Goal: Transaction & Acquisition: Purchase product/service

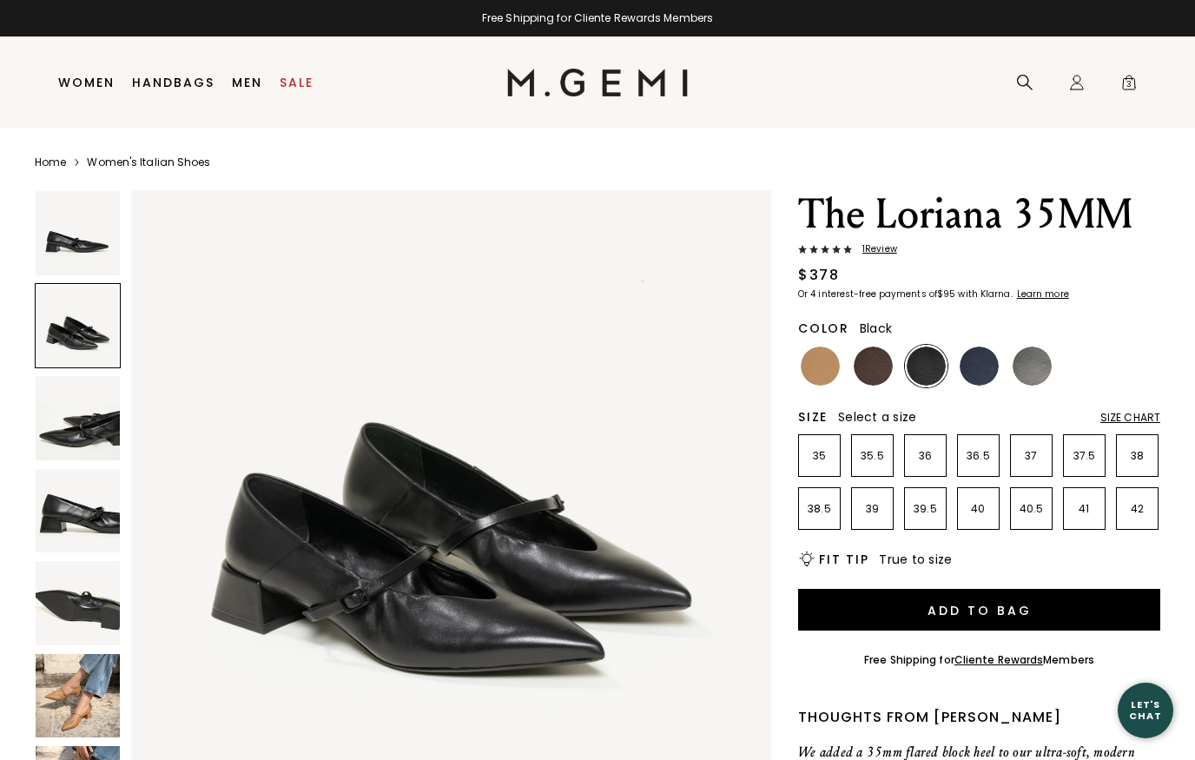
scroll to position [675, 0]
click at [829, 374] on img at bounding box center [819, 365] width 39 height 39
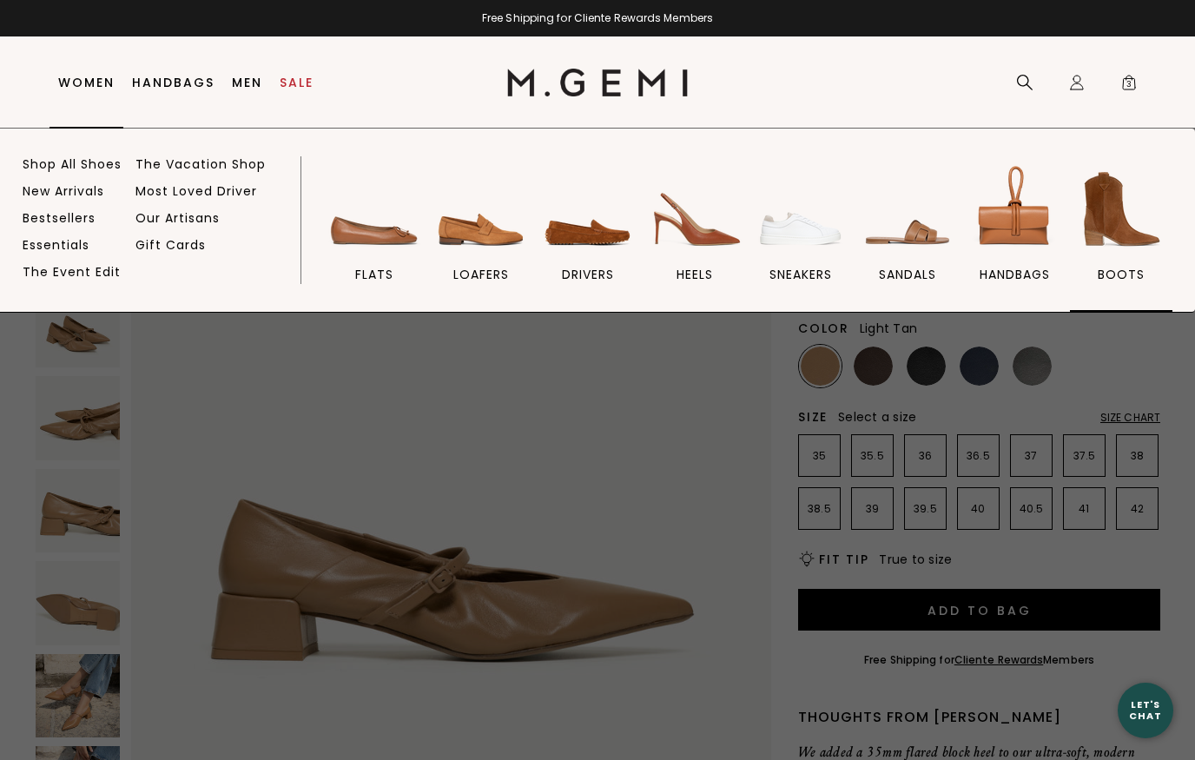
click at [1106, 233] on img at bounding box center [1120, 209] width 97 height 97
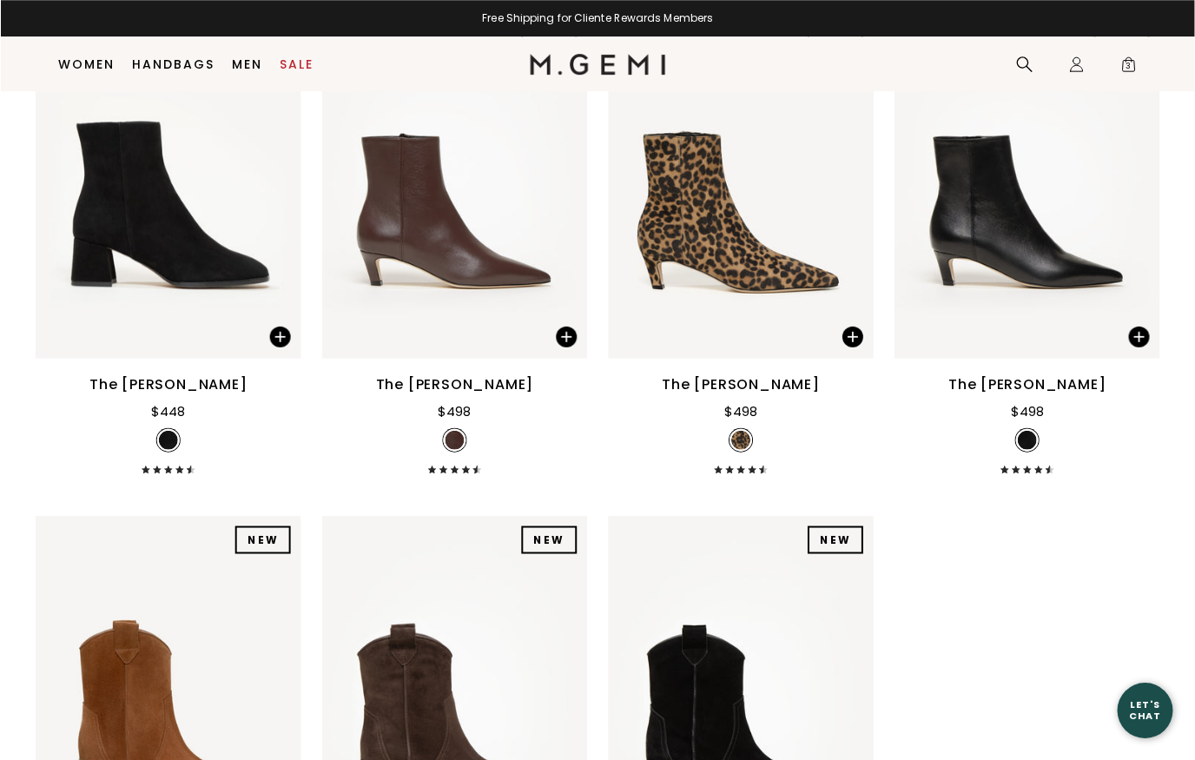
scroll to position [1340, 0]
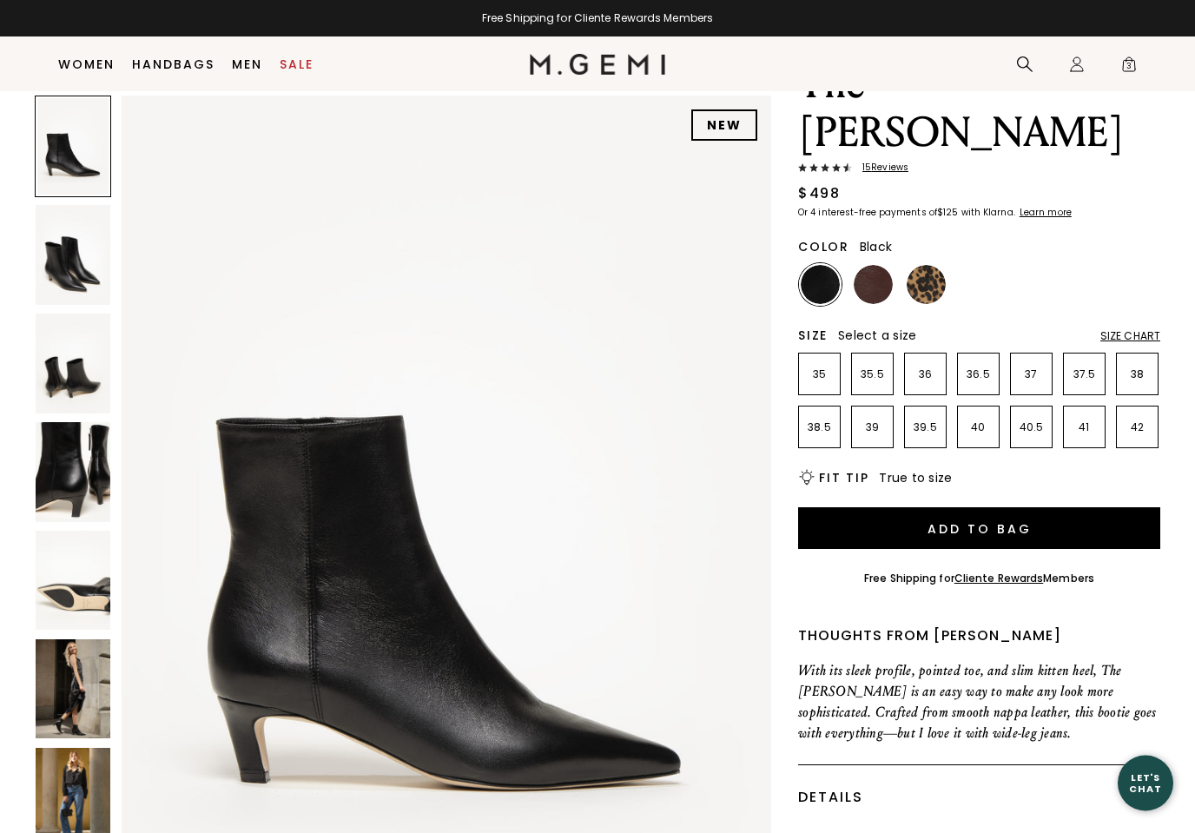
scroll to position [105, 0]
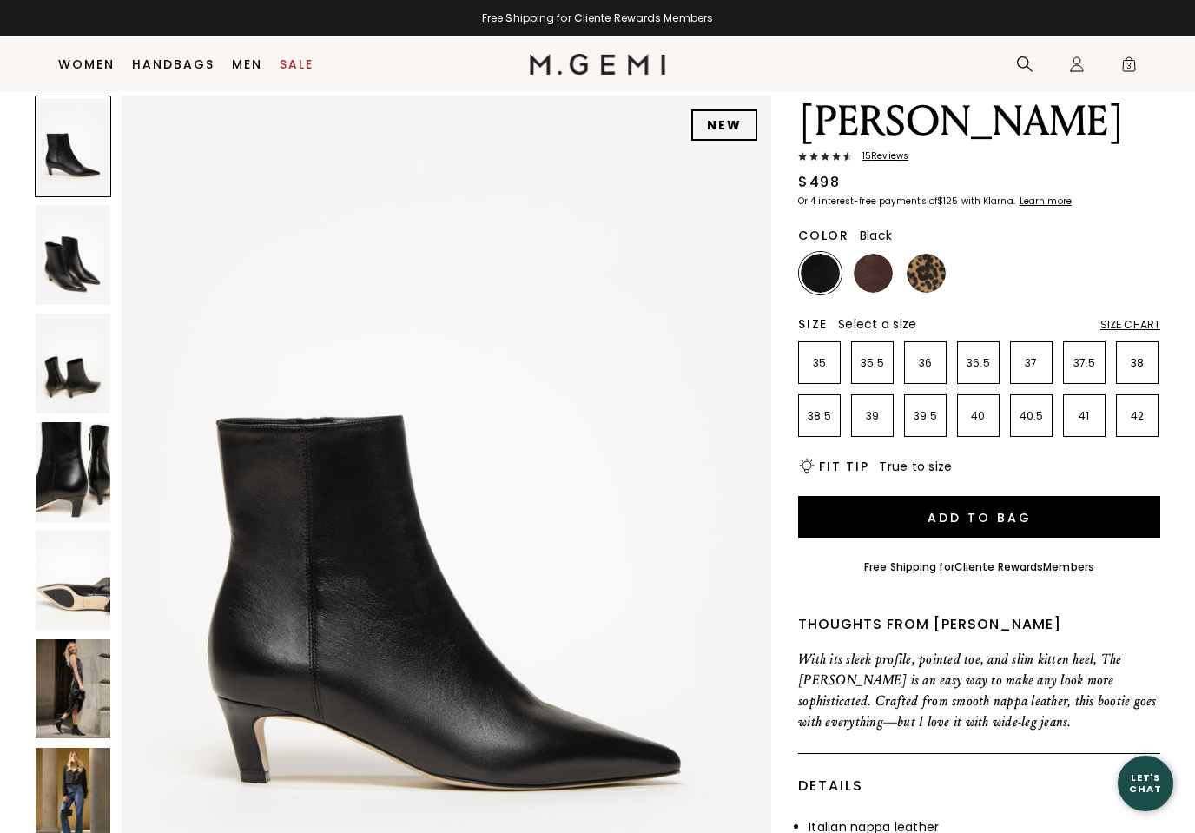
click at [72, 686] on img at bounding box center [73, 689] width 75 height 100
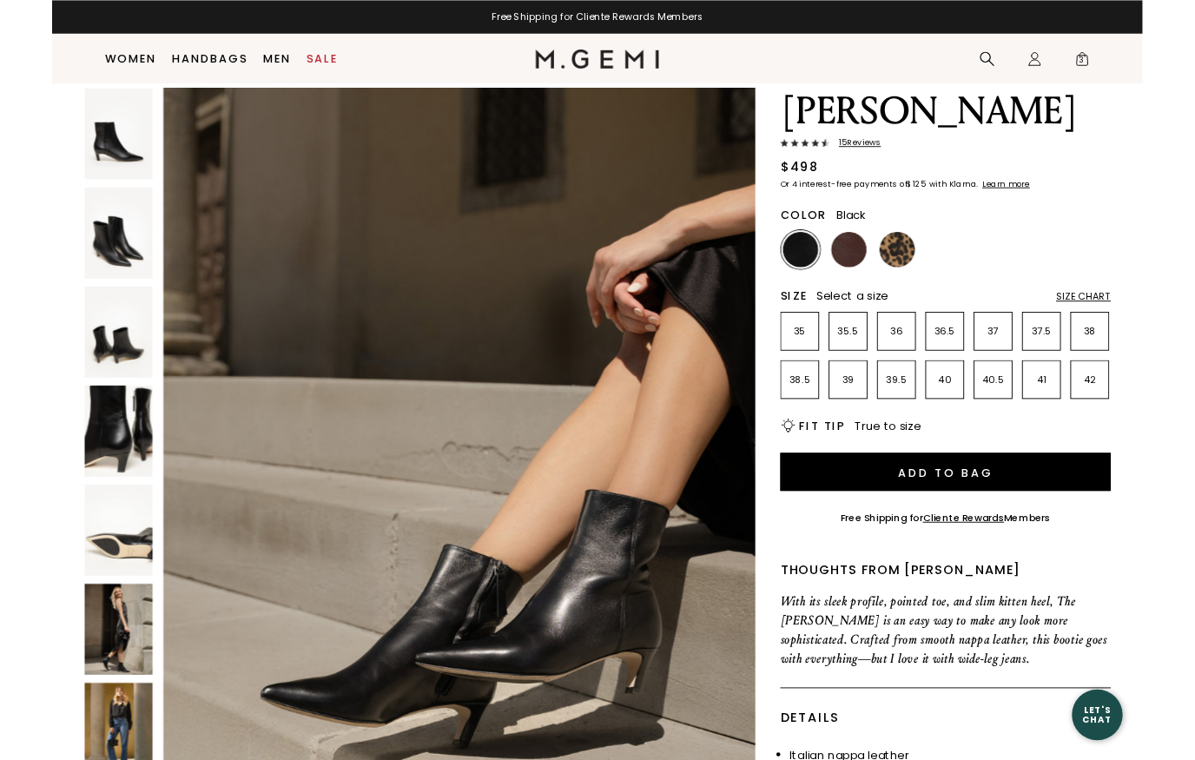
scroll to position [6198, 0]
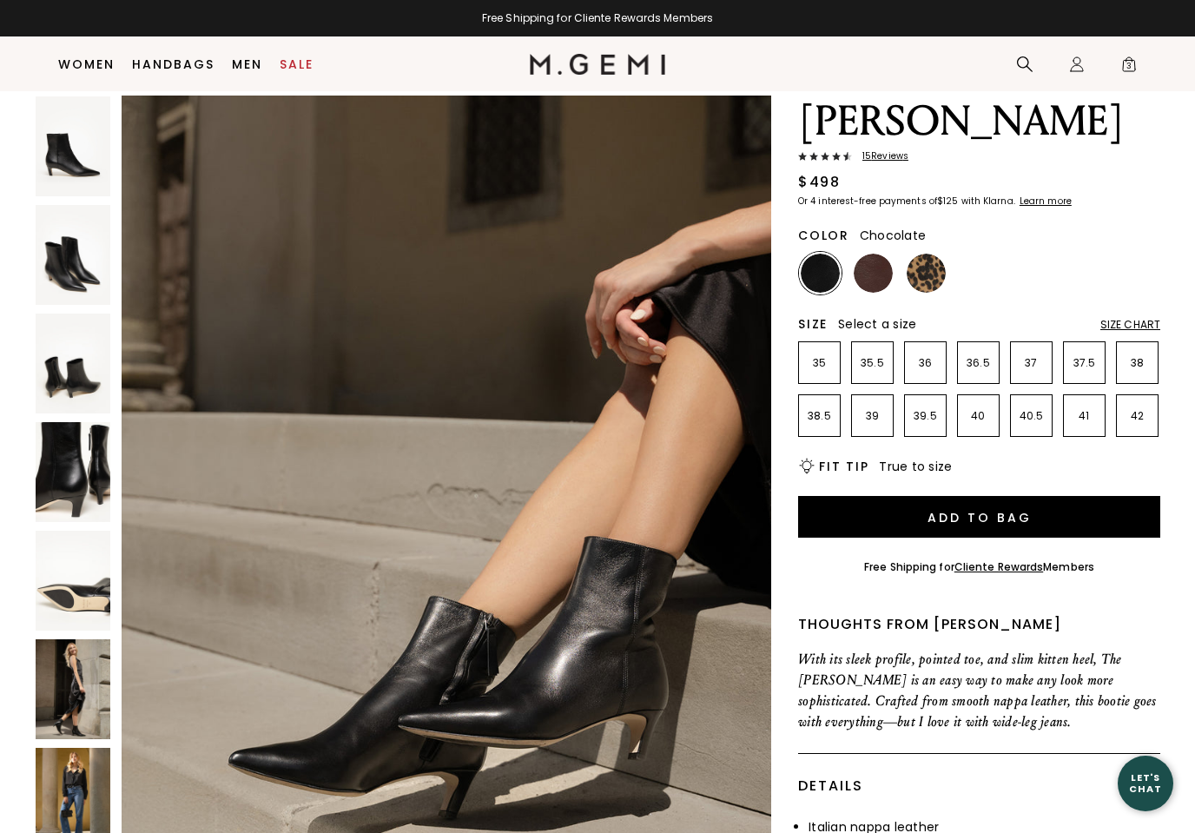
click at [881, 254] on img at bounding box center [872, 273] width 39 height 39
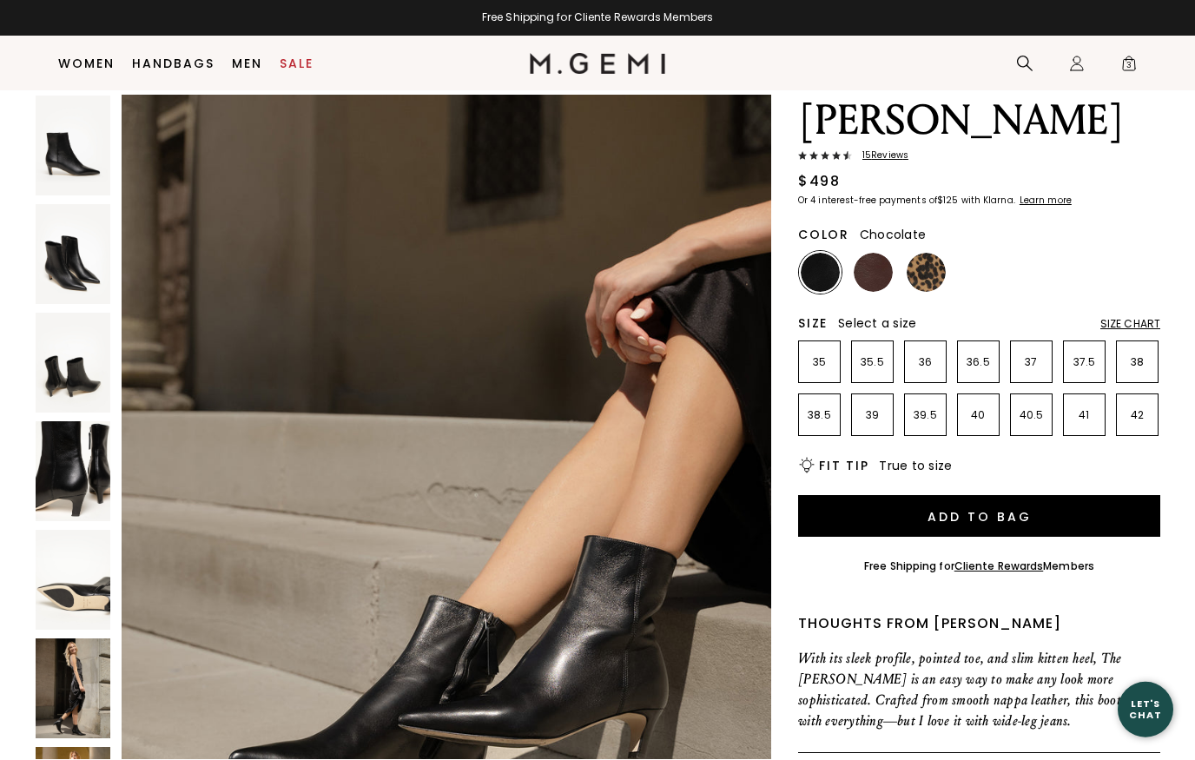
scroll to position [178, 0]
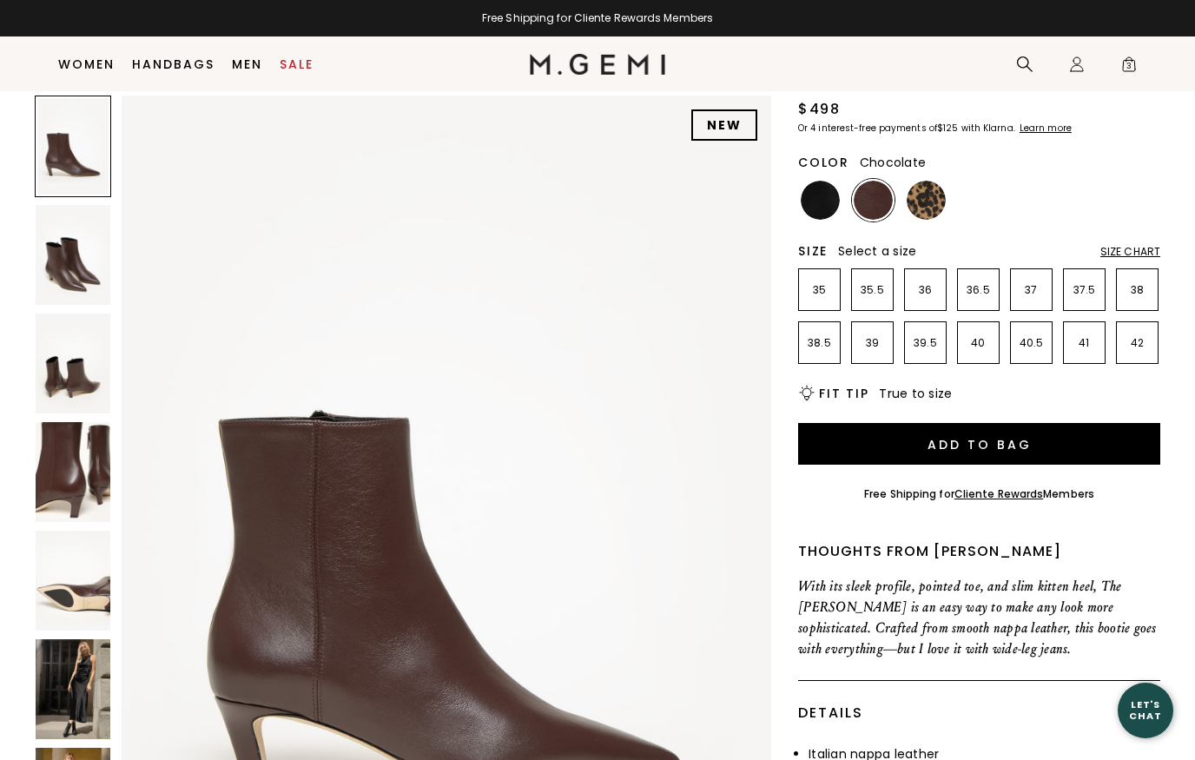
click at [73, 474] on img at bounding box center [73, 472] width 75 height 100
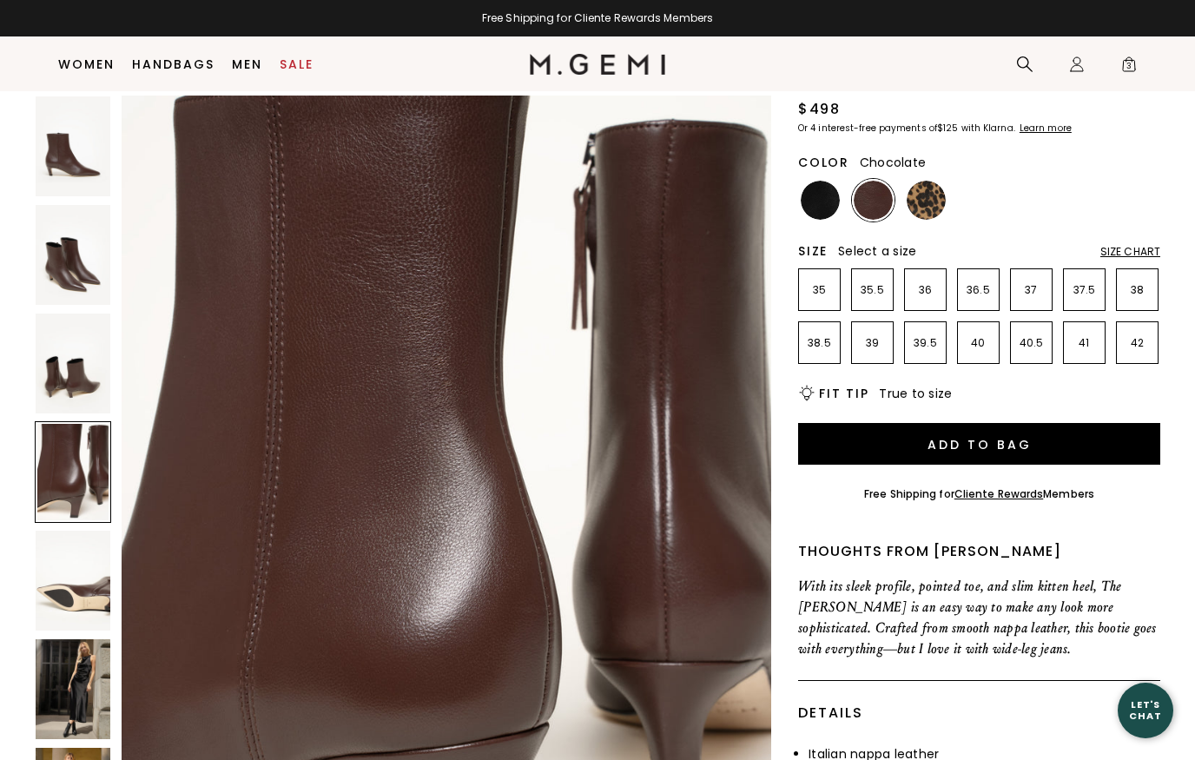
click at [71, 392] on img at bounding box center [73, 363] width 75 height 100
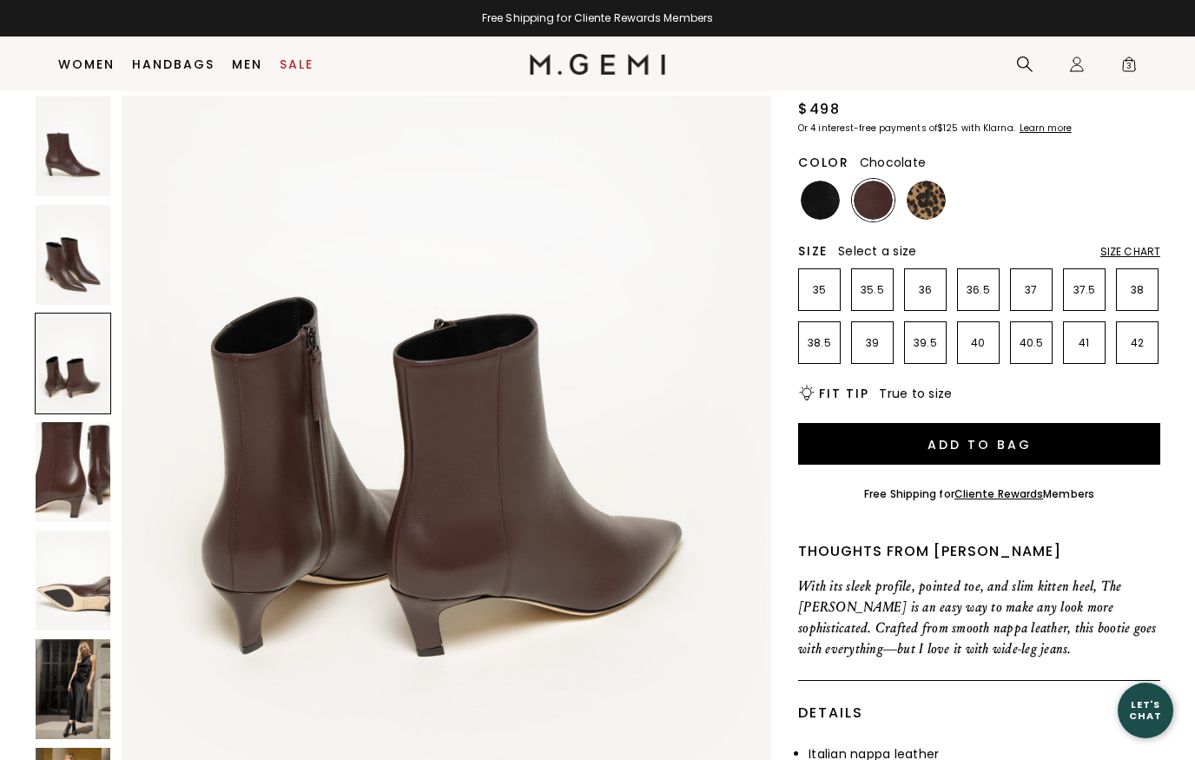
scroll to position [1766, 0]
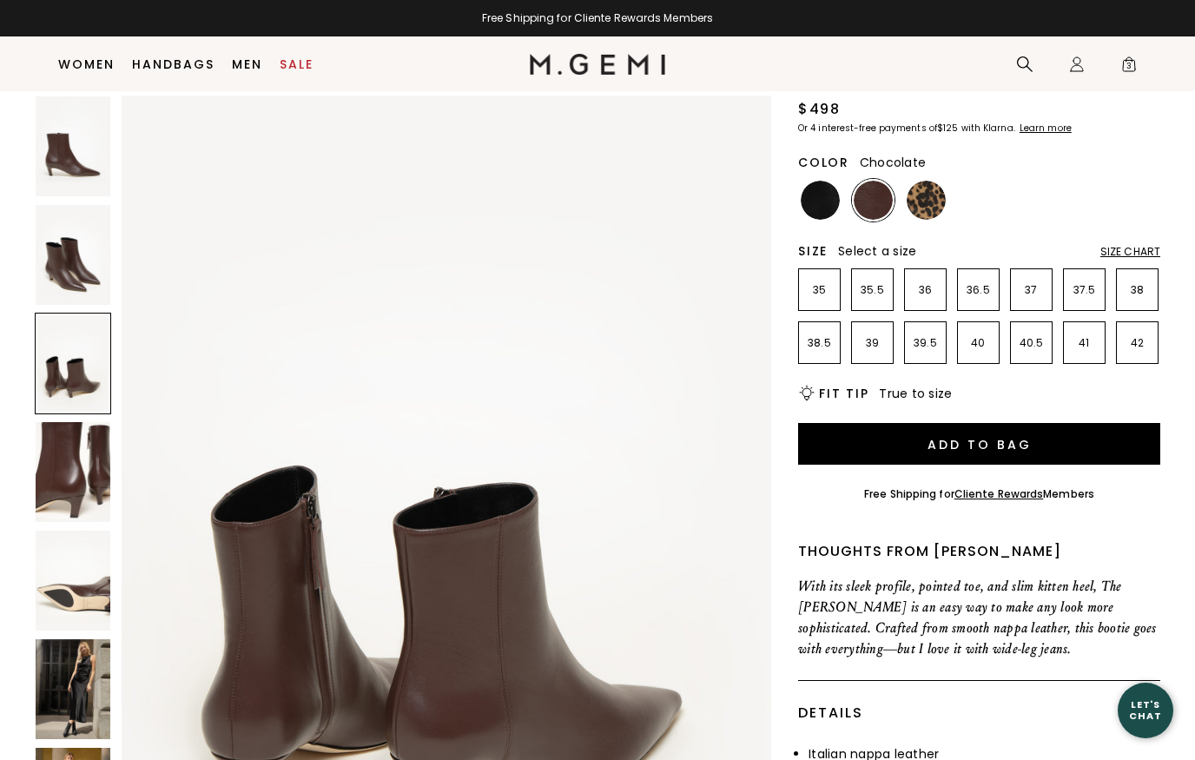
click at [78, 276] on img at bounding box center [73, 255] width 75 height 100
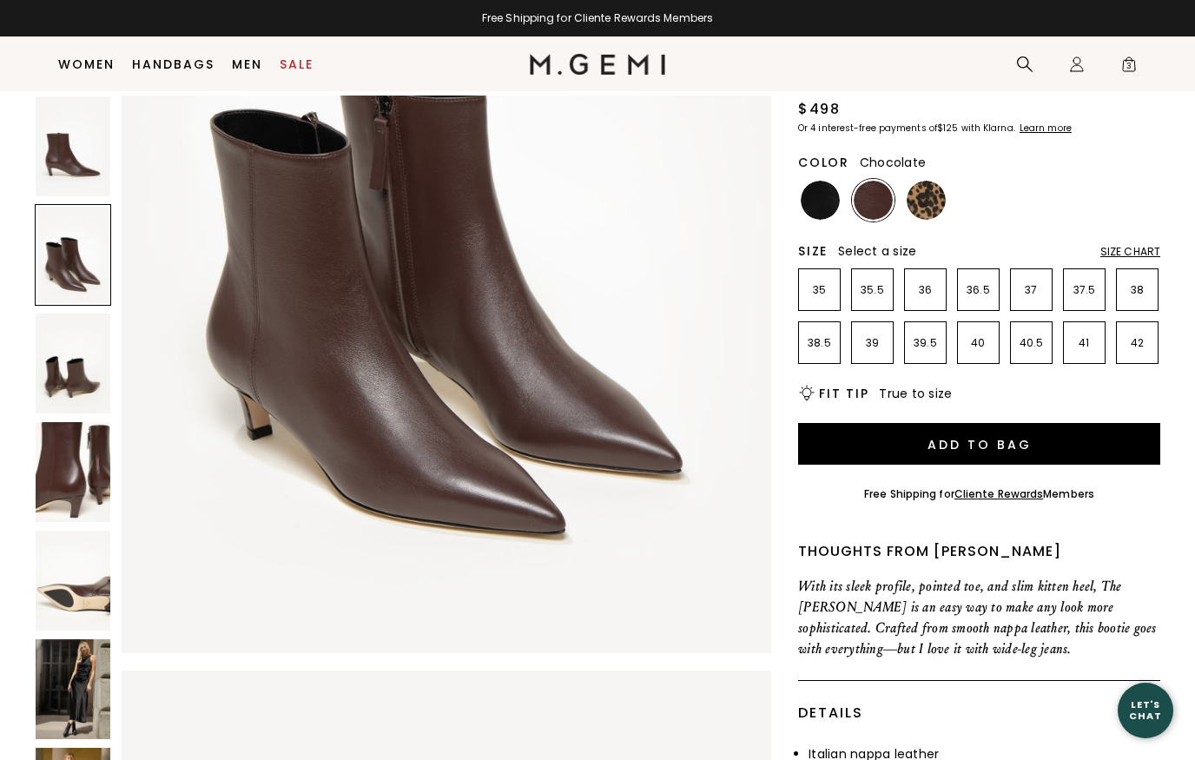
scroll to position [1191, 0]
click at [831, 181] on img at bounding box center [819, 200] width 39 height 39
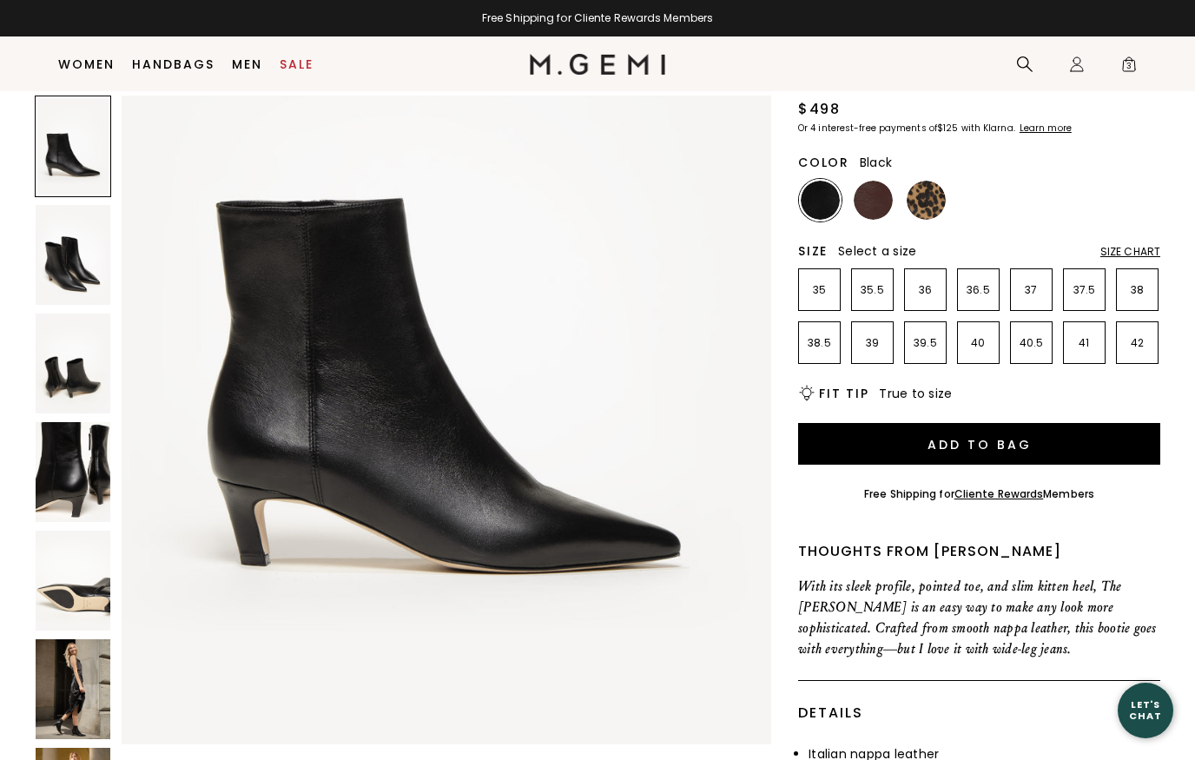
scroll to position [227, 0]
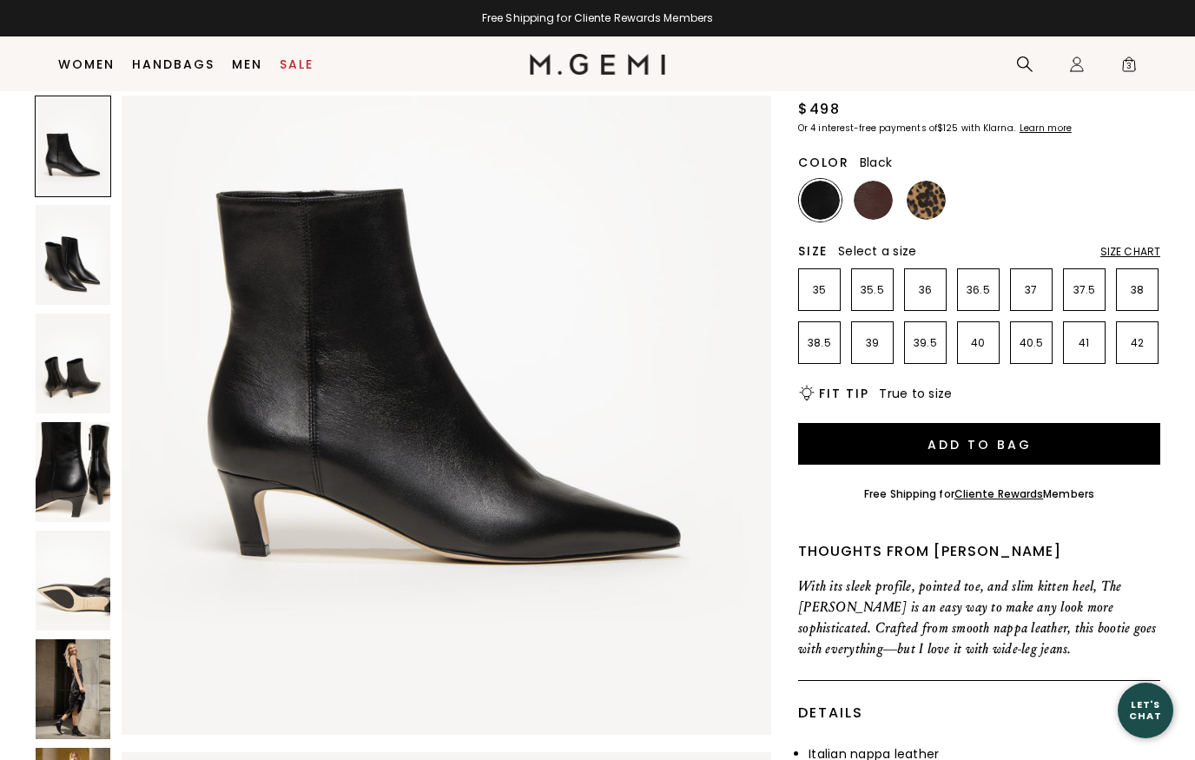
click at [56, 497] on img at bounding box center [73, 472] width 75 height 100
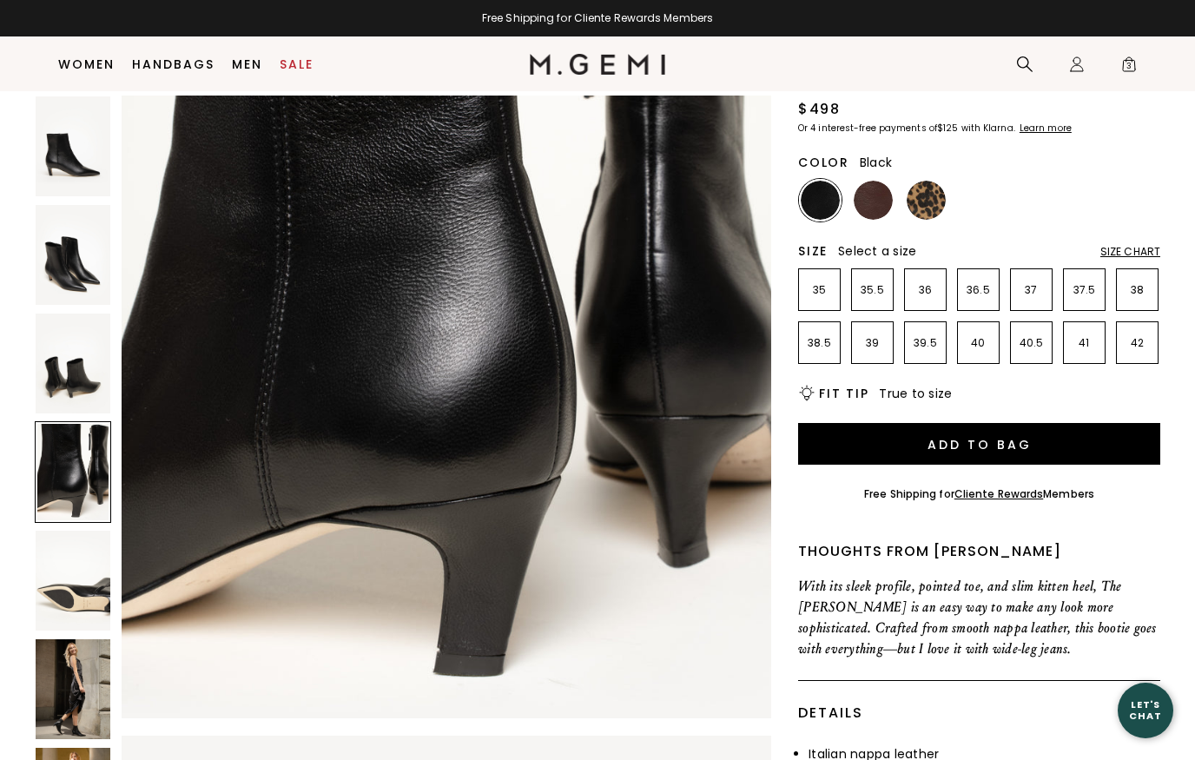
scroll to position [2893, 0]
click at [66, 179] on img at bounding box center [73, 146] width 75 height 100
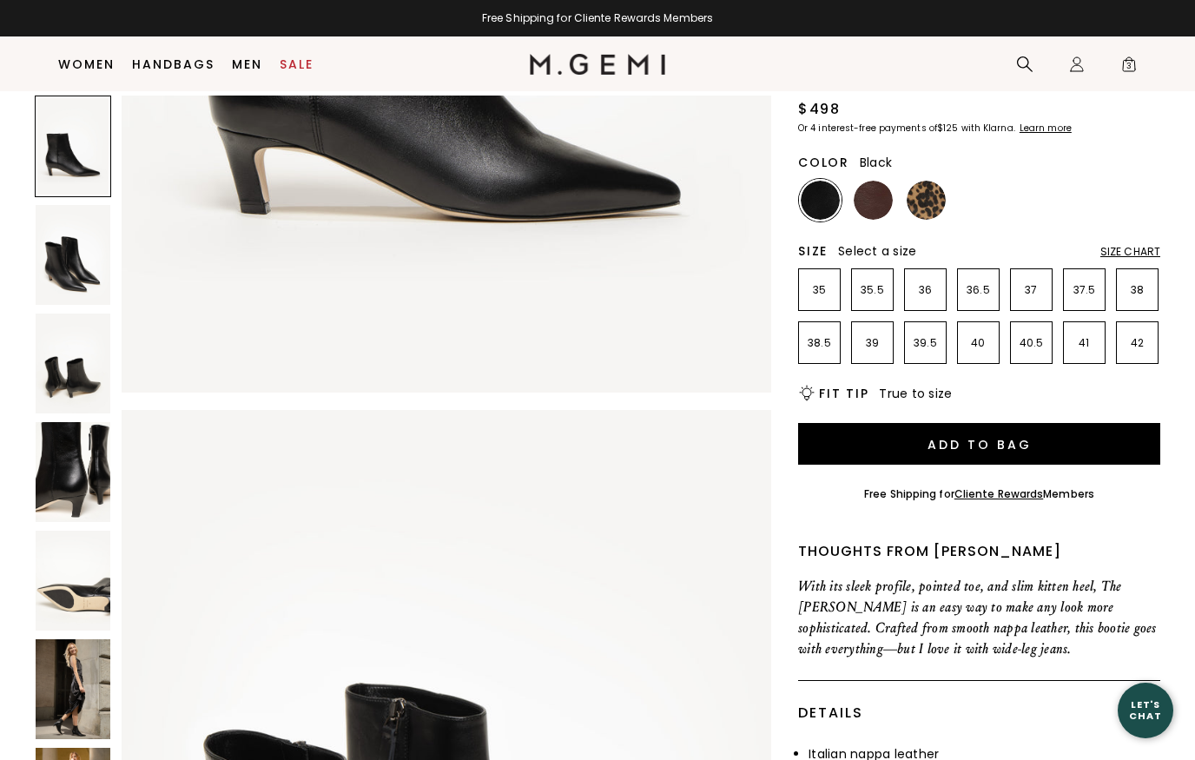
scroll to position [0, 0]
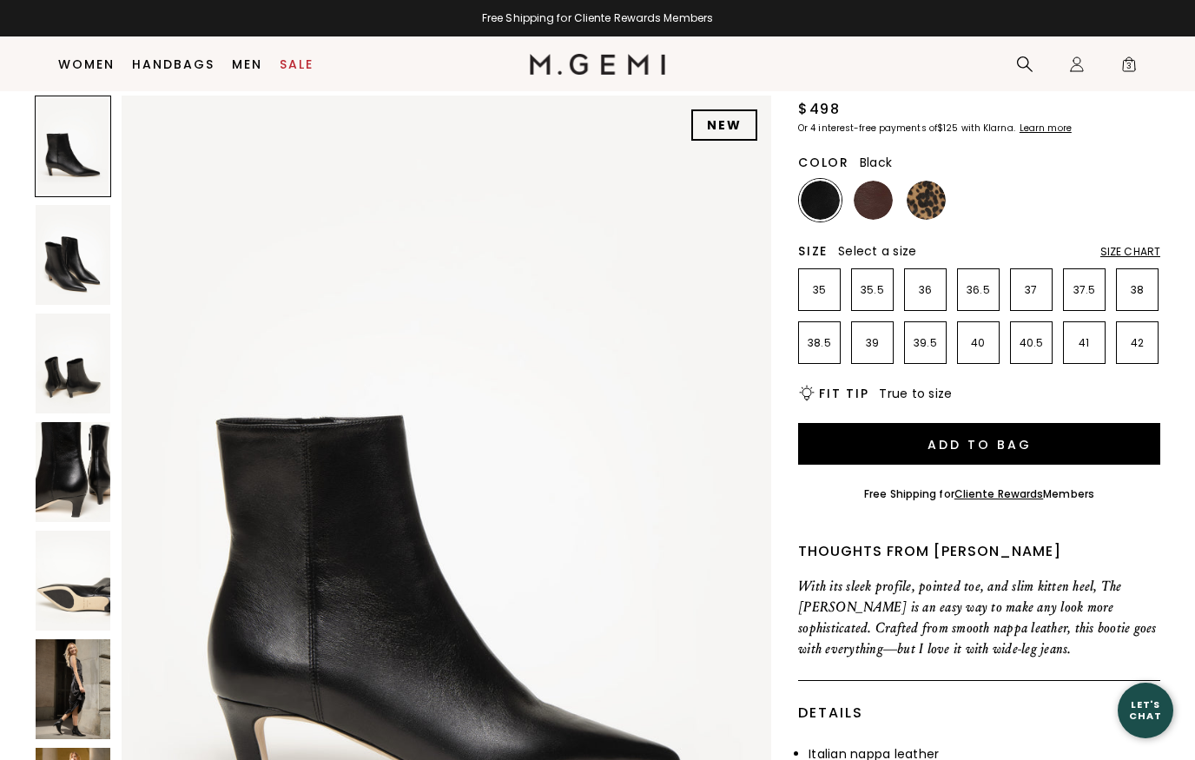
click at [69, 286] on img at bounding box center [73, 255] width 75 height 100
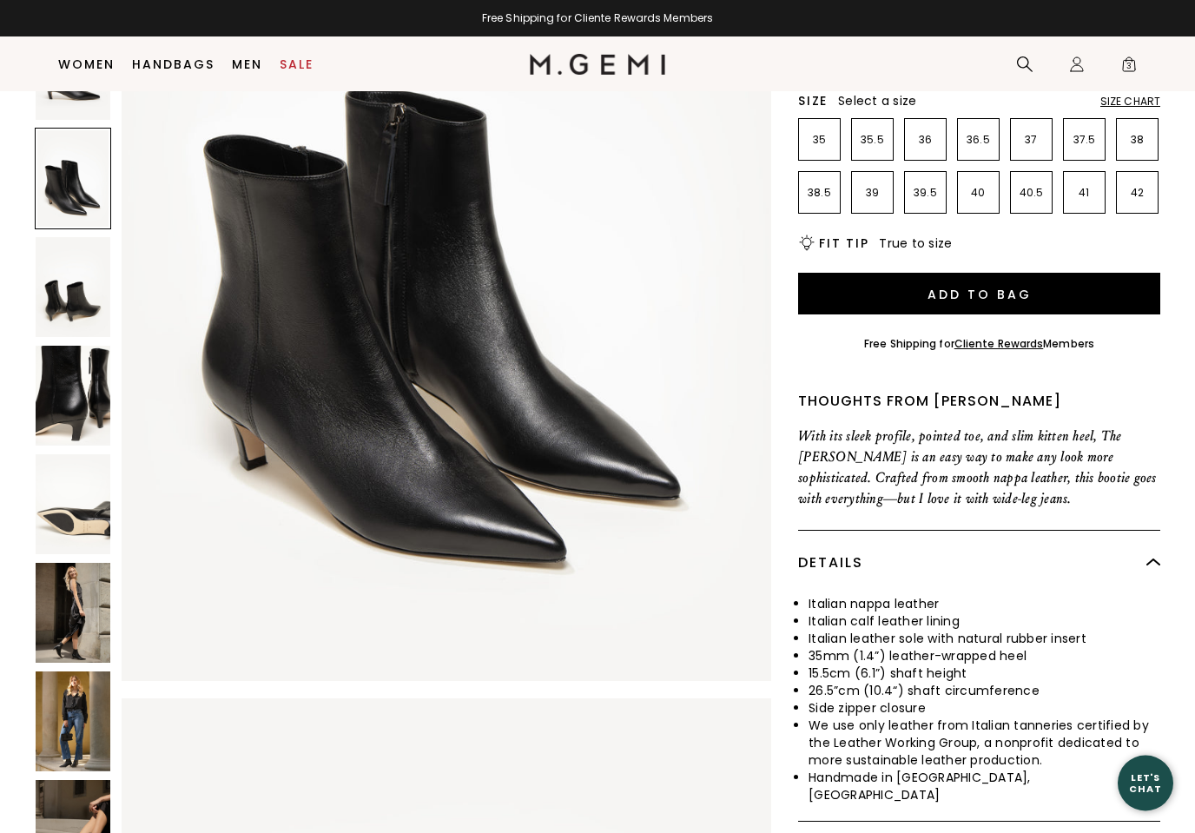
scroll to position [328, 0]
click at [75, 563] on img at bounding box center [73, 613] width 75 height 100
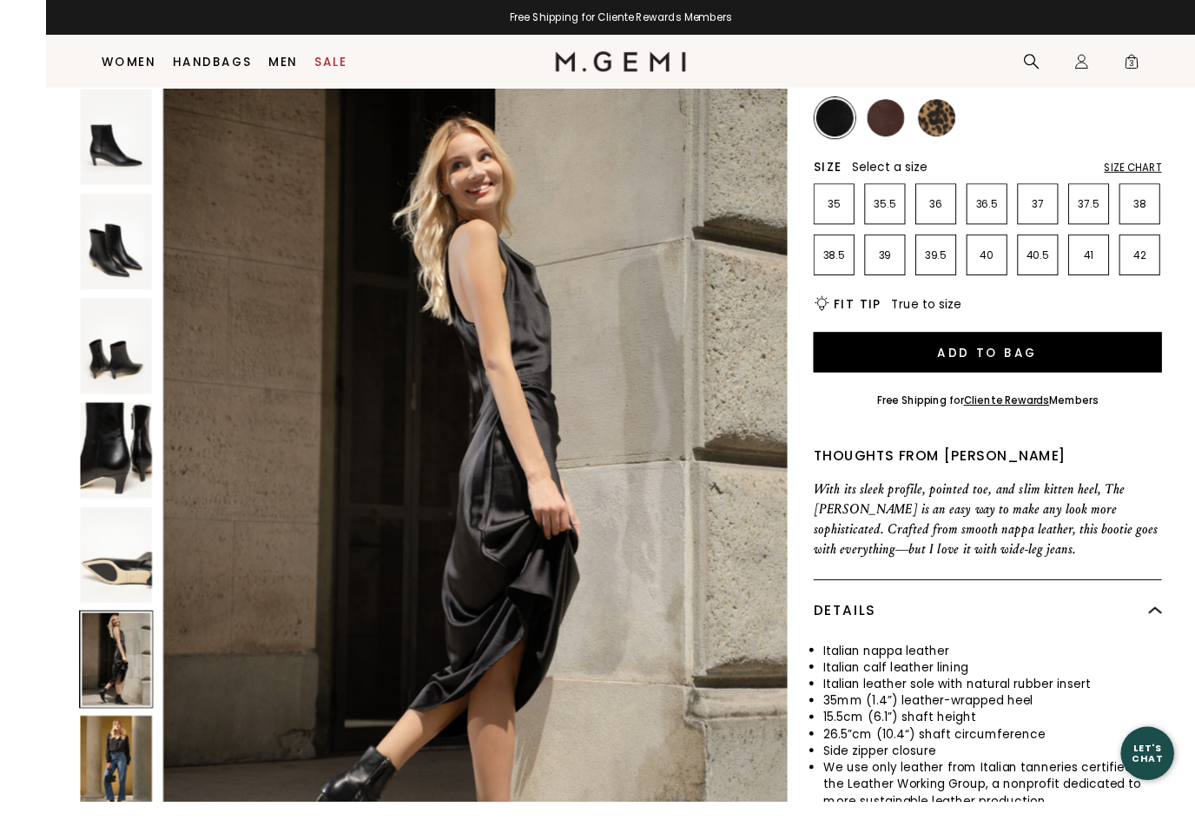
scroll to position [372, 0]
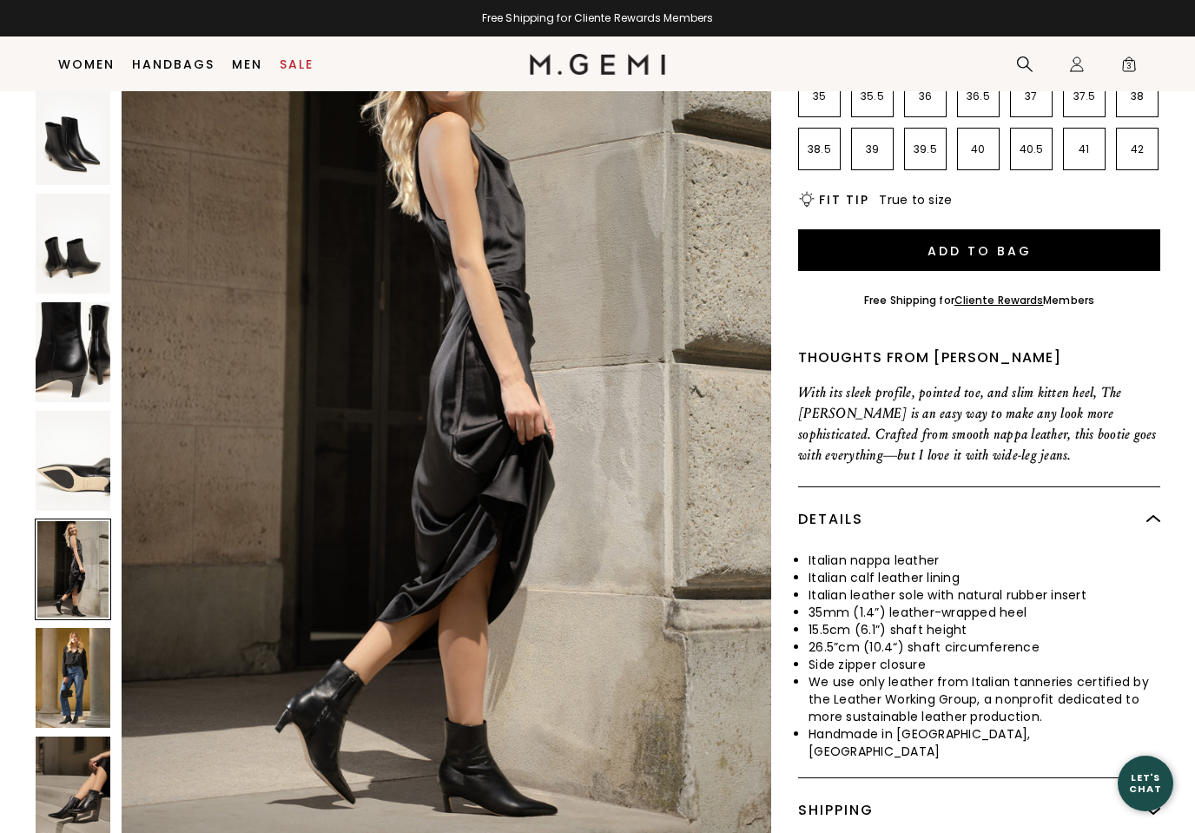
click at [71, 628] on img at bounding box center [73, 678] width 75 height 100
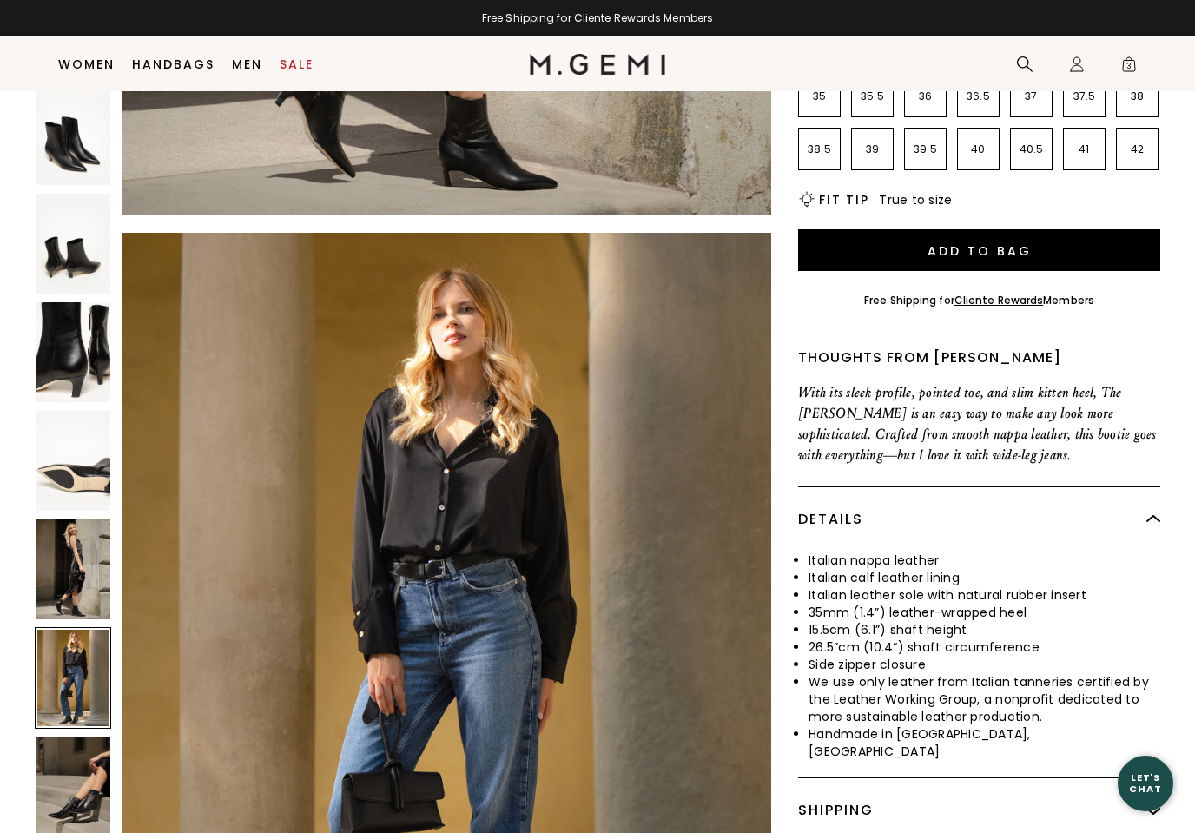
scroll to position [5297, 0]
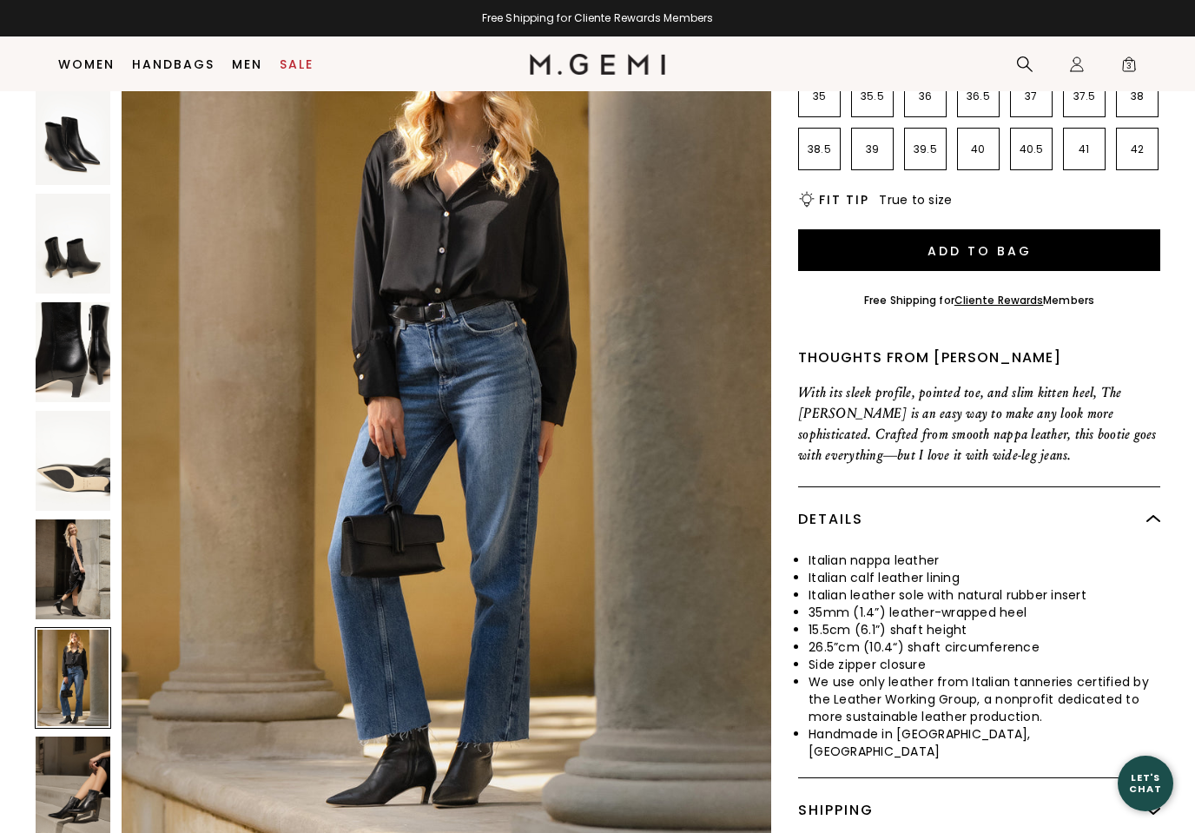
click at [63, 735] on img at bounding box center [73, 785] width 75 height 100
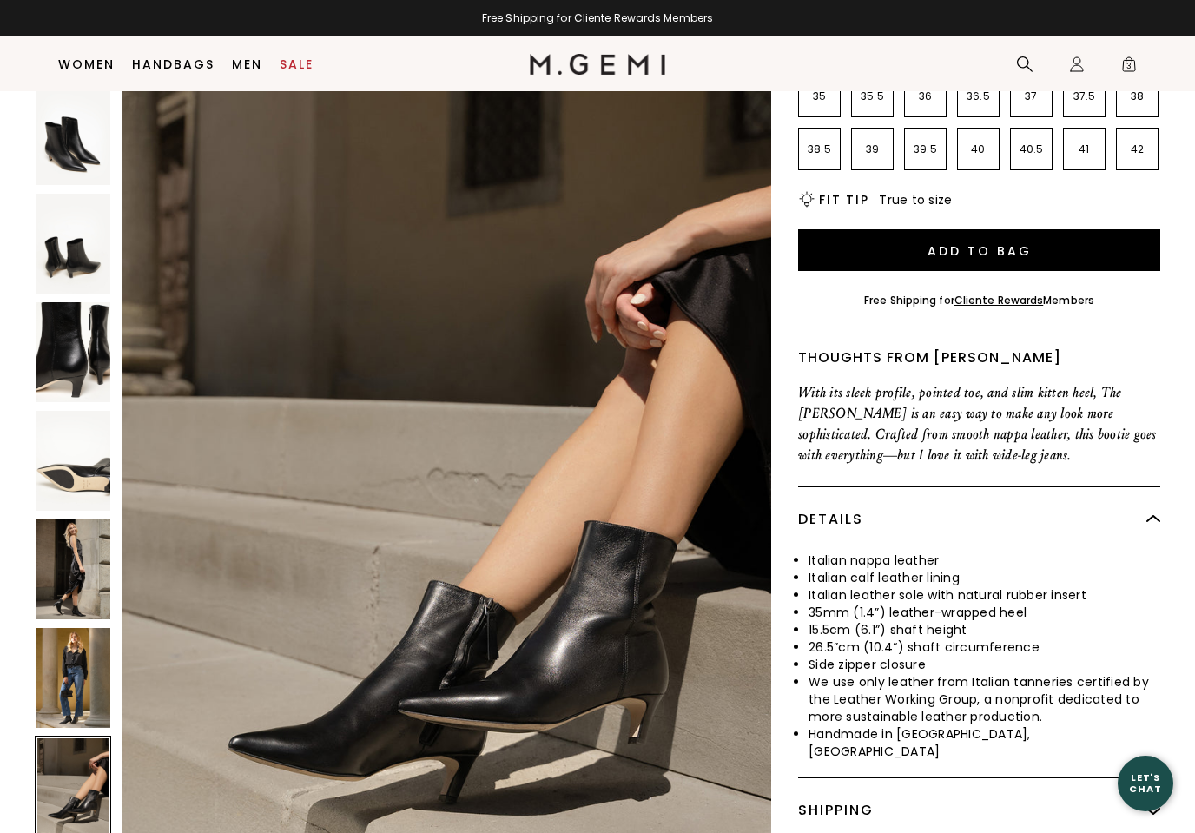
scroll to position [6180, 0]
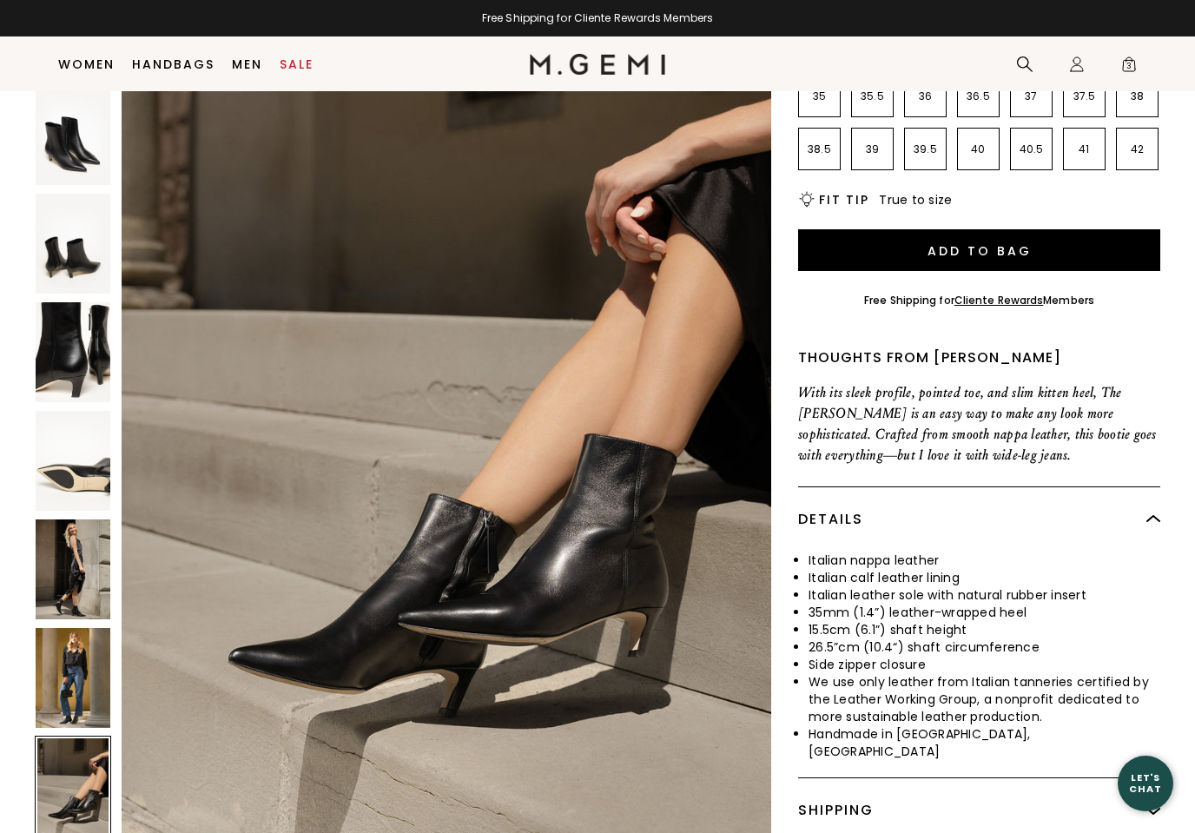
click at [58, 306] on img at bounding box center [73, 352] width 75 height 100
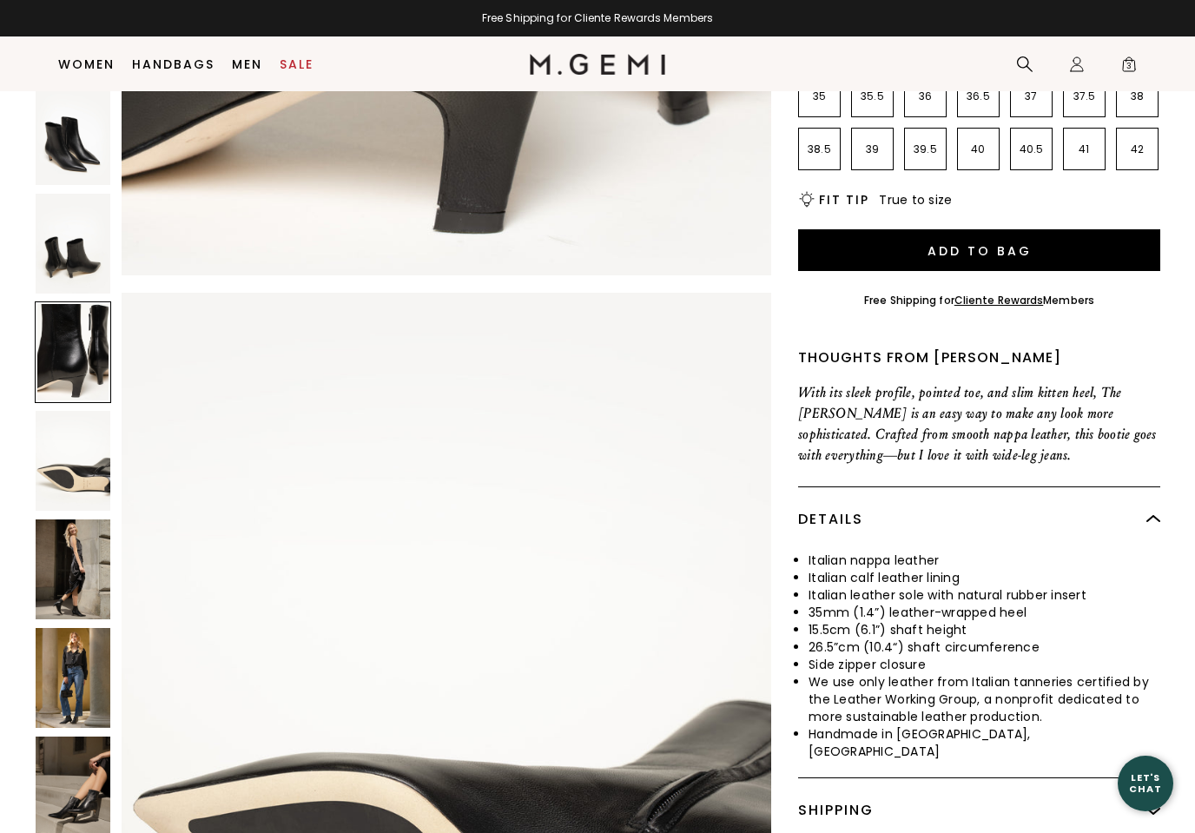
scroll to position [2649, 0]
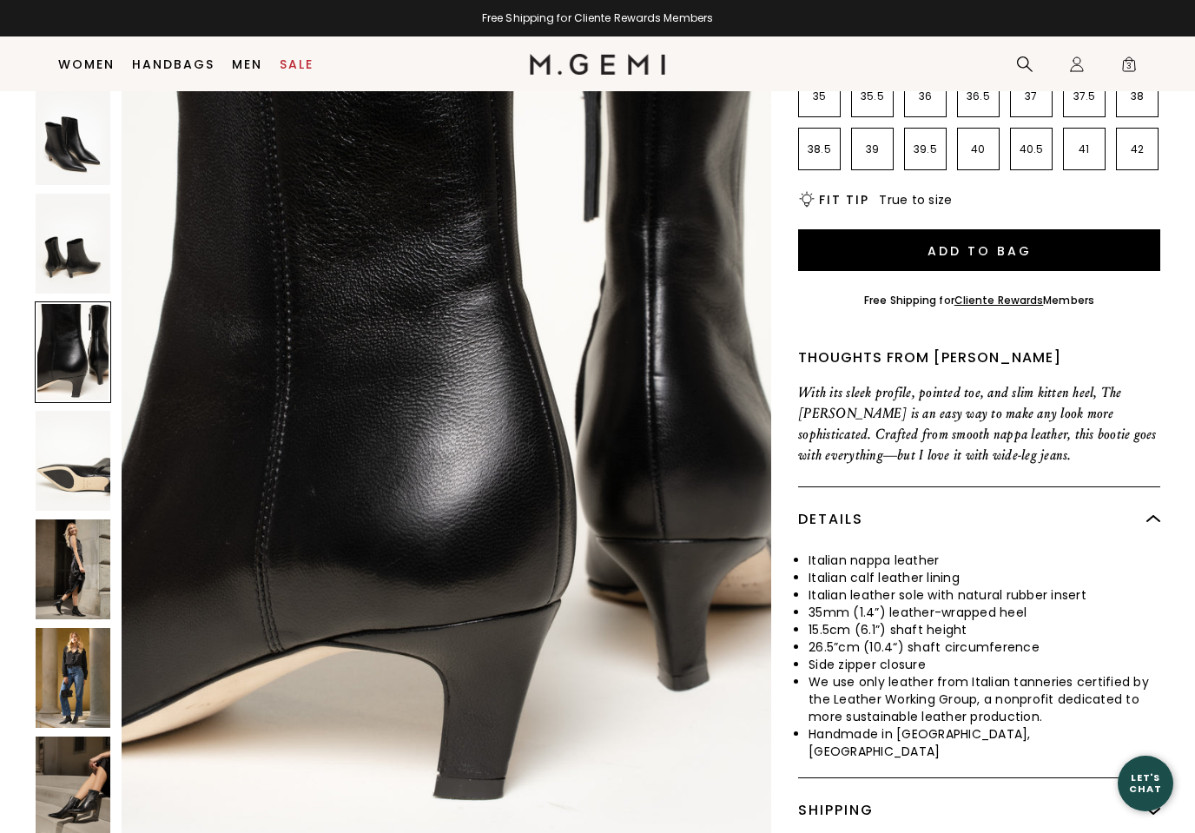
click at [63, 519] on img at bounding box center [73, 569] width 75 height 100
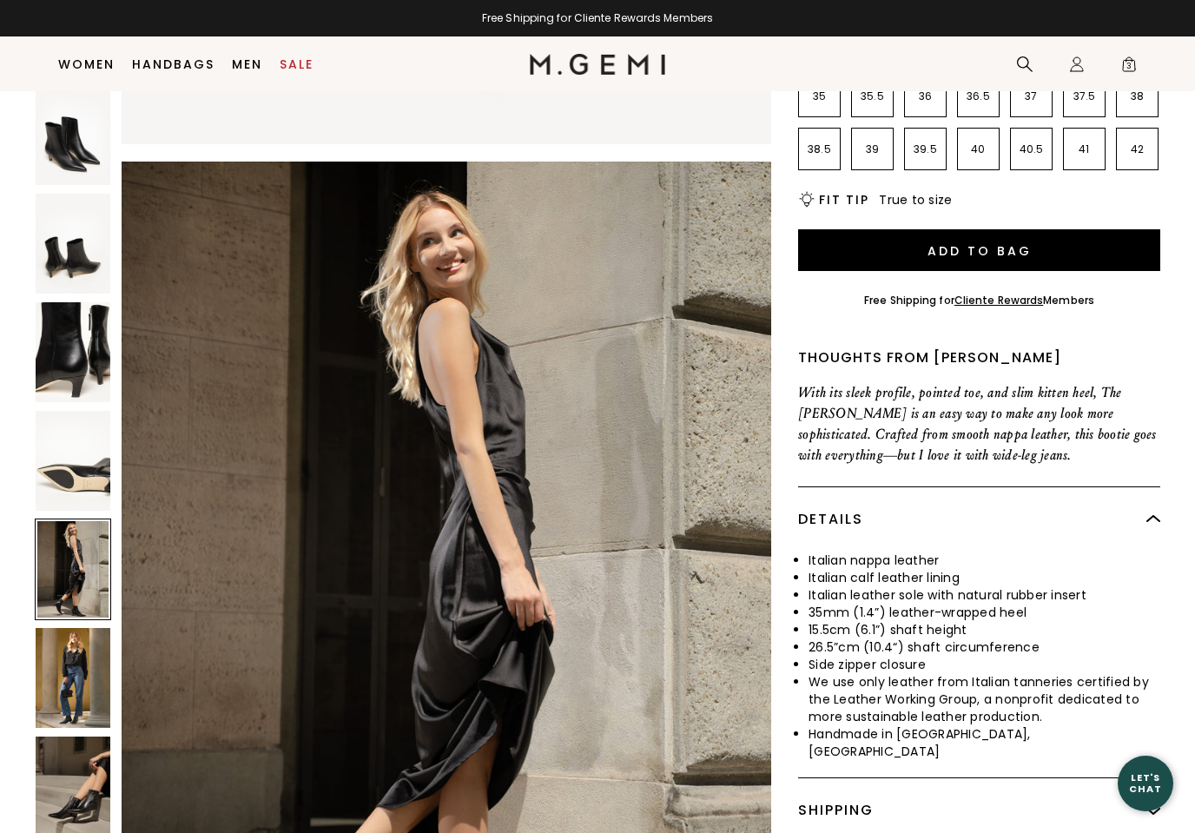
scroll to position [4415, 0]
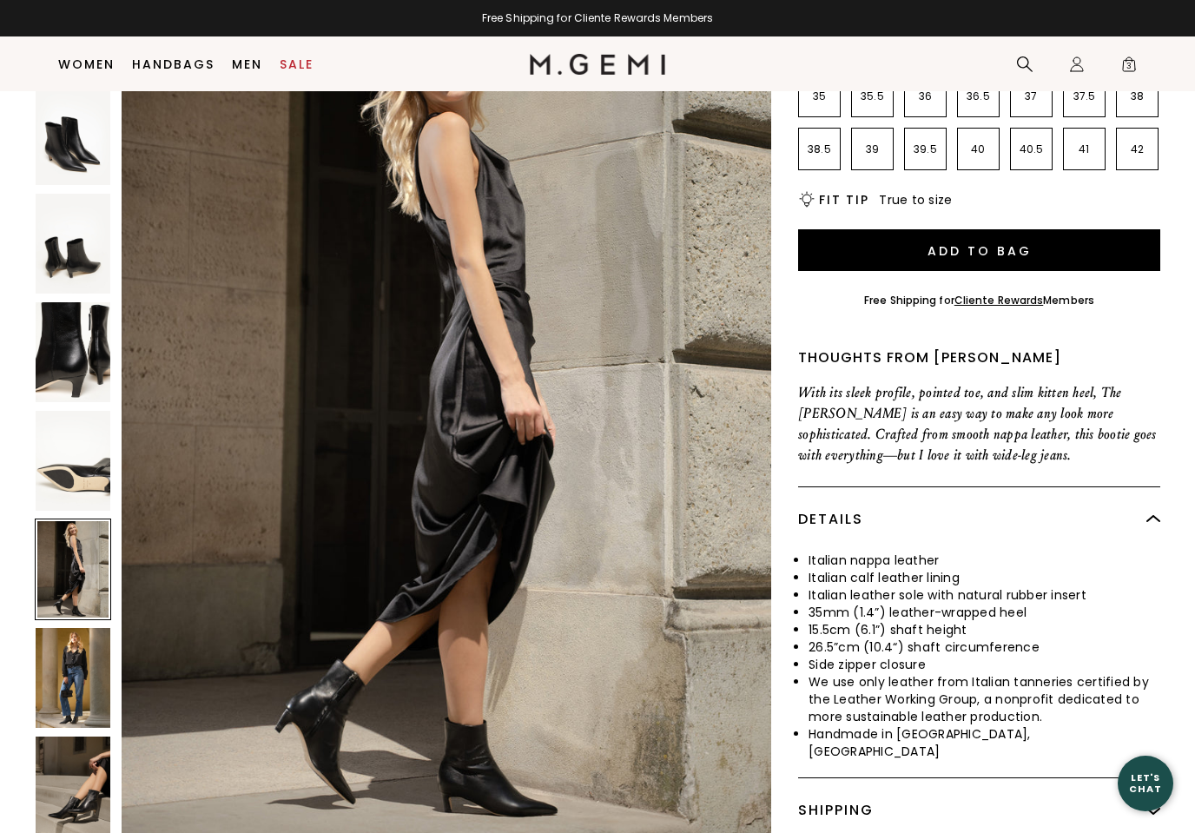
click at [63, 628] on img at bounding box center [73, 678] width 75 height 100
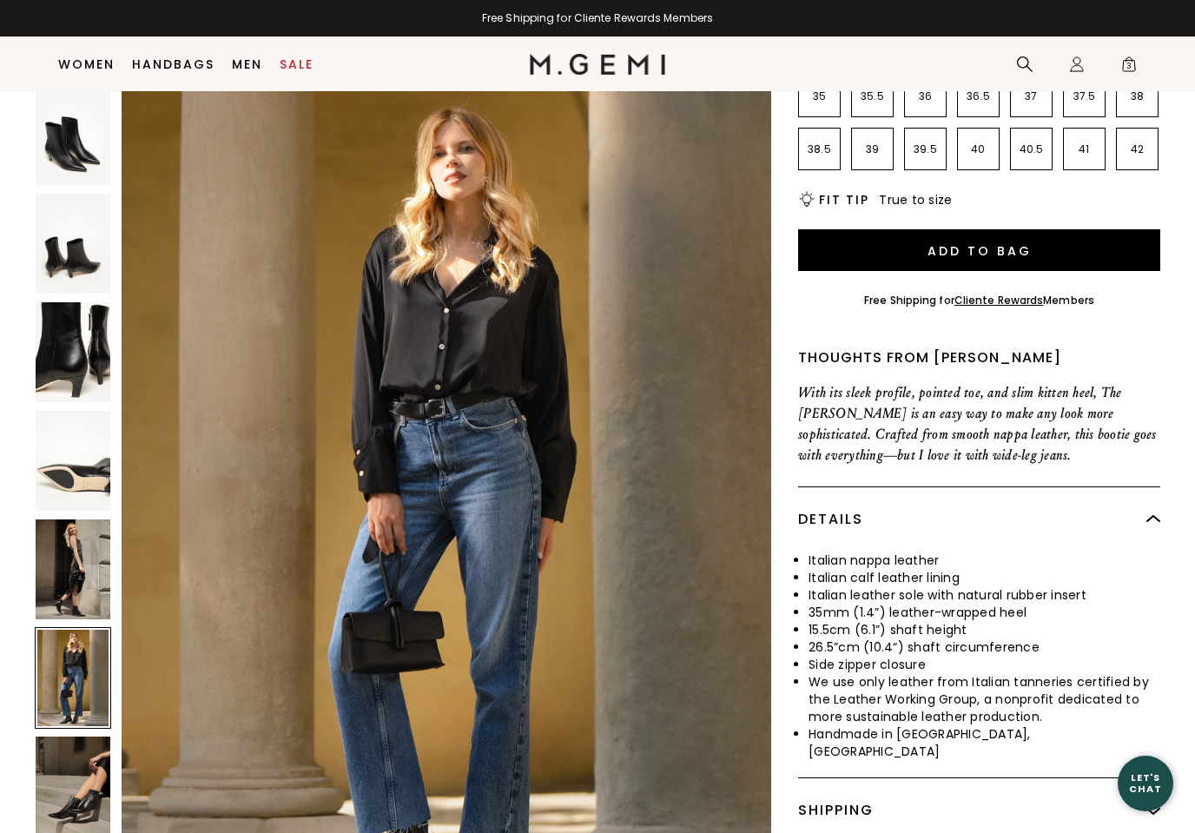
scroll to position [5297, 0]
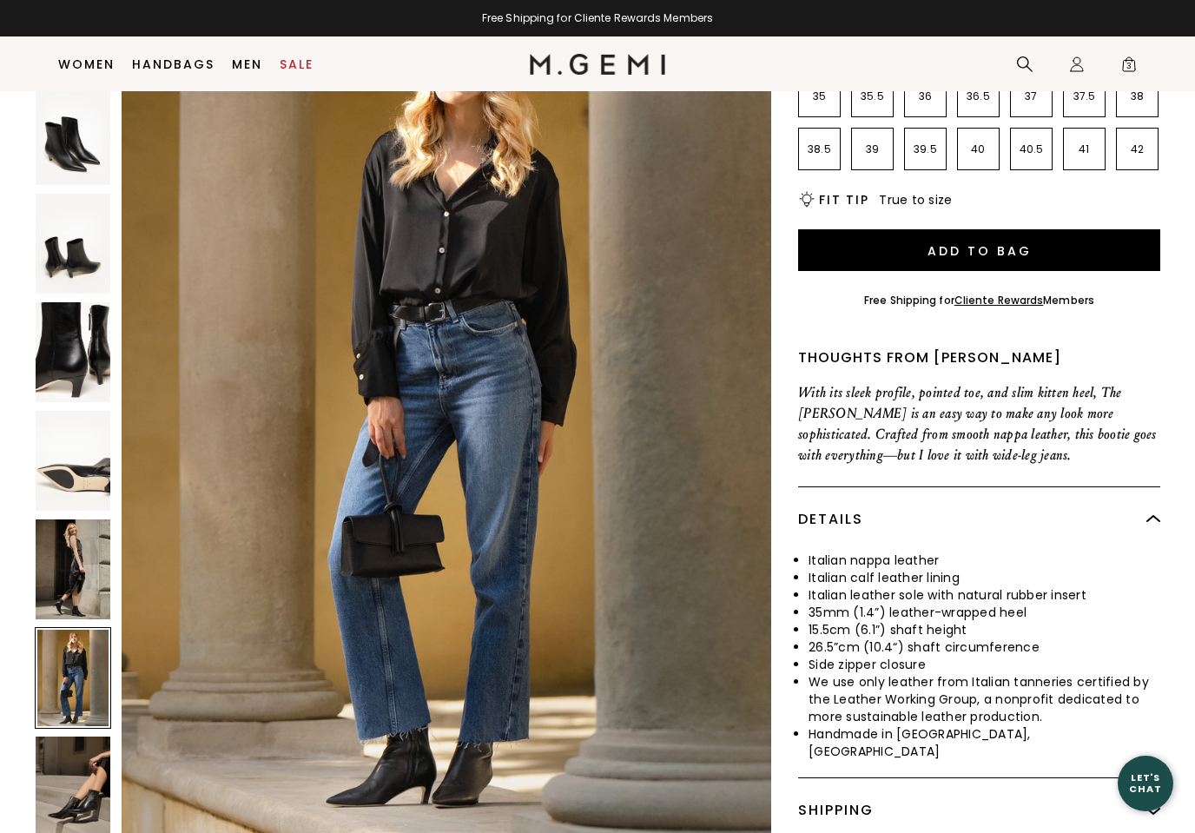
click at [74, 519] on img at bounding box center [73, 569] width 75 height 100
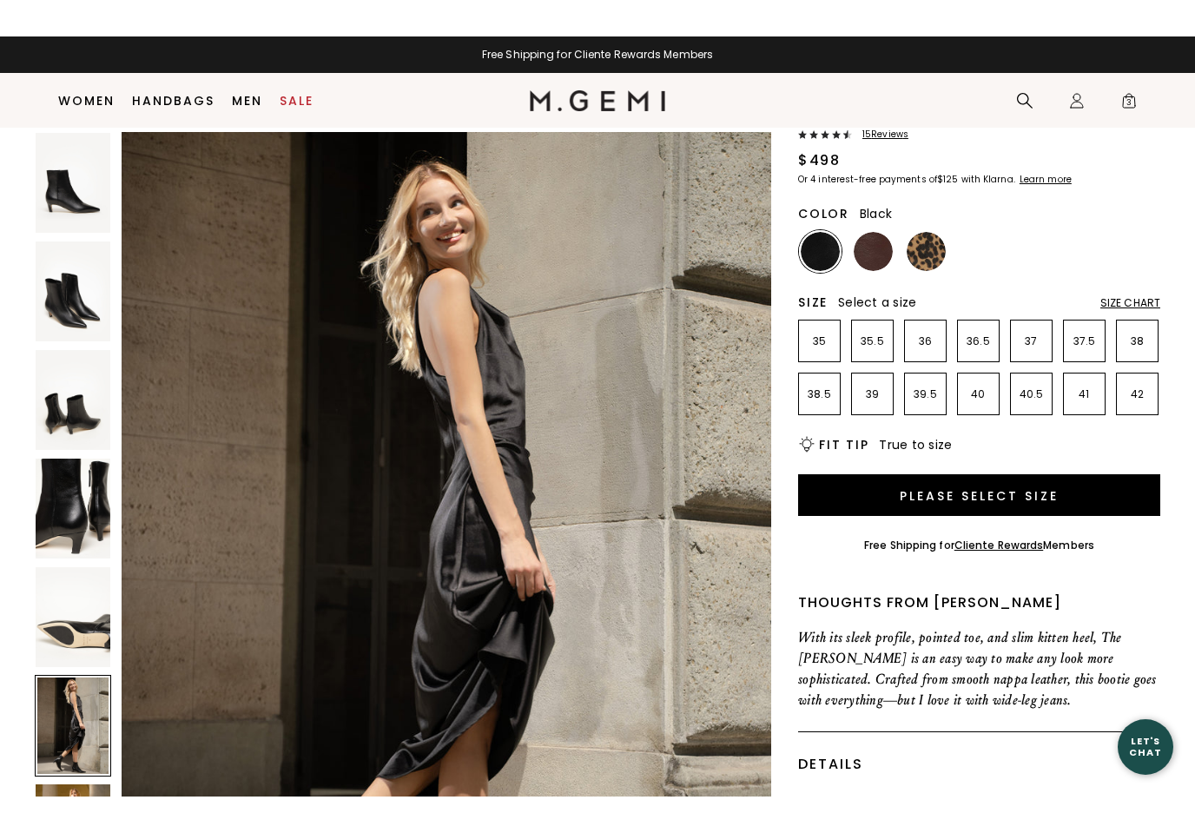
scroll to position [90, 0]
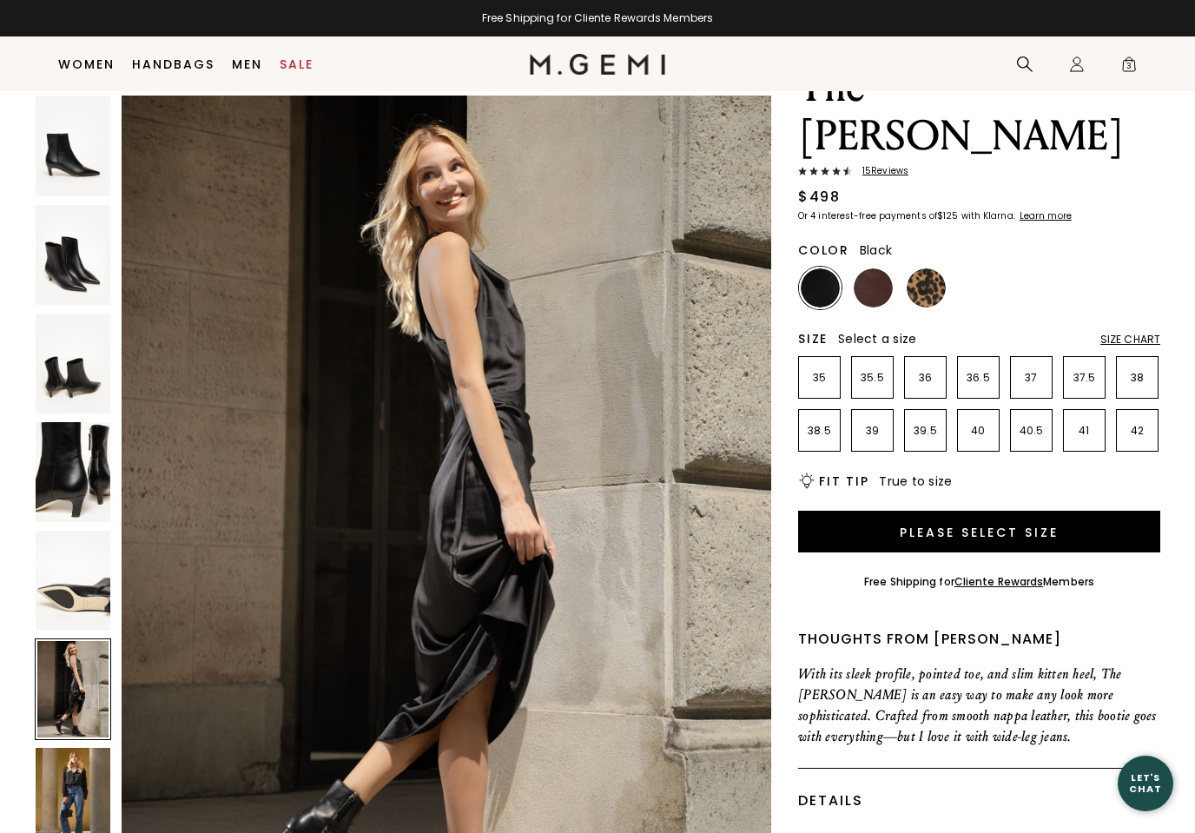
click at [1136, 424] on p "42" at bounding box center [1136, 431] width 41 height 14
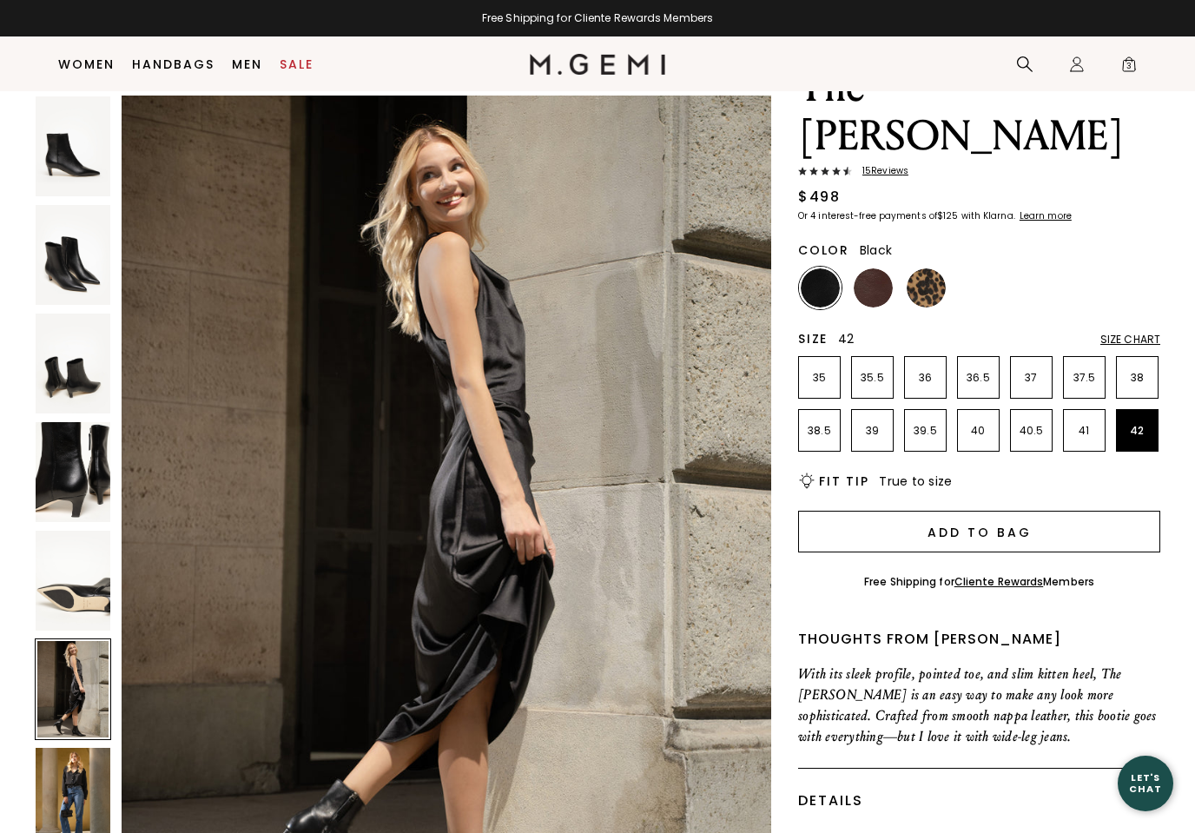
click at [1008, 510] on button "Add to Bag" at bounding box center [979, 531] width 362 height 42
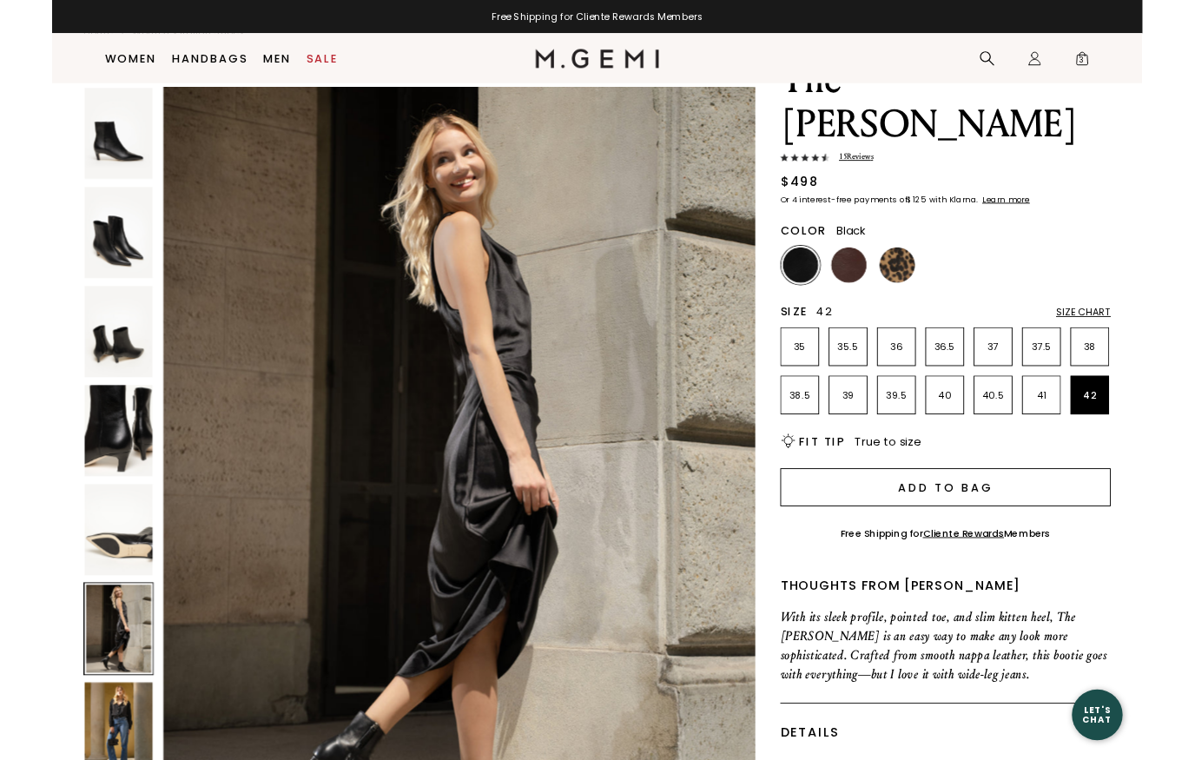
scroll to position [0, 0]
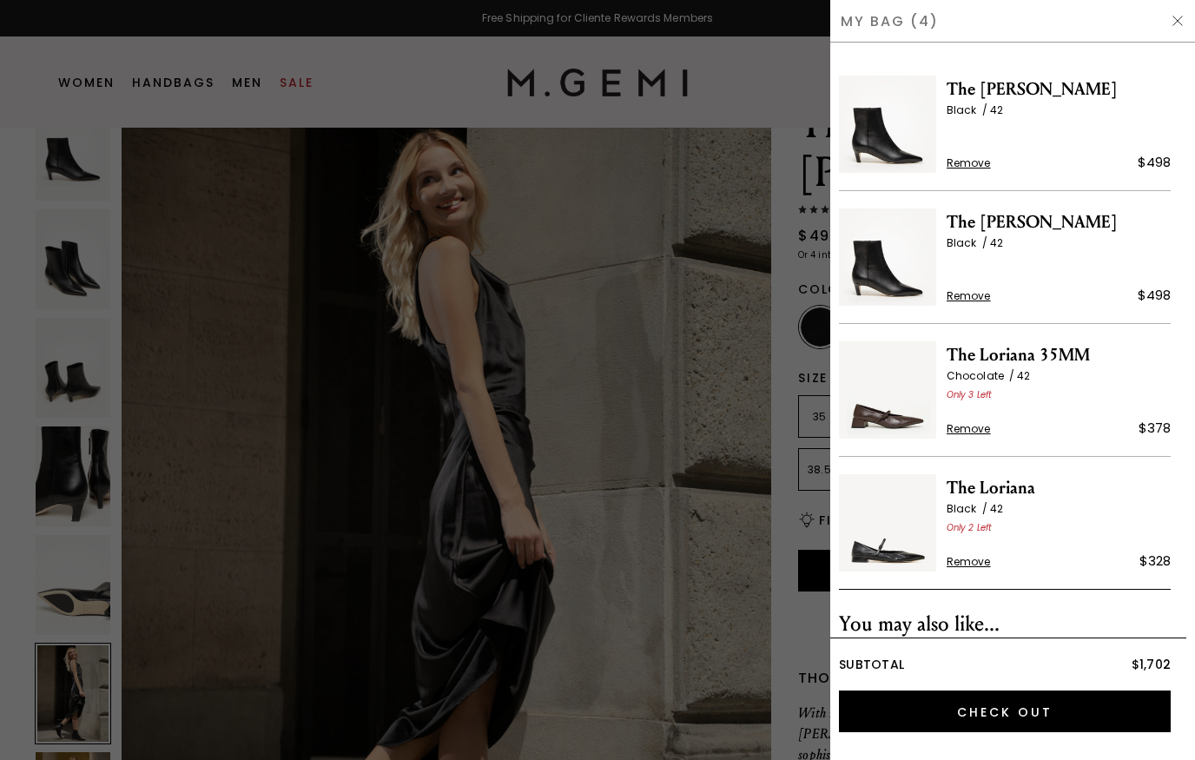
click at [988, 300] on span "Remove" at bounding box center [968, 296] width 44 height 14
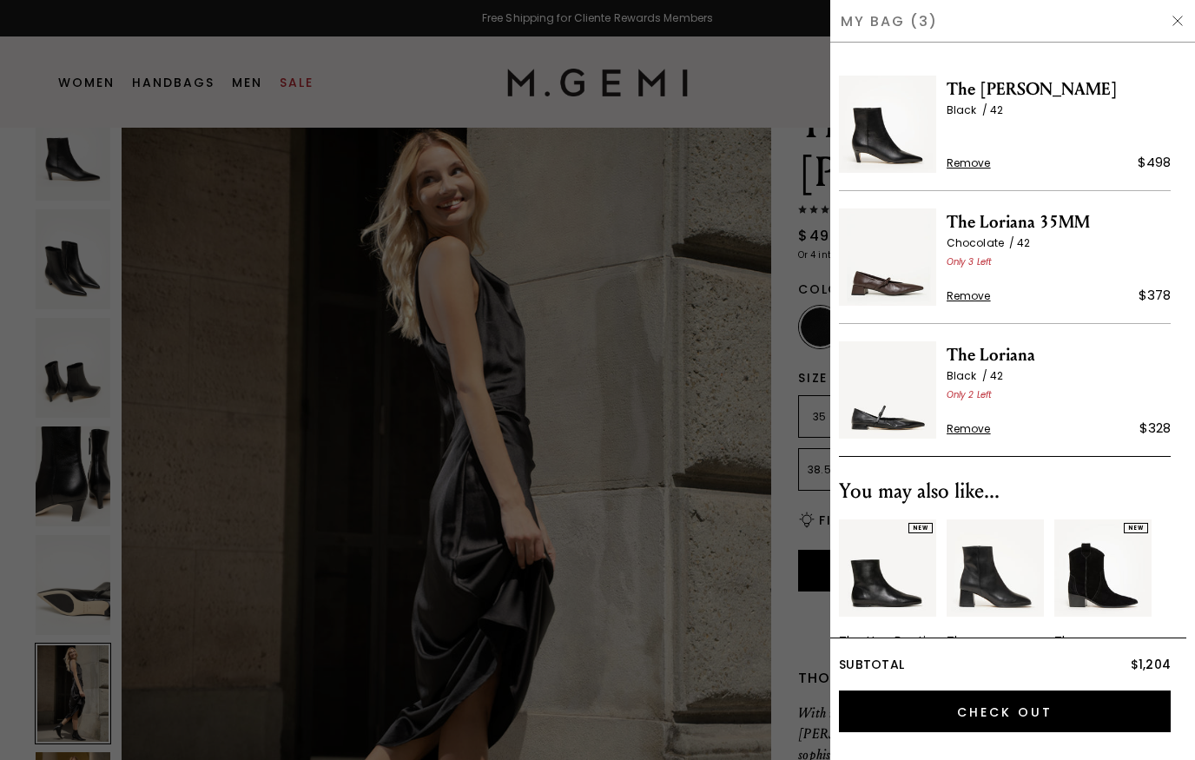
click at [75, 89] on div at bounding box center [597, 380] width 1195 height 760
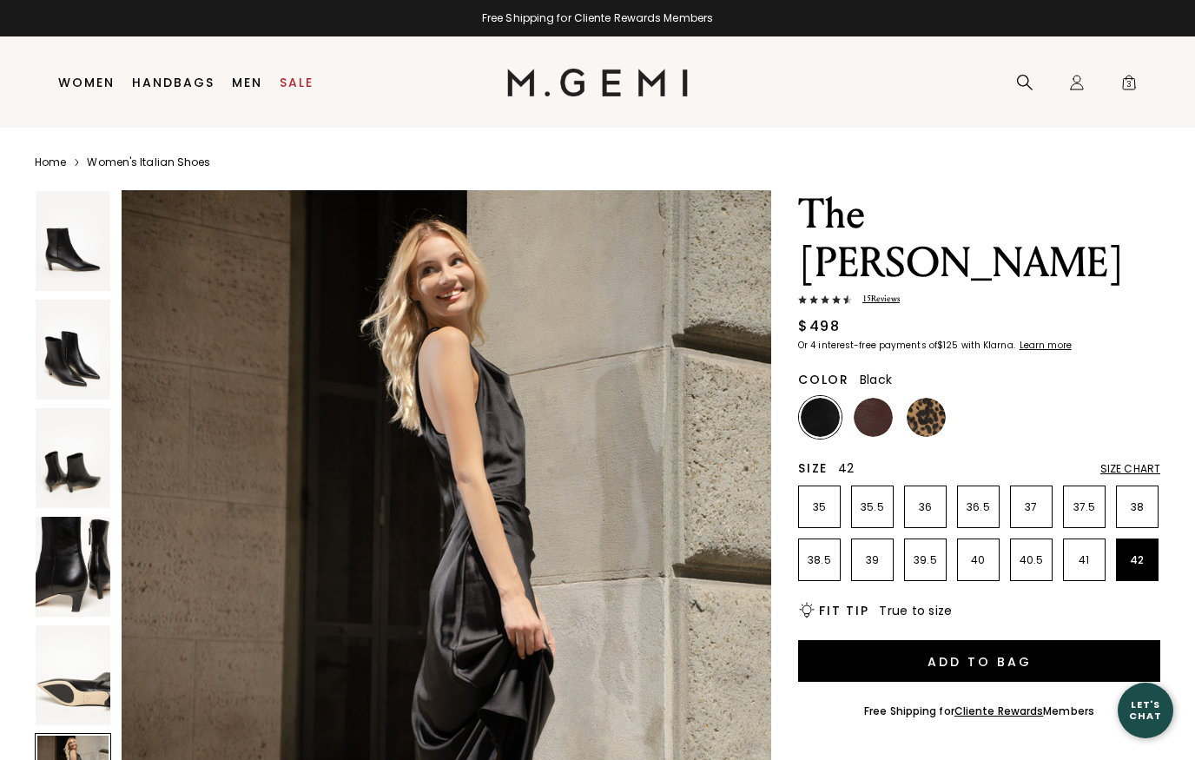
scroll to position [90, 0]
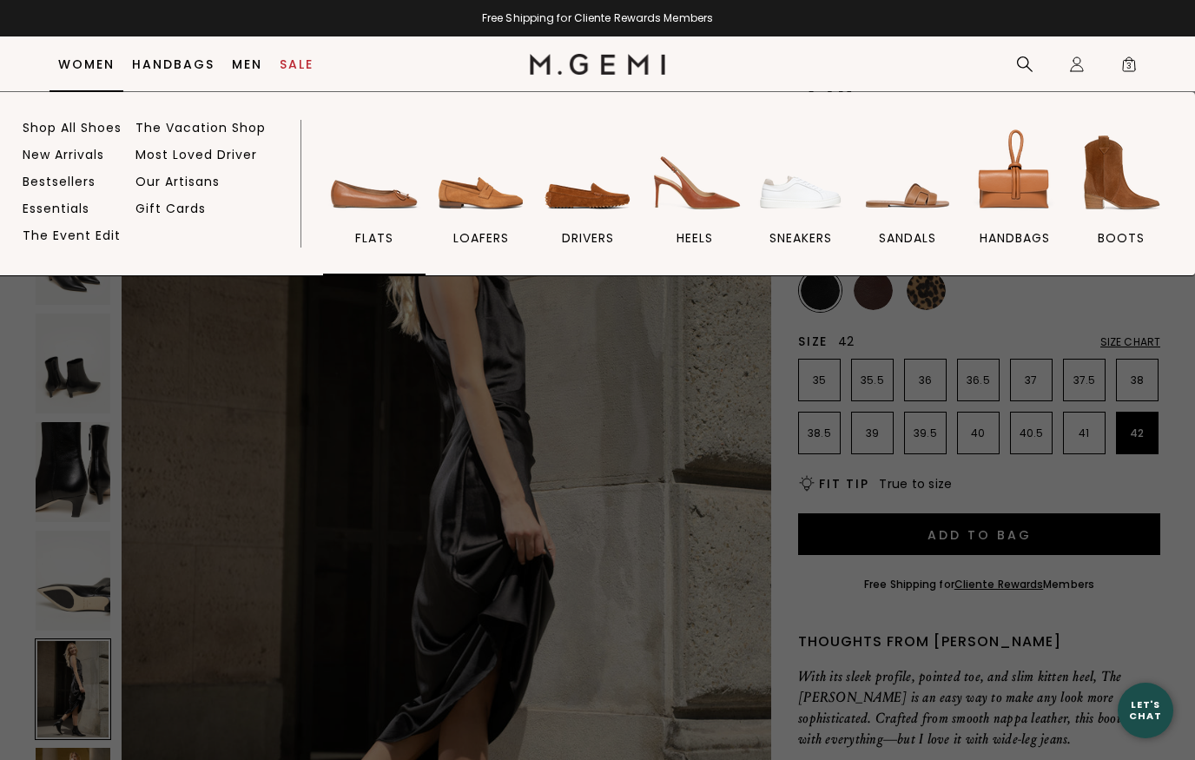
click at [357, 209] on img at bounding box center [374, 172] width 97 height 97
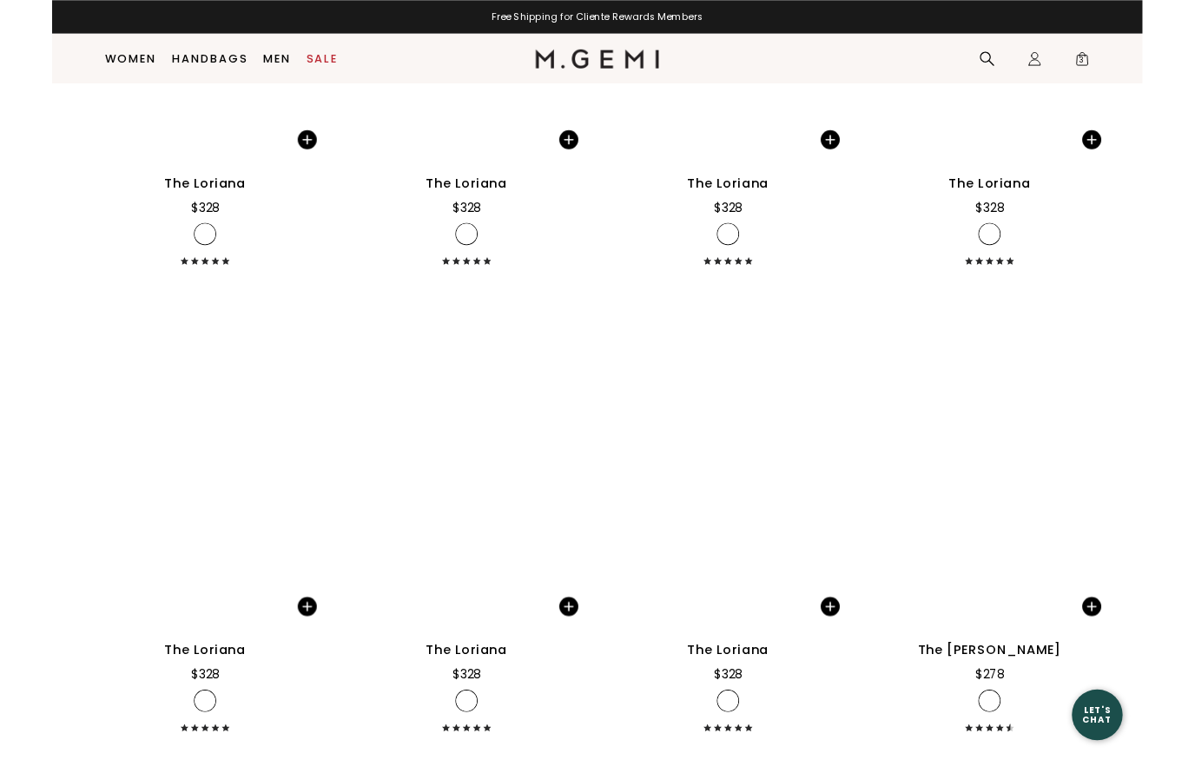
scroll to position [5711, 0]
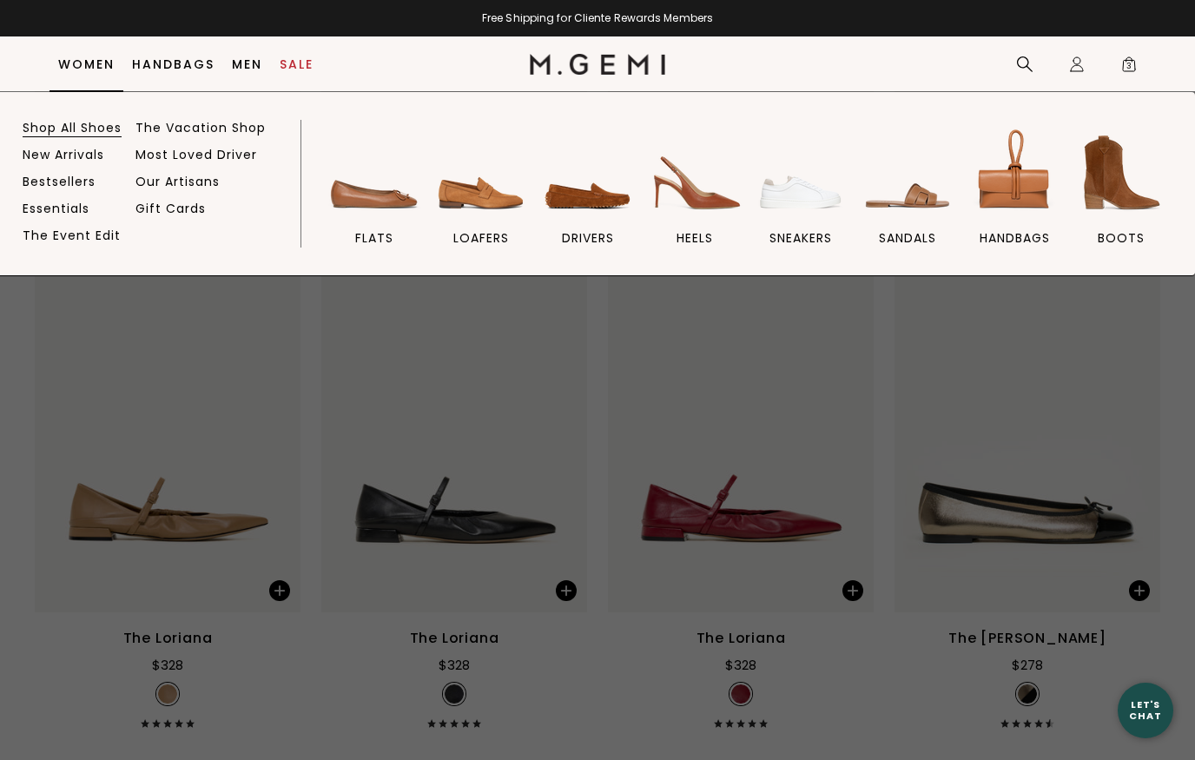
click at [71, 127] on link "Shop All Shoes" at bounding box center [72, 128] width 99 height 16
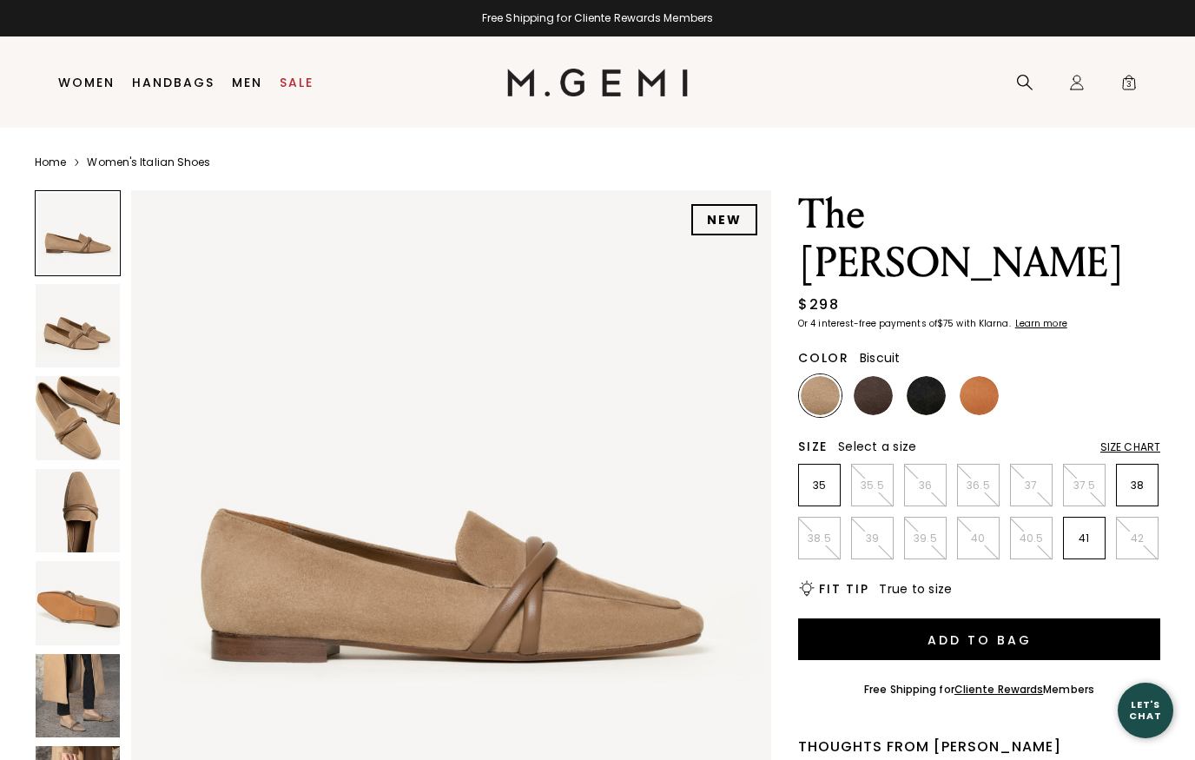
click at [1088, 531] on p "41" at bounding box center [1083, 538] width 41 height 14
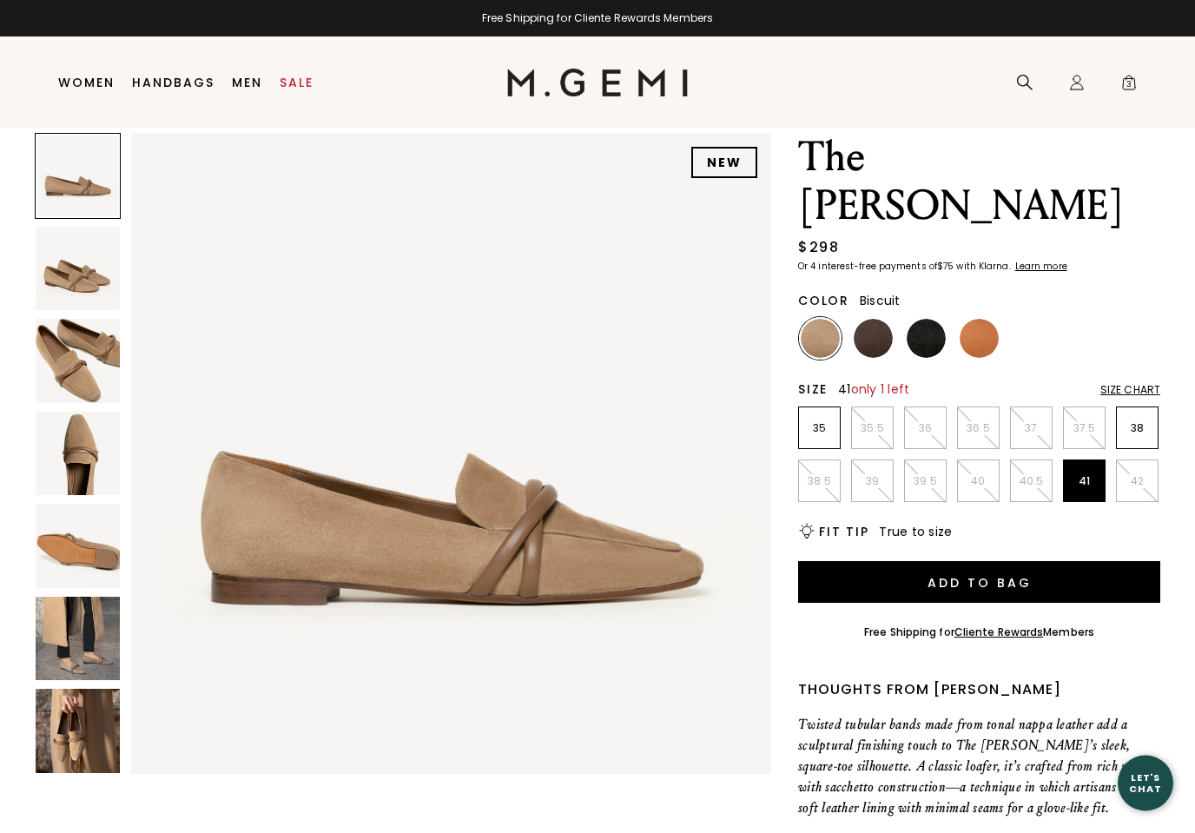
scroll to position [57, 0]
click at [71, 654] on img at bounding box center [78, 638] width 84 height 84
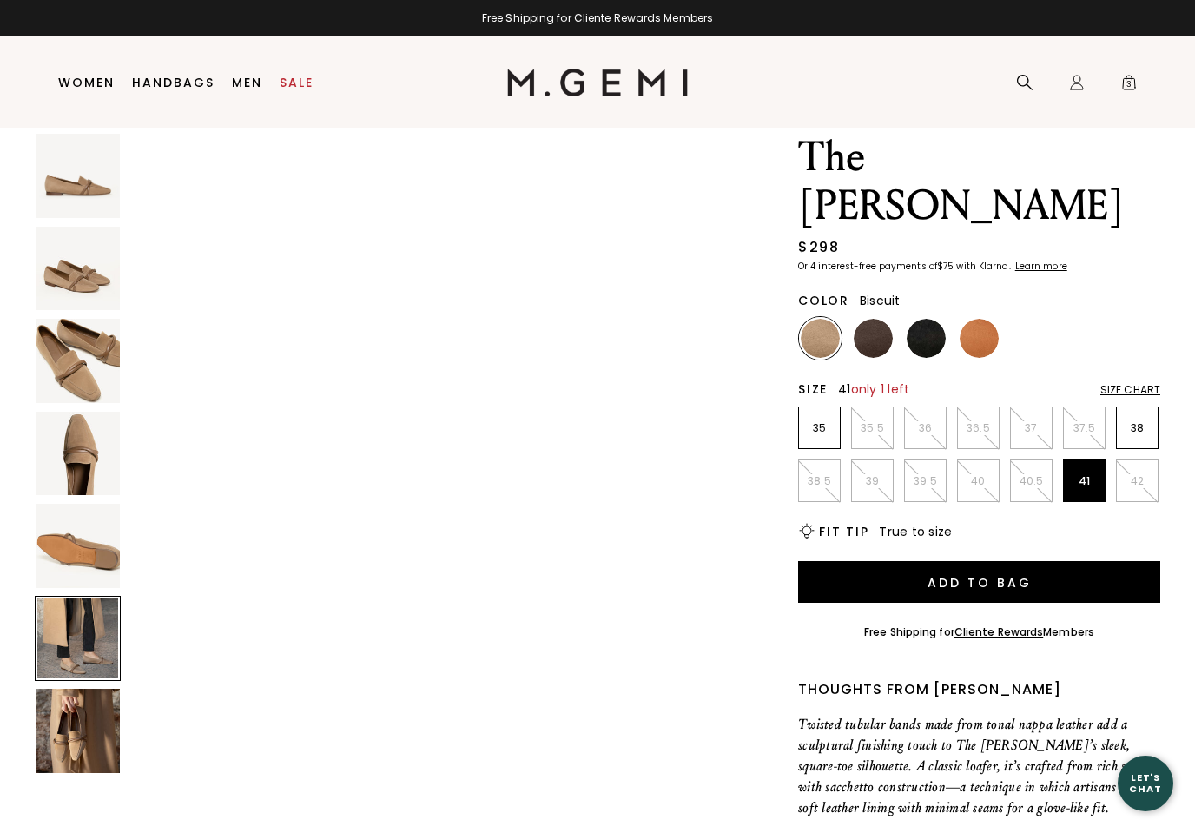
scroll to position [3289, 0]
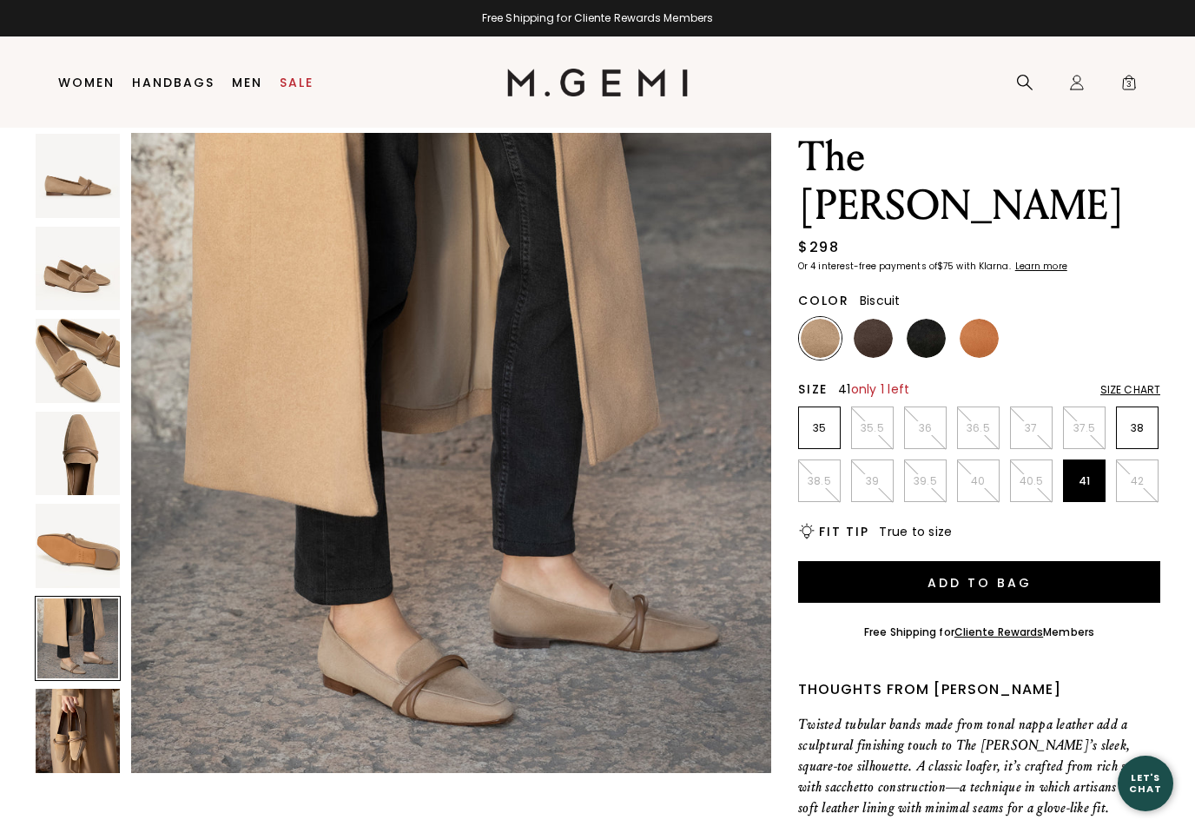
click at [59, 728] on img at bounding box center [78, 730] width 84 height 84
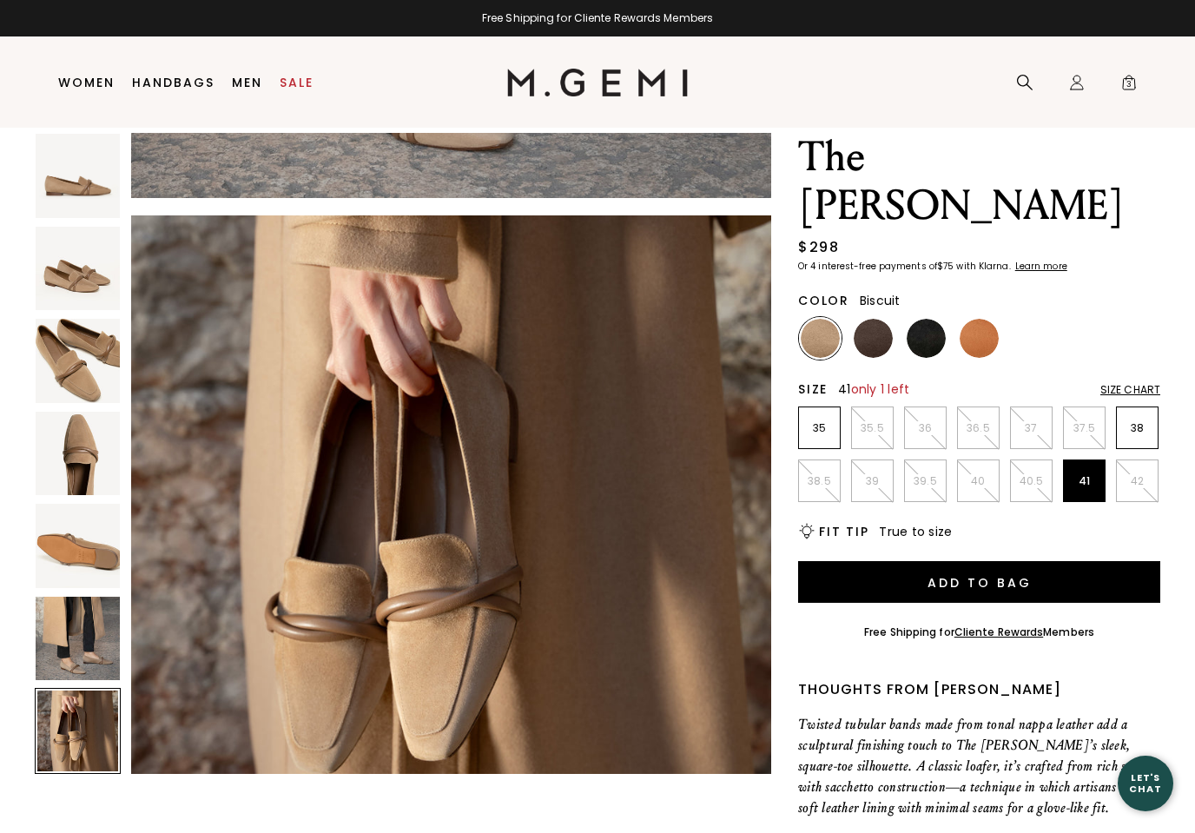
scroll to position [3946, 0]
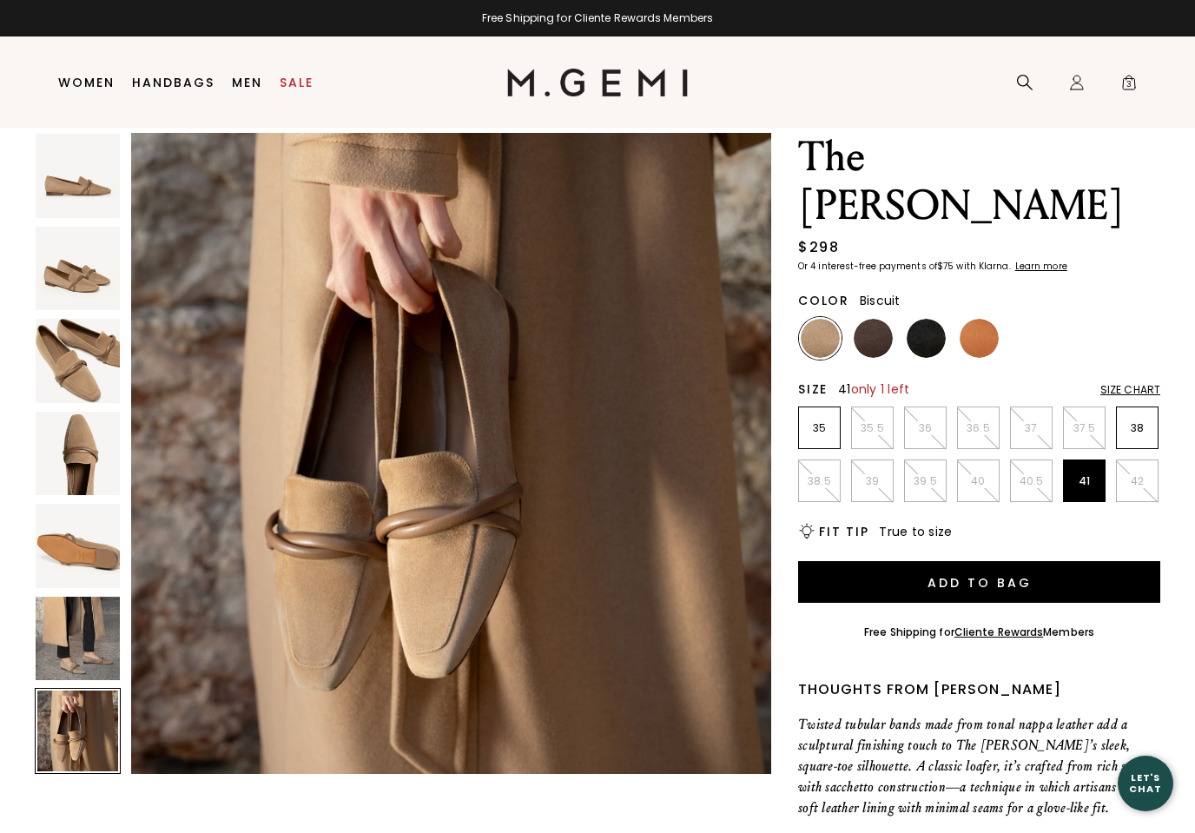
click at [89, 675] on img at bounding box center [78, 638] width 84 height 84
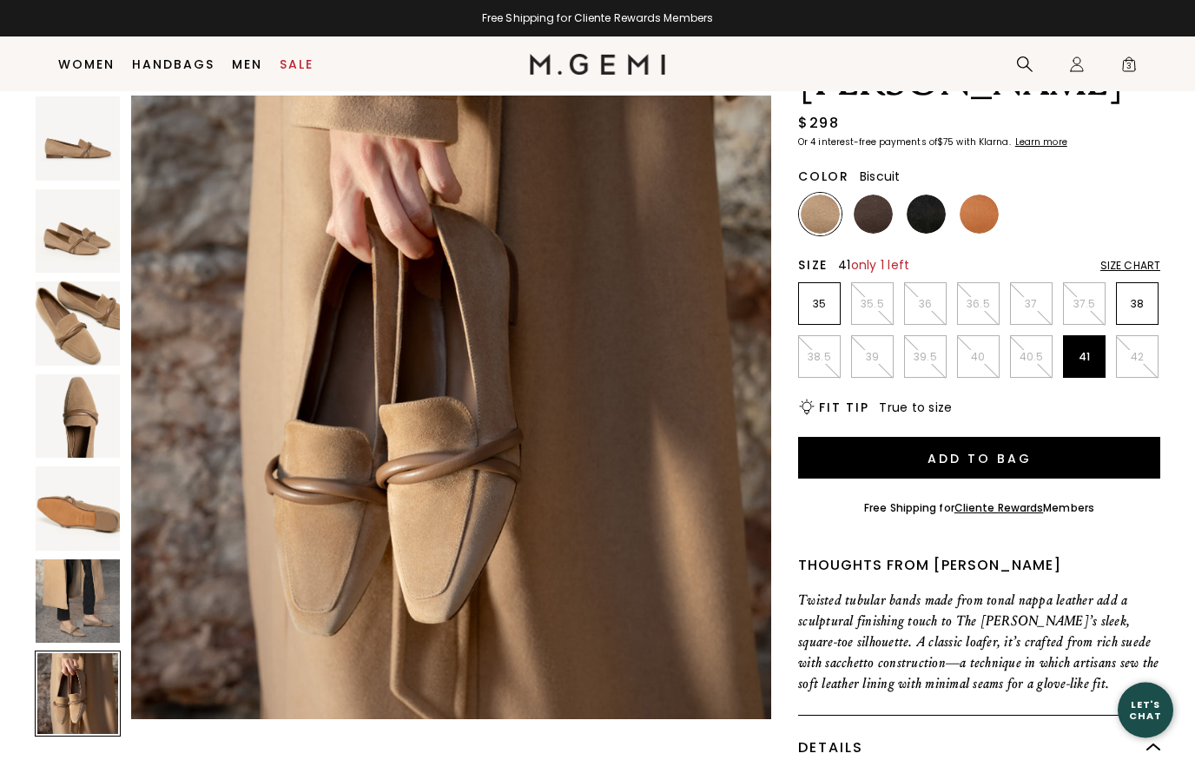
scroll to position [145, 0]
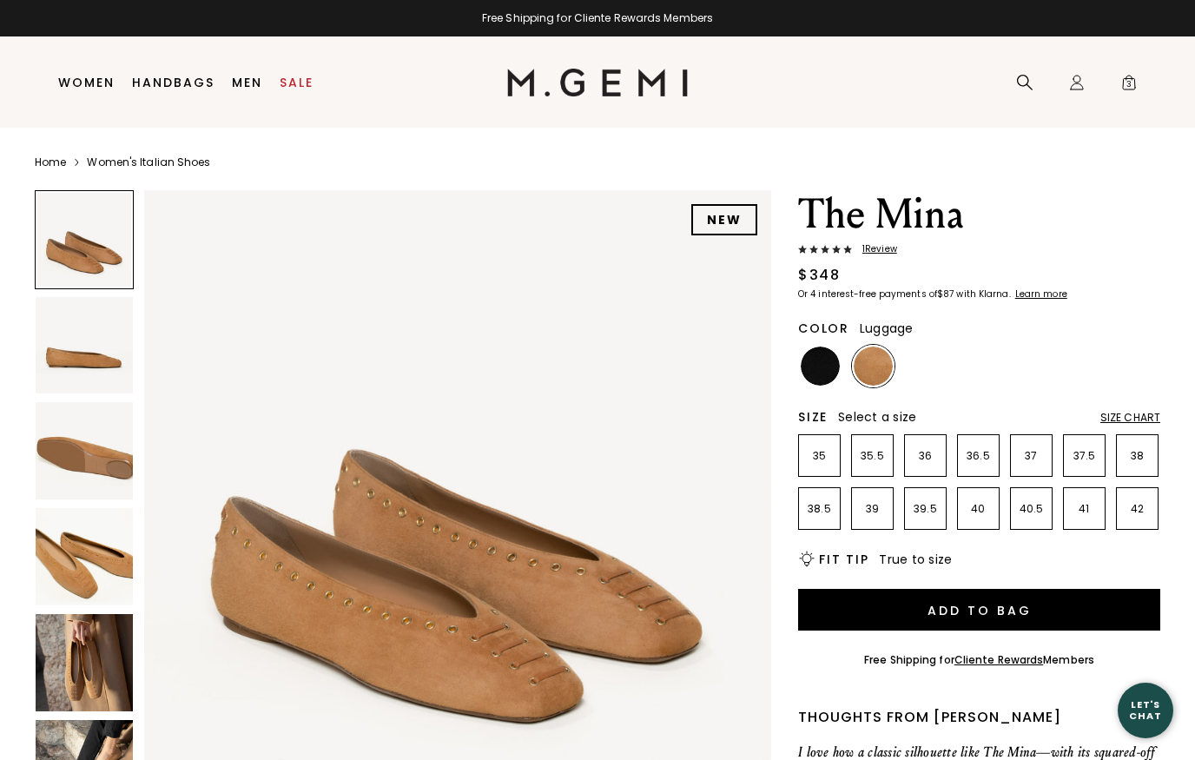
click at [85, 670] on img at bounding box center [84, 662] width 97 height 97
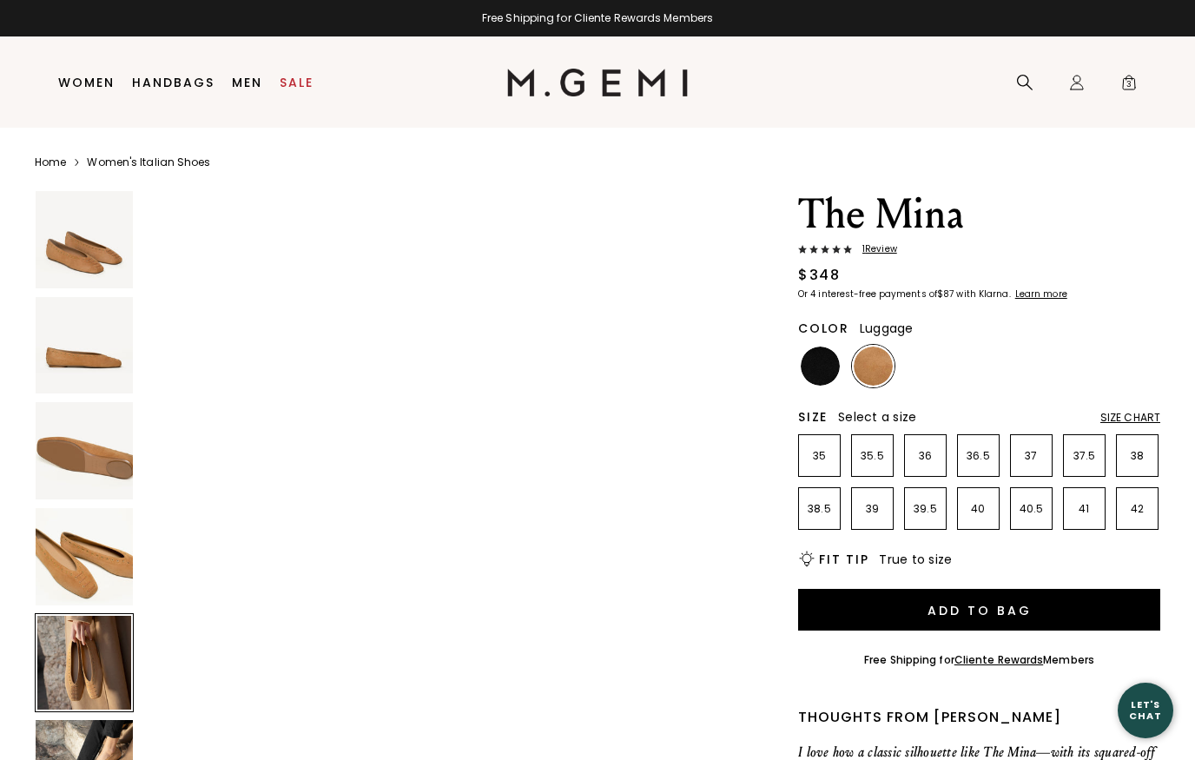
scroll to position [2578, 0]
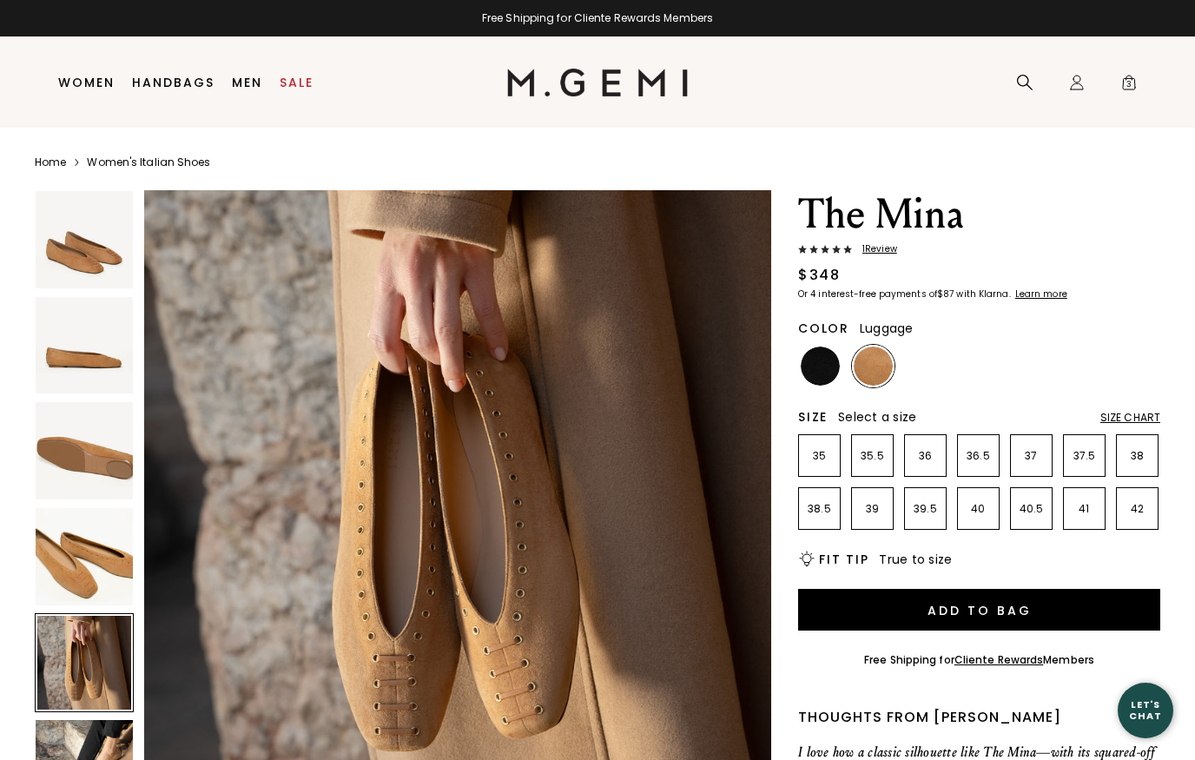
click at [80, 753] on img at bounding box center [84, 768] width 97 height 97
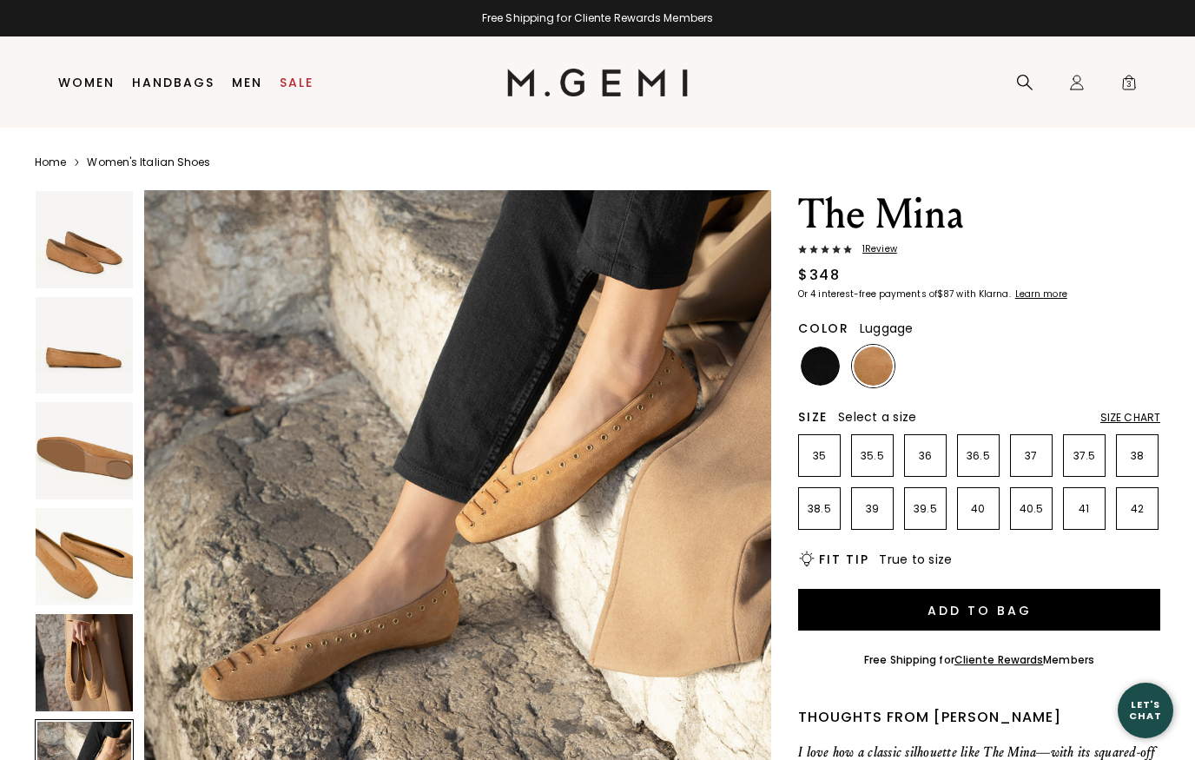
scroll to position [3240, 0]
click at [827, 362] on img at bounding box center [819, 365] width 39 height 39
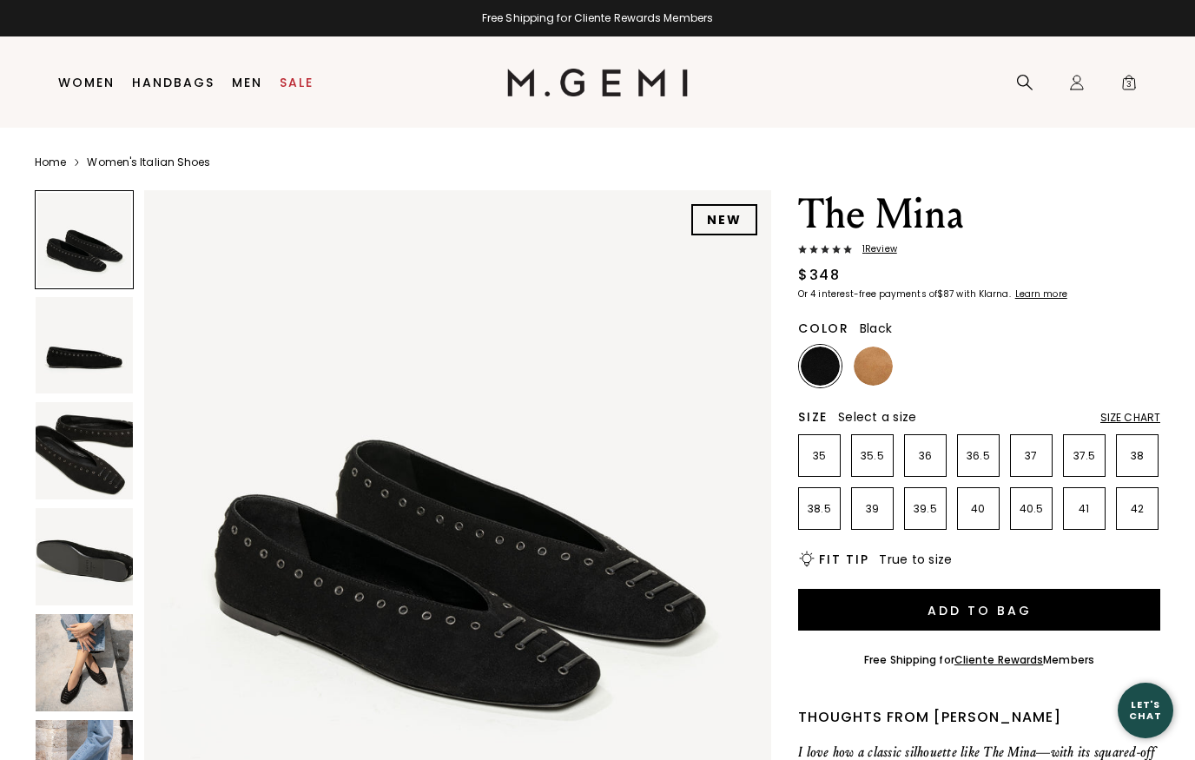
click at [66, 657] on img at bounding box center [84, 662] width 97 height 97
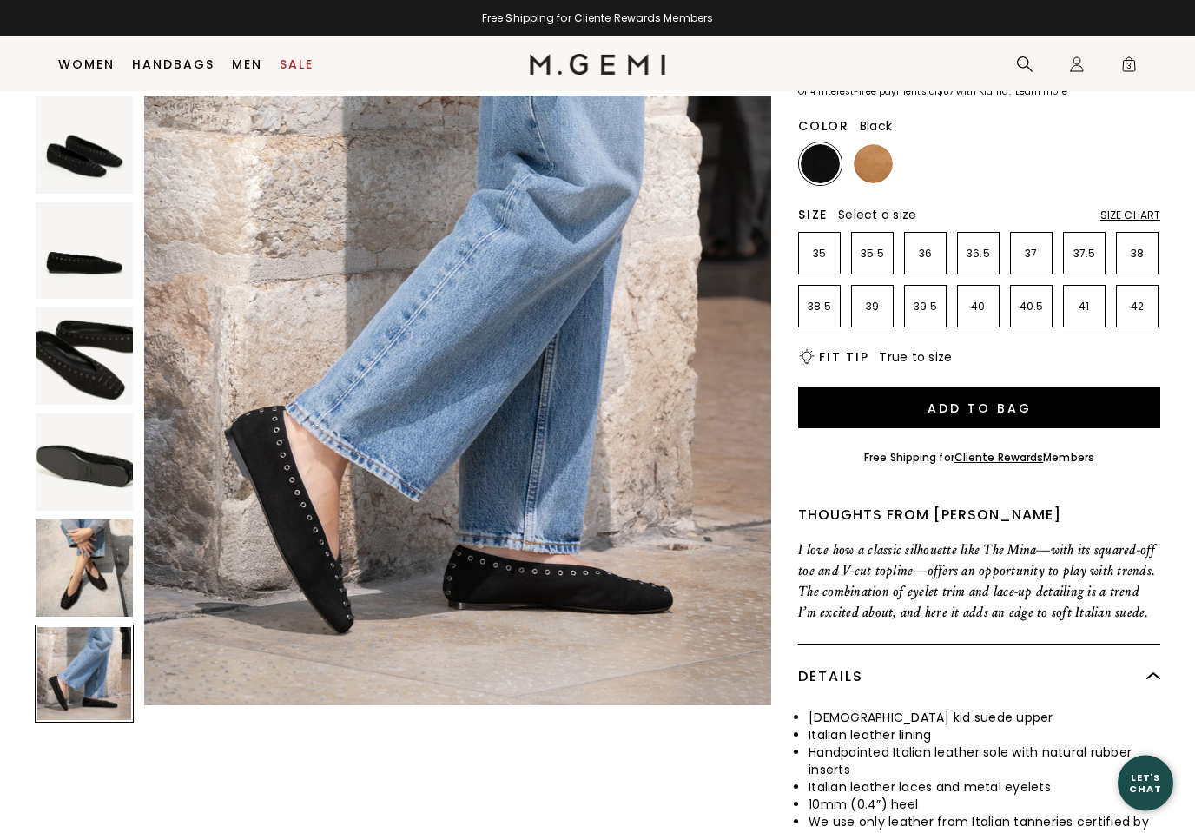
scroll to position [167, 0]
click at [79, 678] on div at bounding box center [84, 673] width 99 height 99
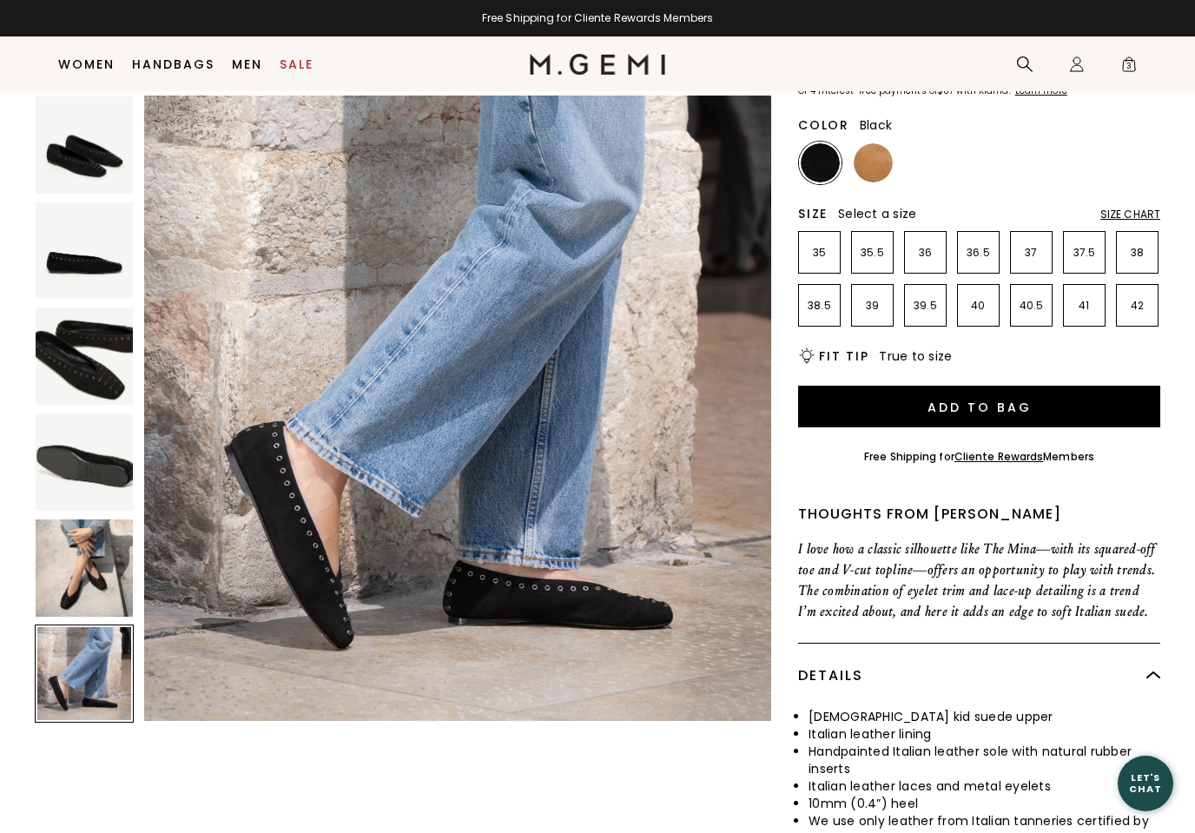
scroll to position [3222, 0]
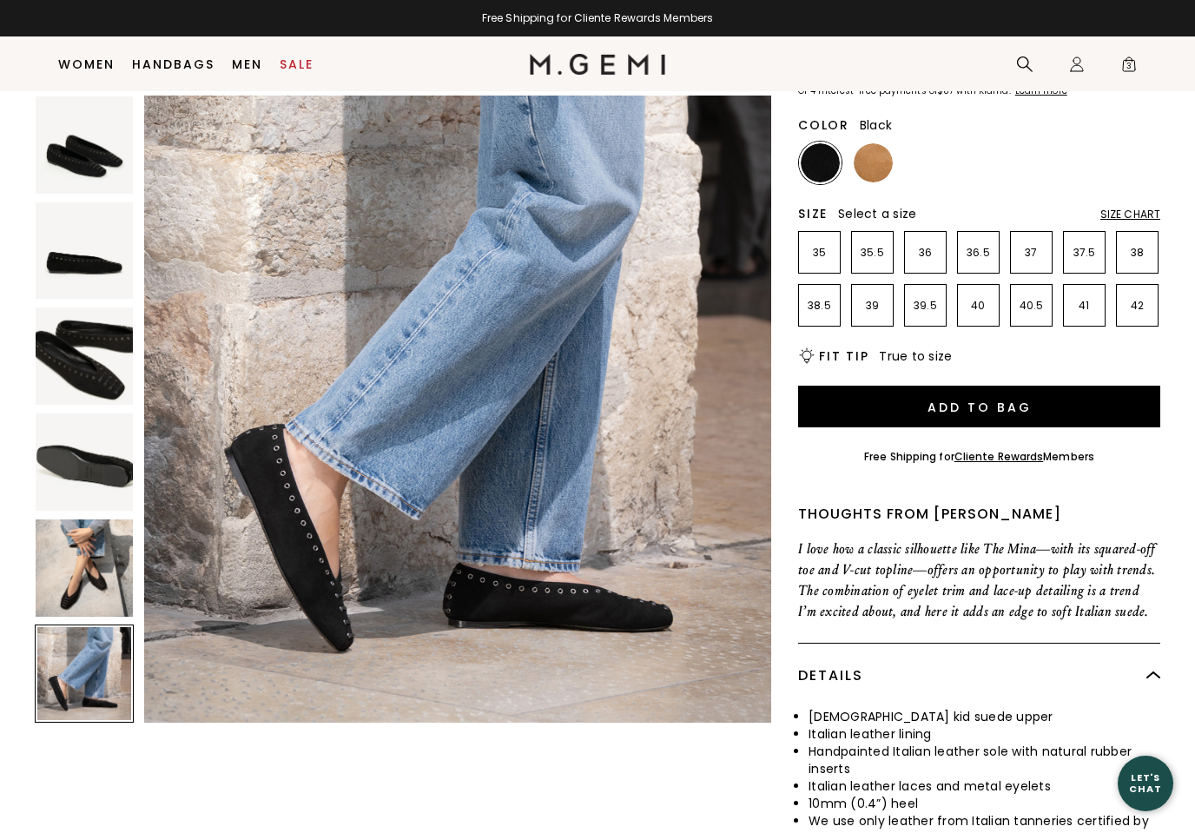
click at [81, 673] on div at bounding box center [84, 673] width 99 height 99
click at [69, 576] on img at bounding box center [84, 567] width 97 height 97
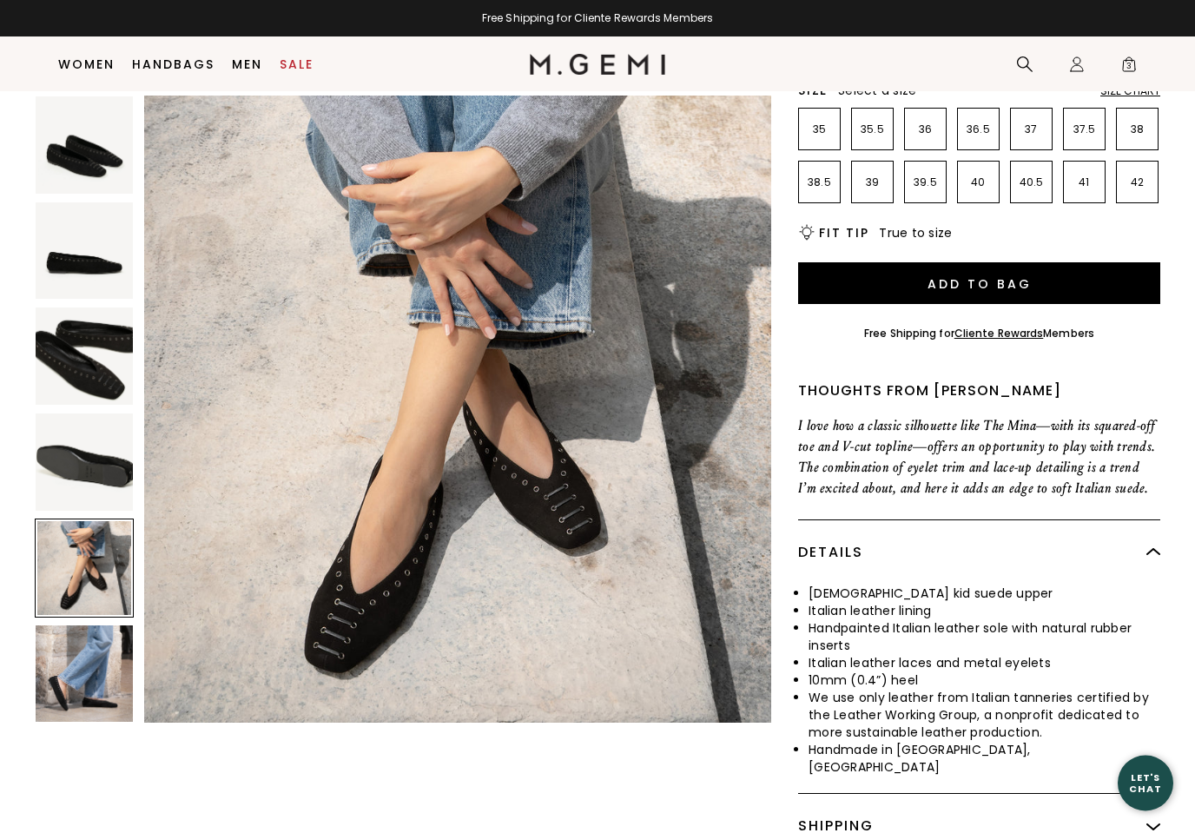
scroll to position [294, 0]
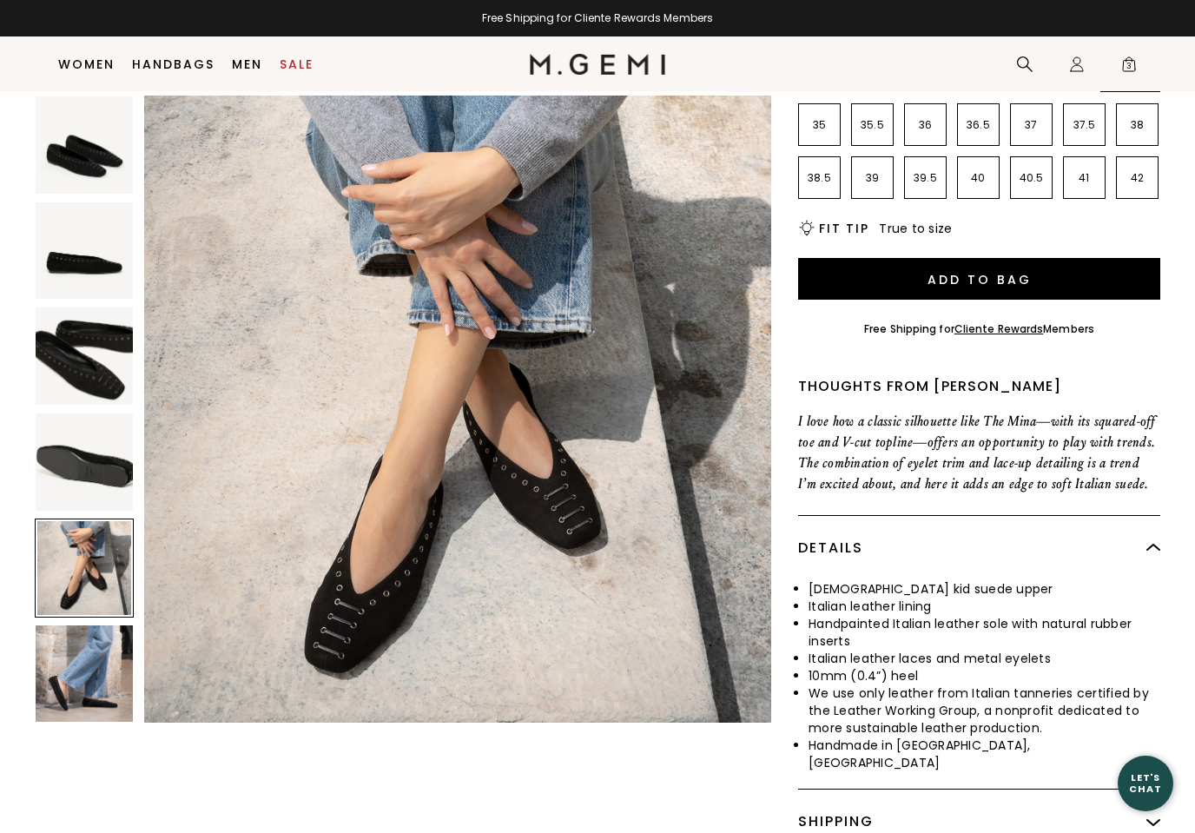
click at [71, 665] on img at bounding box center [84, 673] width 97 height 97
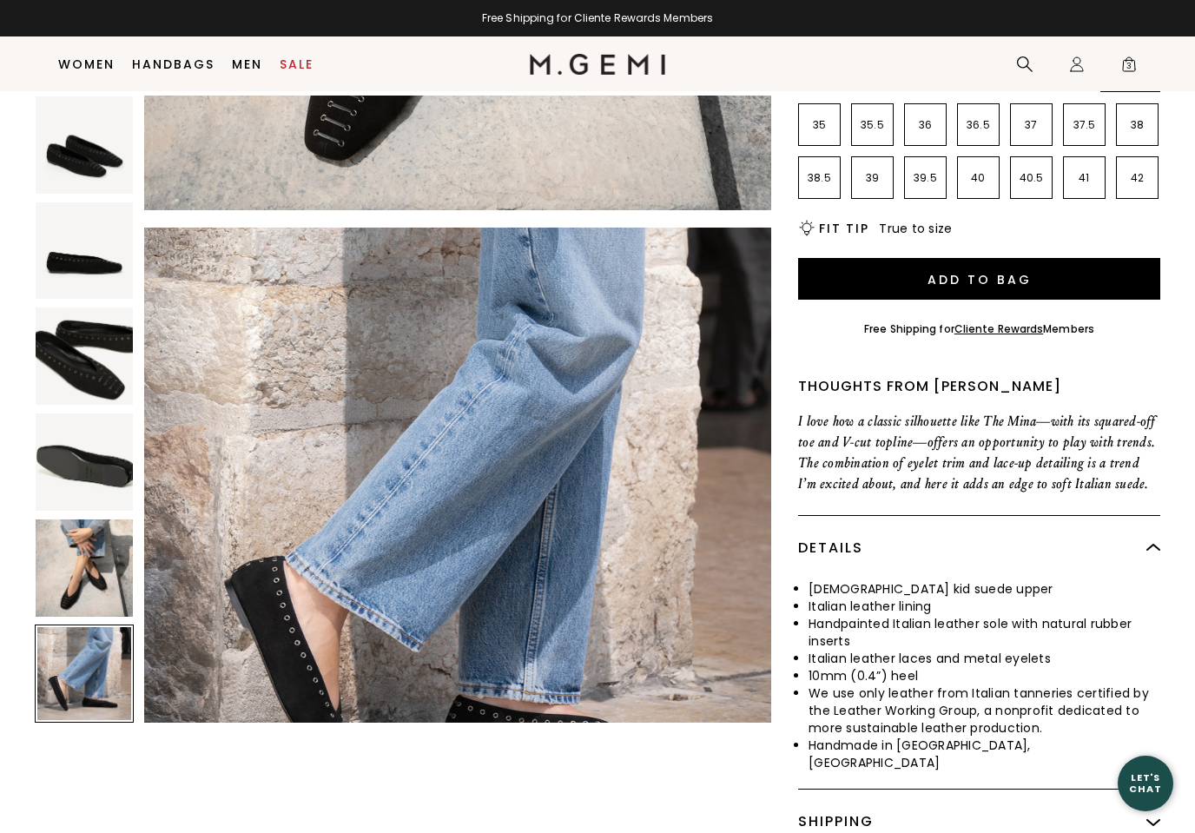
scroll to position [3222, 0]
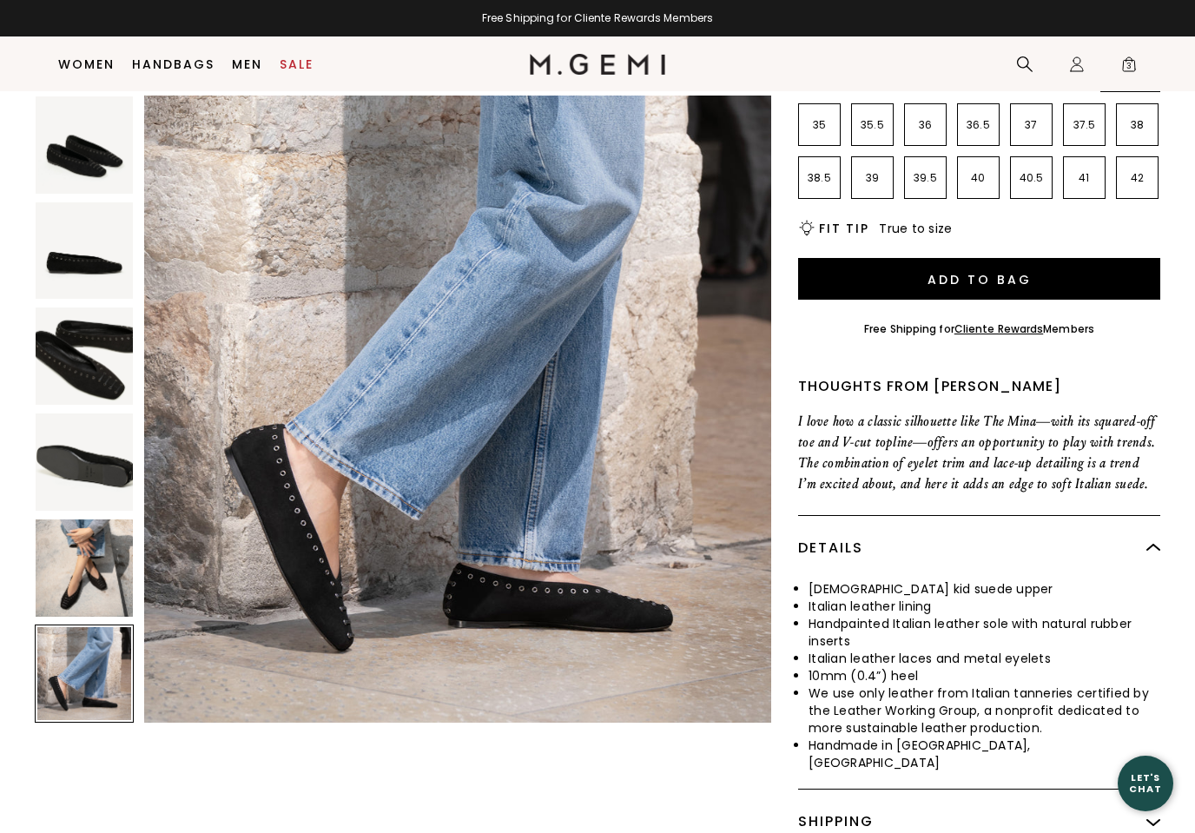
click at [81, 571] on img at bounding box center [84, 567] width 97 height 97
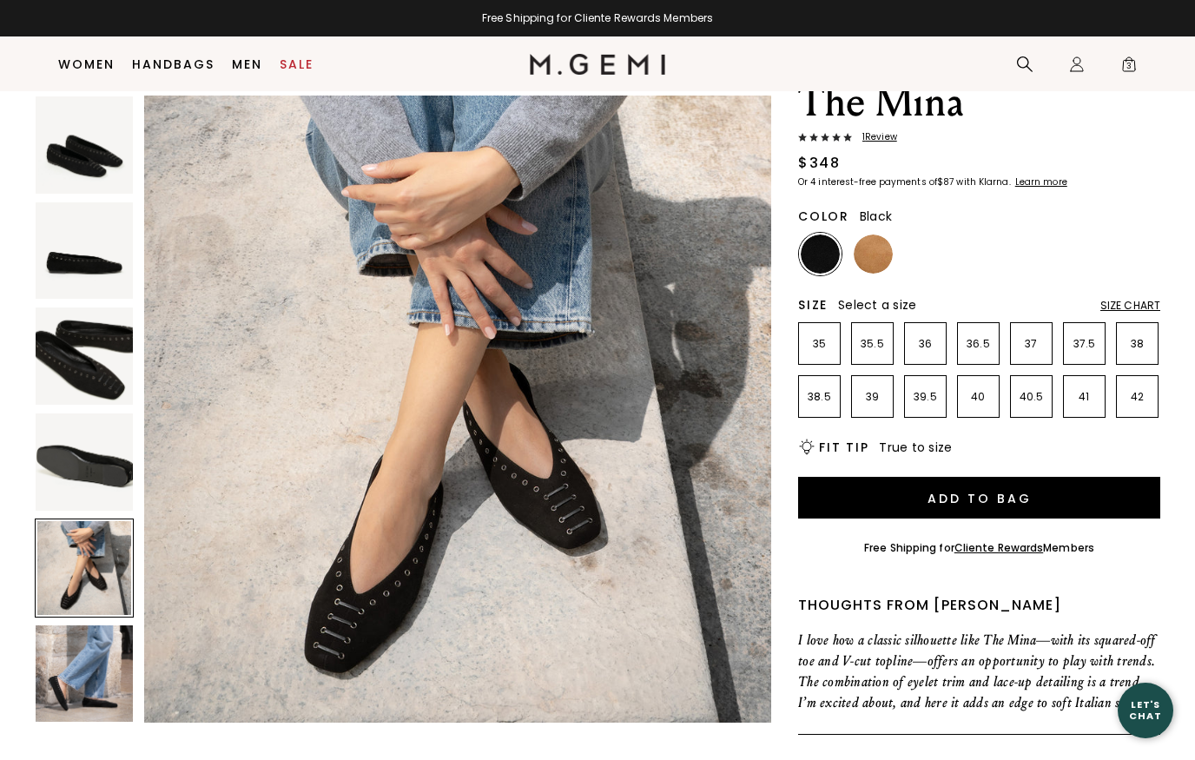
scroll to position [68, 0]
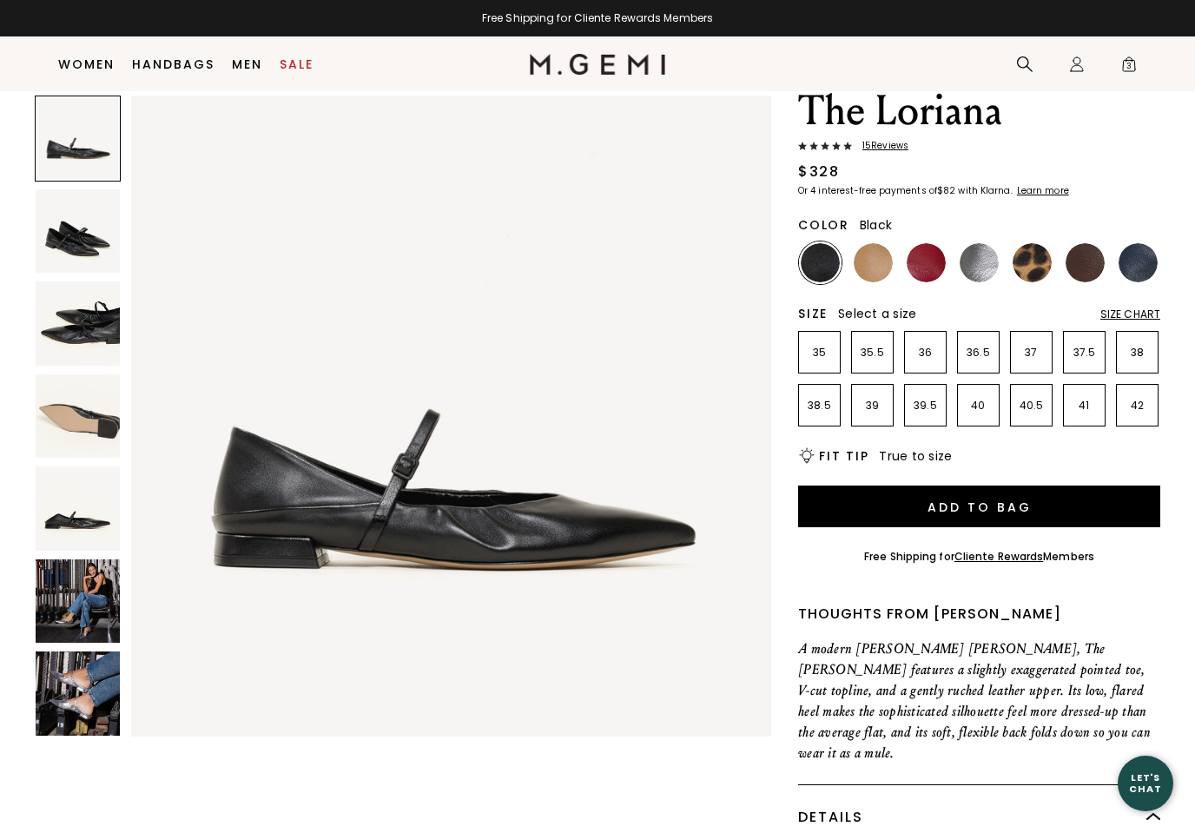
scroll to position [75, 0]
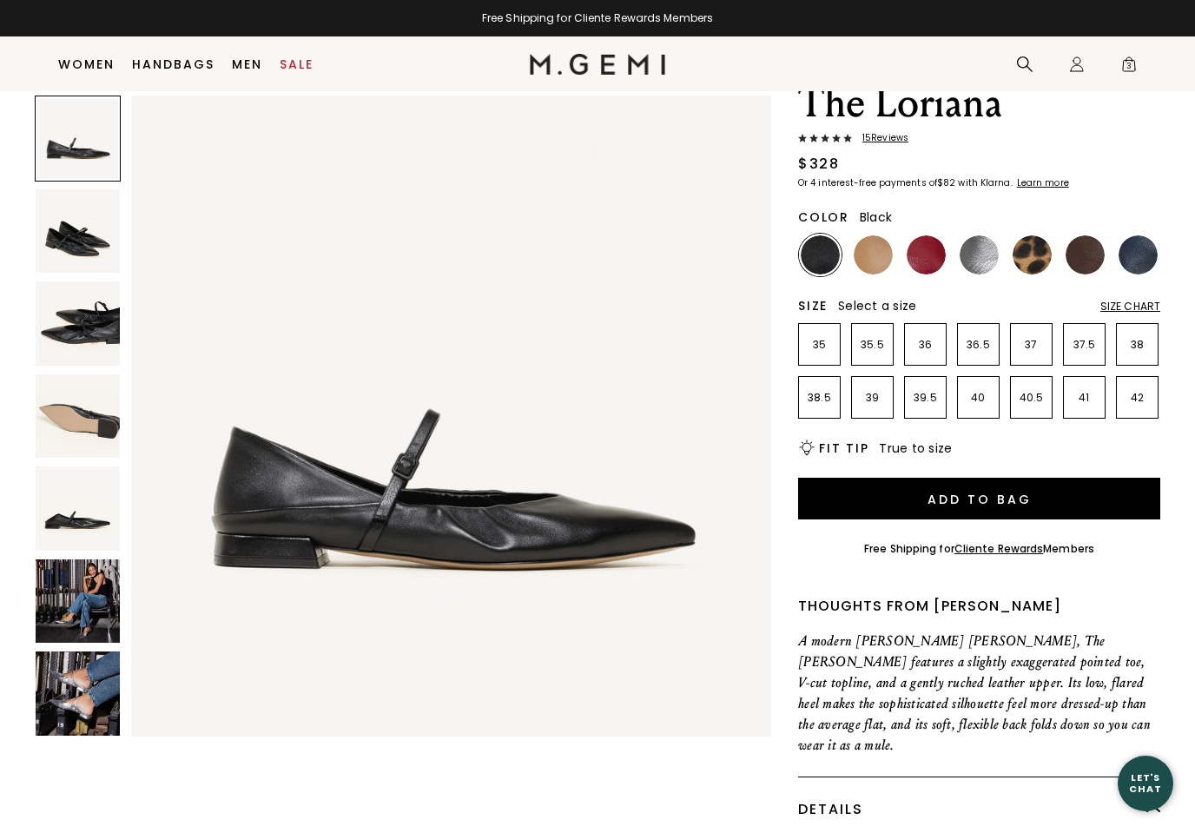
click at [86, 598] on img at bounding box center [78, 601] width 84 height 84
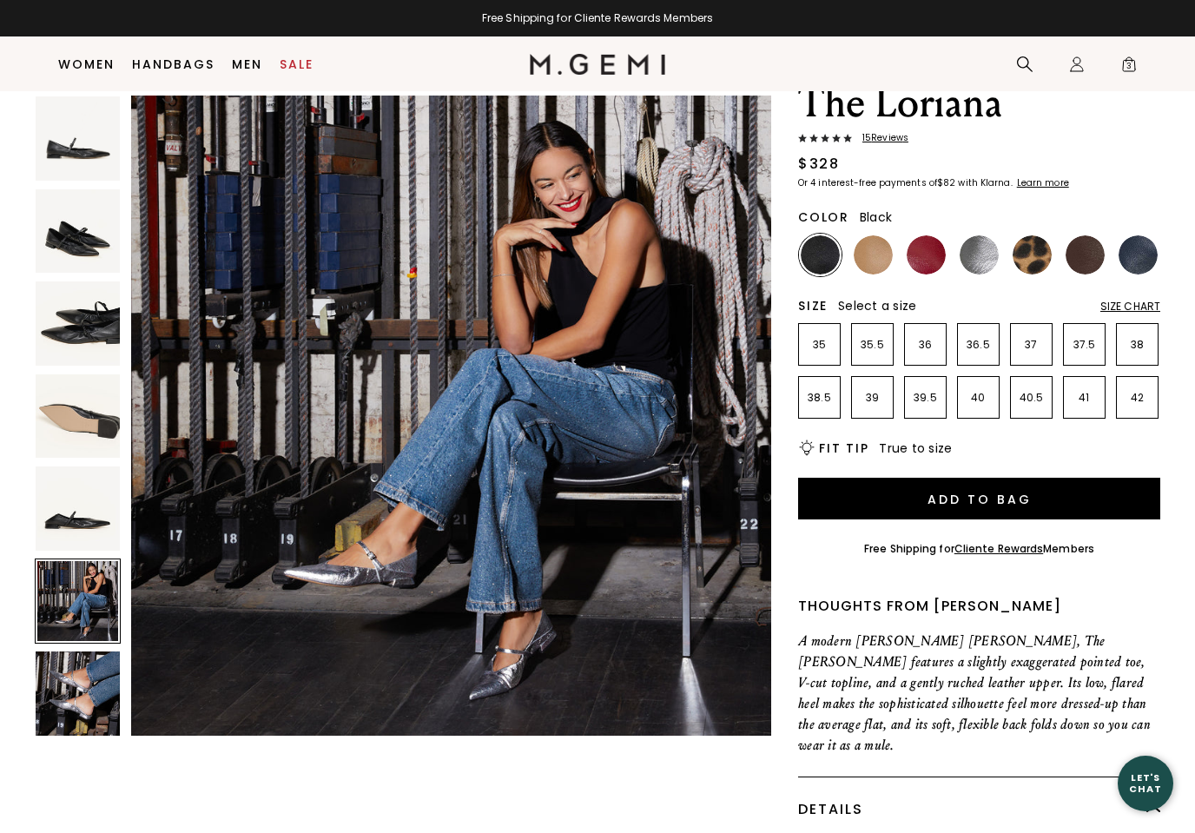
click at [85, 331] on img at bounding box center [78, 323] width 84 height 84
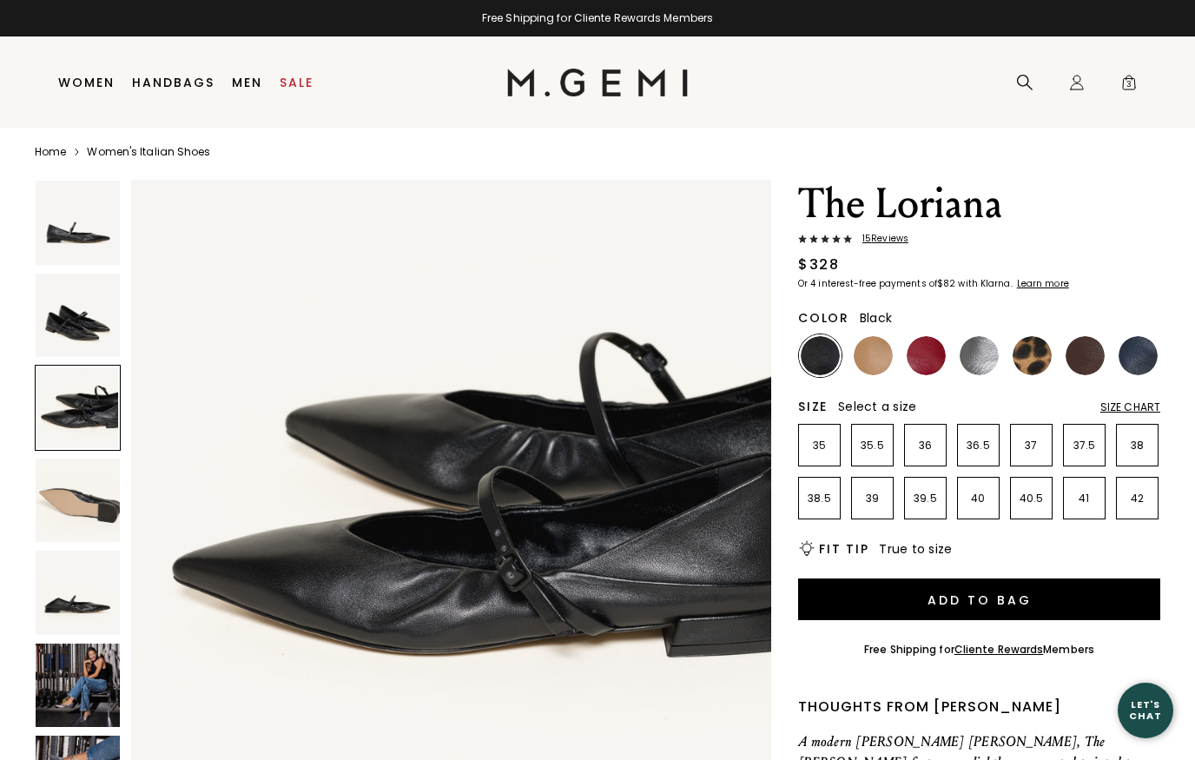
scroll to position [0, 0]
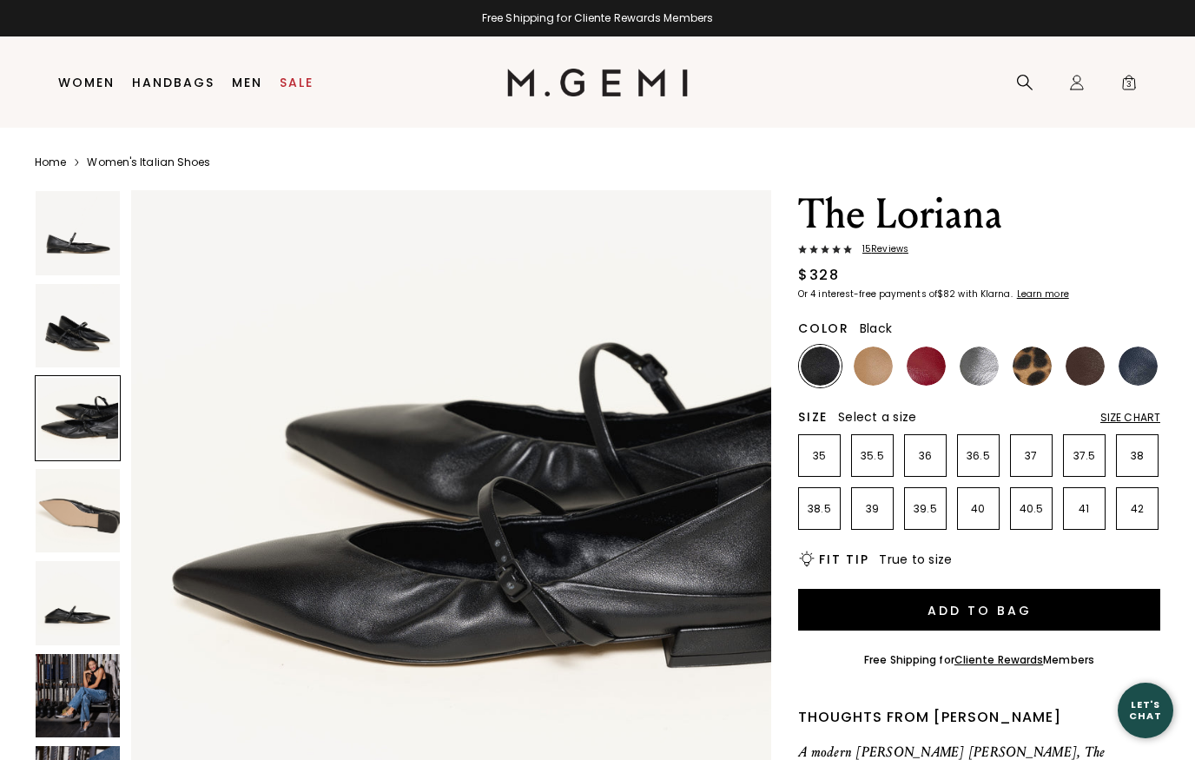
click at [79, 318] on img at bounding box center [78, 326] width 84 height 84
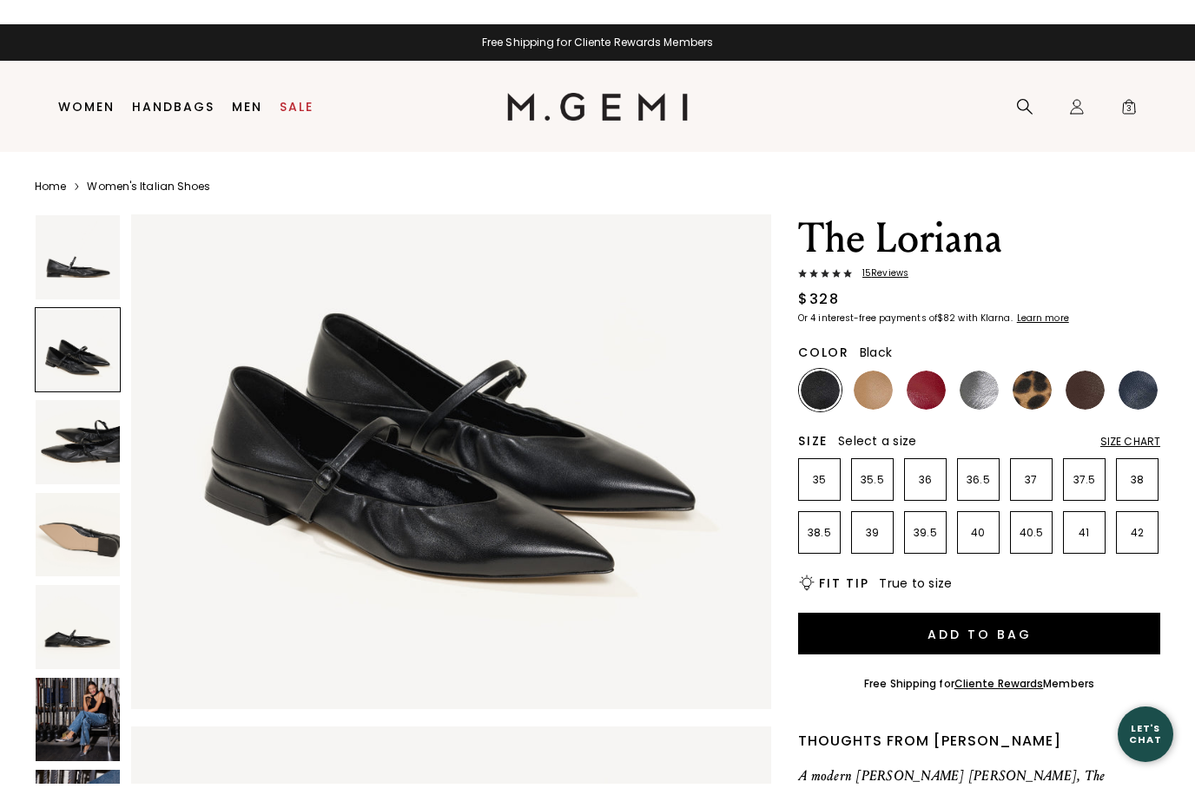
scroll to position [658, 0]
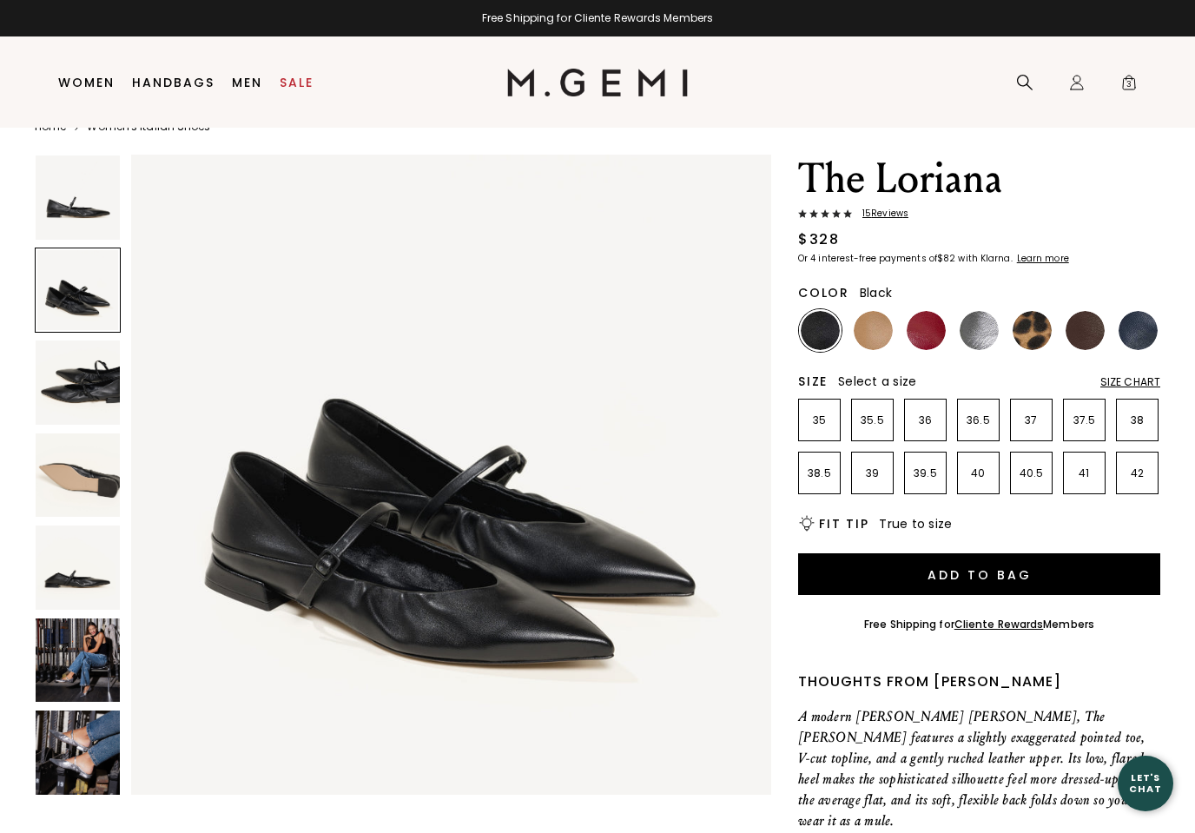
click at [868, 337] on img at bounding box center [872, 330] width 39 height 39
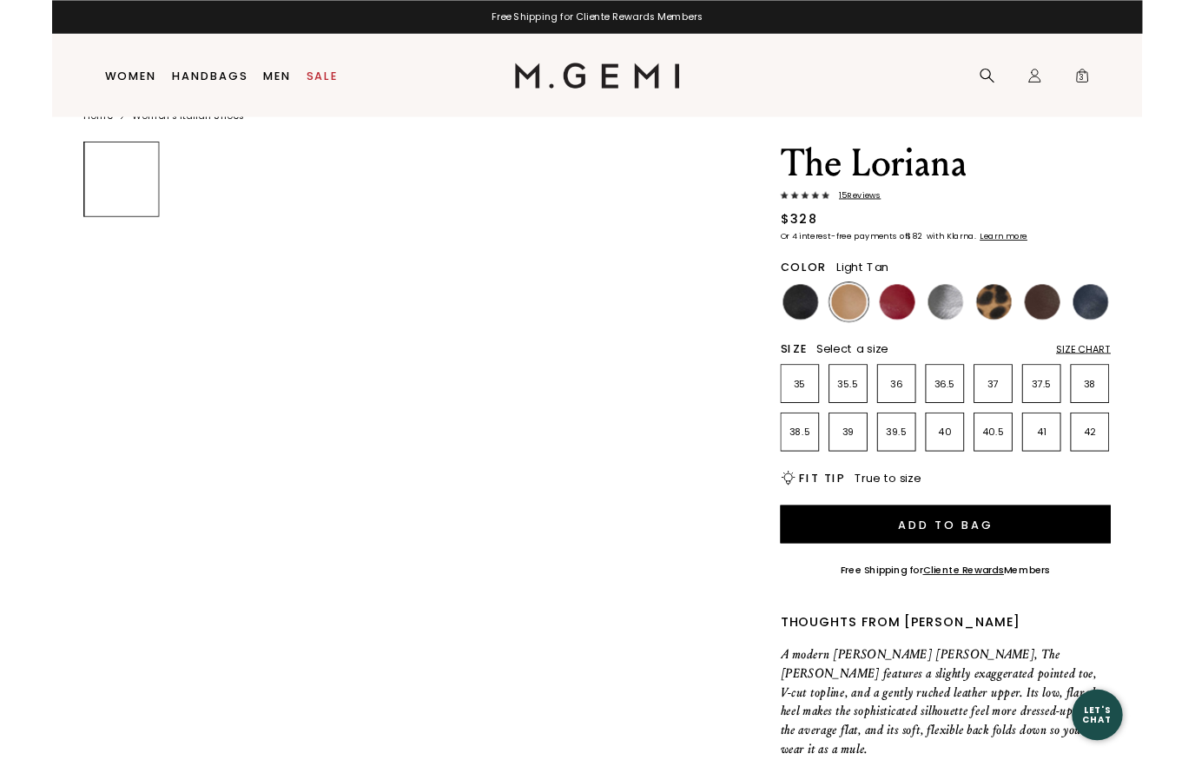
scroll to position [109, 0]
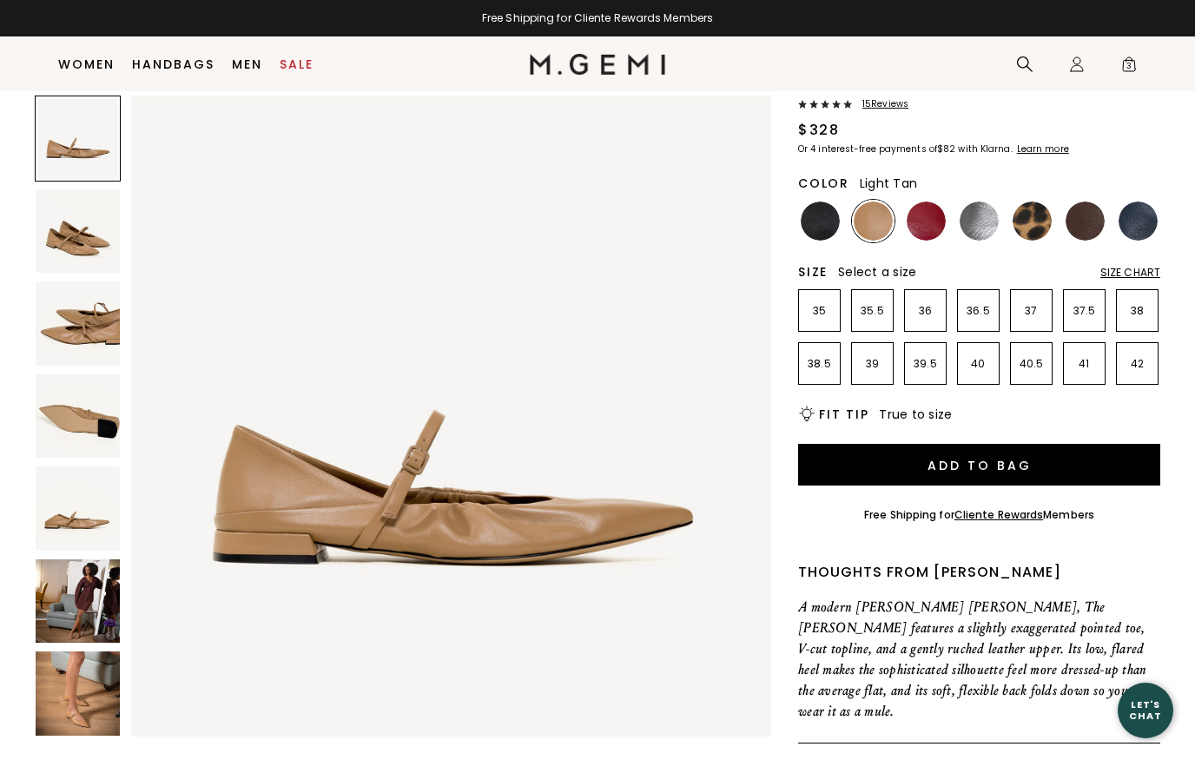
click at [63, 596] on img at bounding box center [78, 601] width 84 height 84
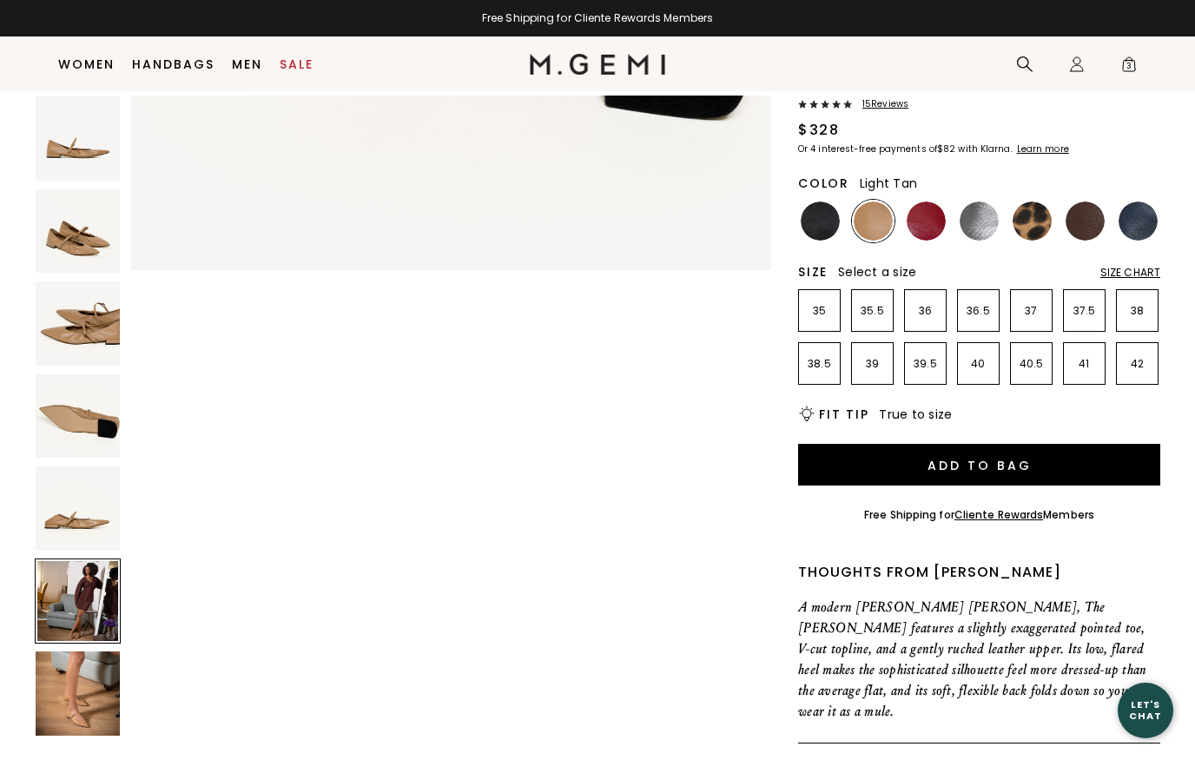
scroll to position [3289, 0]
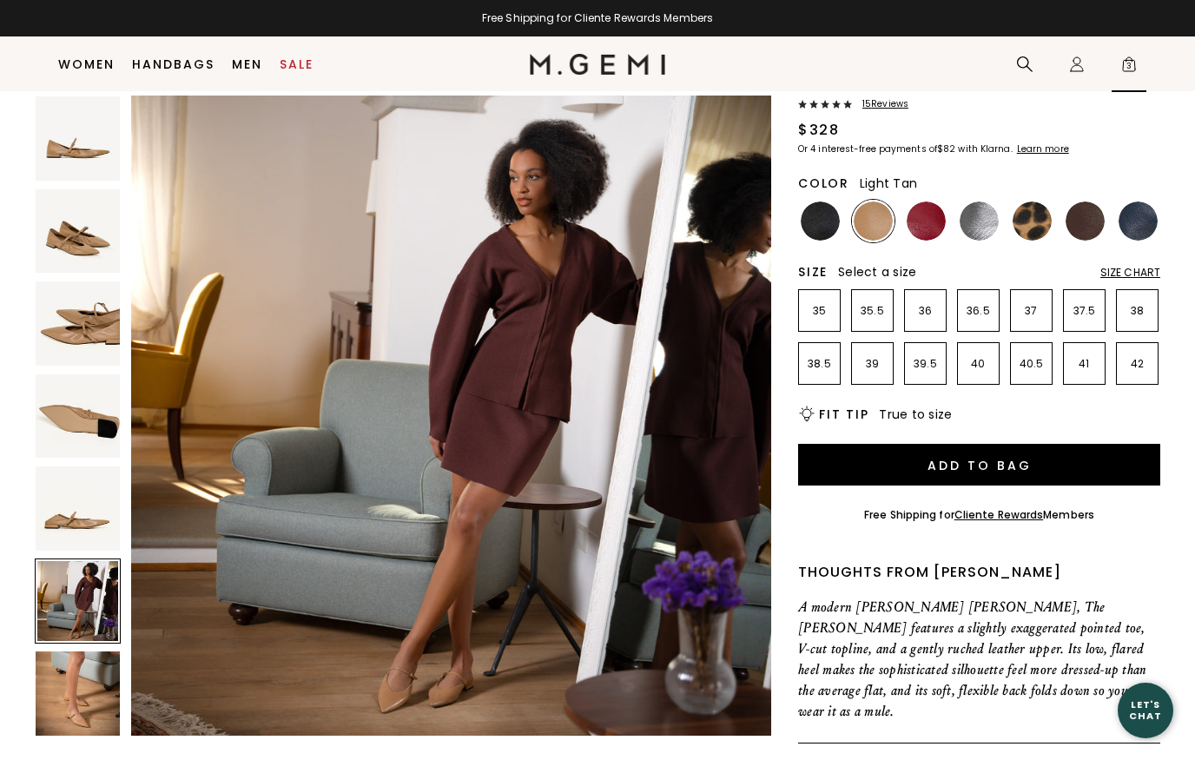
click at [1134, 64] on span "3" at bounding box center [1128, 67] width 17 height 17
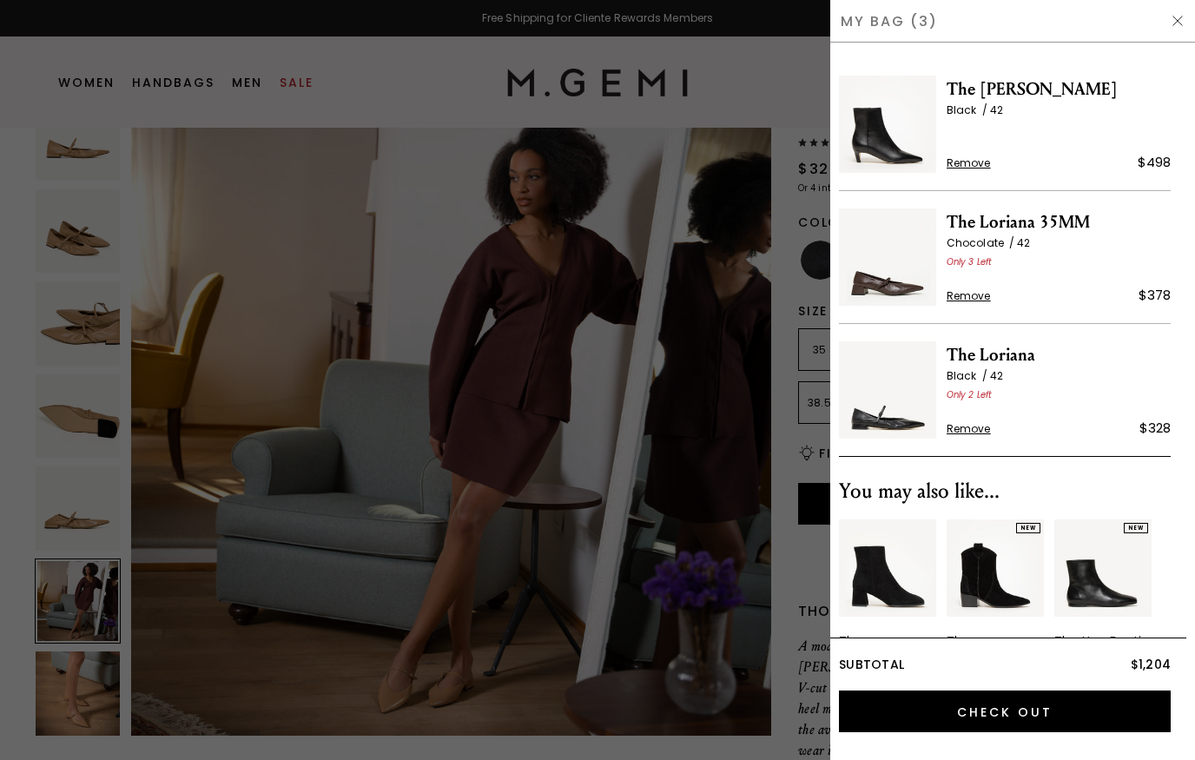
click at [699, 571] on div at bounding box center [597, 380] width 1195 height 760
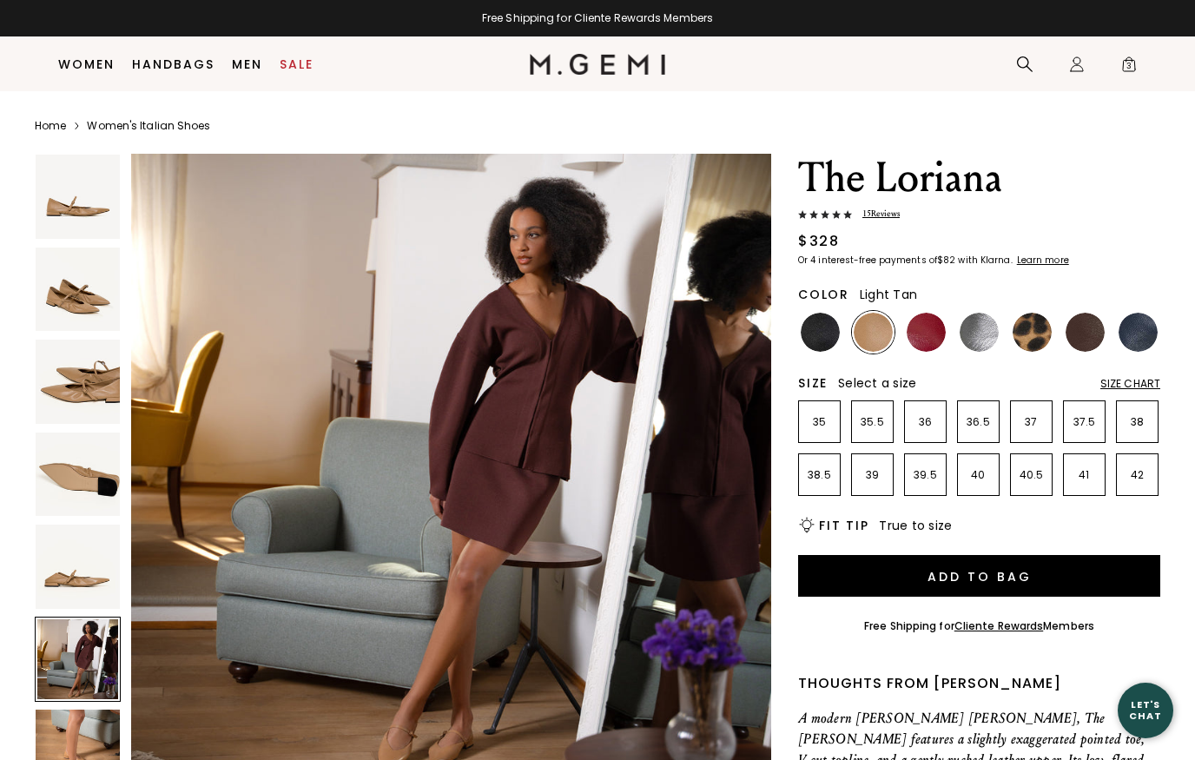
scroll to position [109, 0]
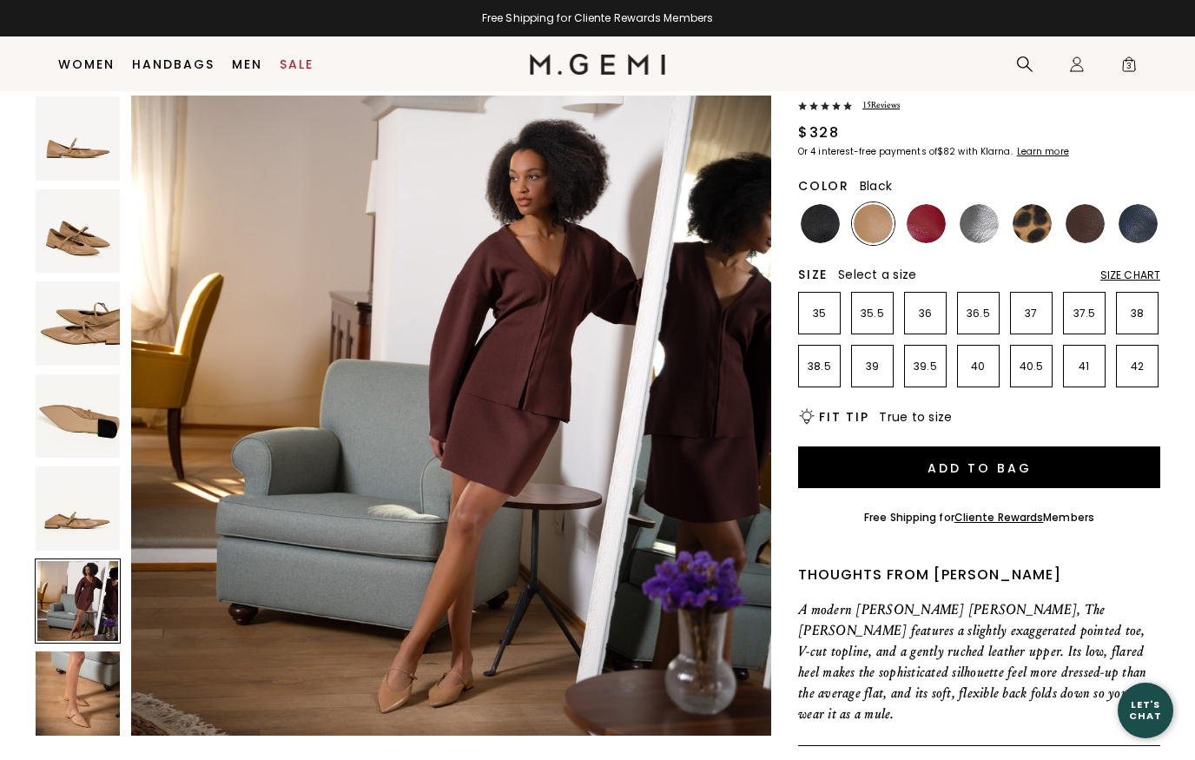
click at [818, 226] on img at bounding box center [819, 223] width 39 height 39
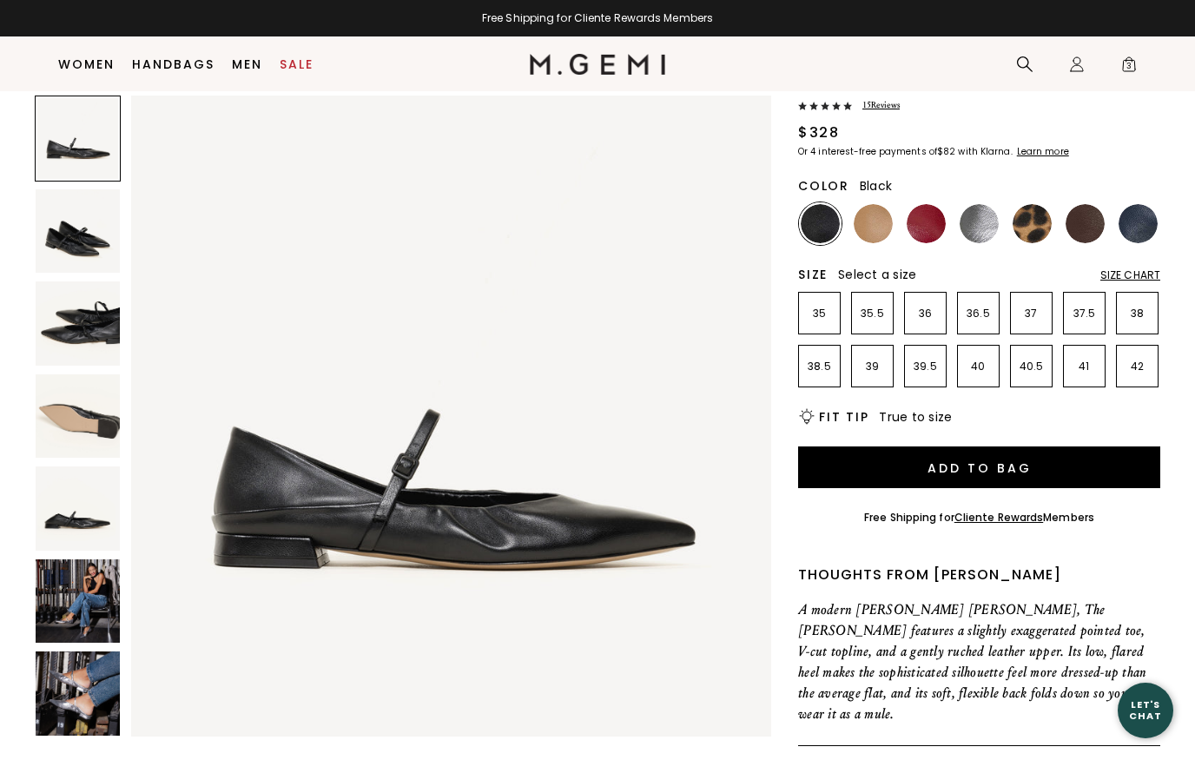
click at [865, 231] on img at bounding box center [872, 223] width 39 height 39
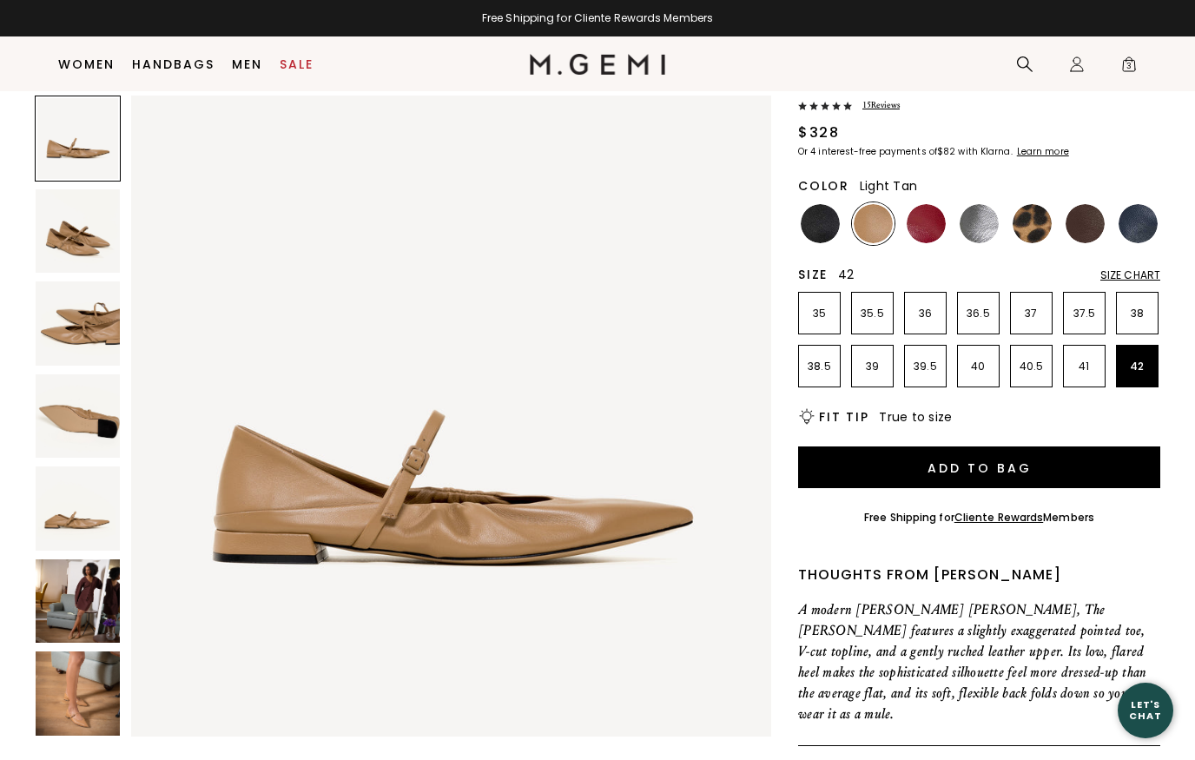
click at [1134, 379] on li "42" at bounding box center [1137, 366] width 43 height 43
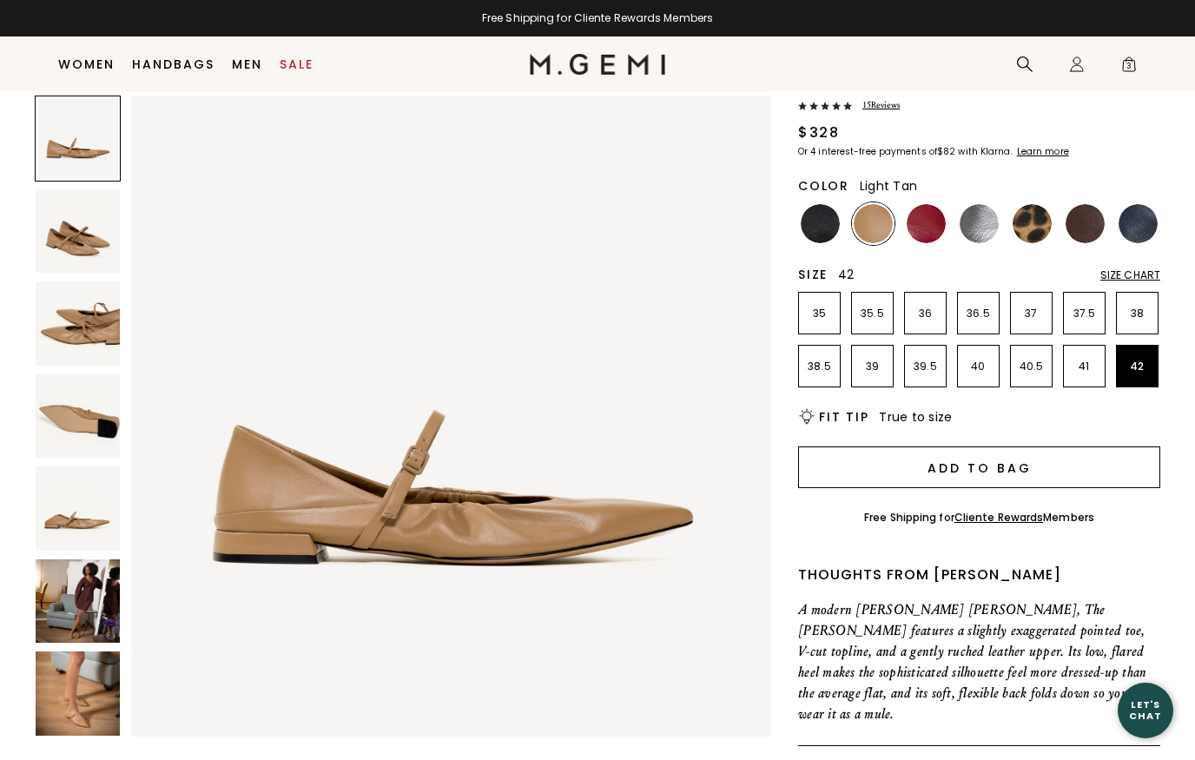
click at [996, 473] on button "Add to Bag" at bounding box center [979, 467] width 362 height 42
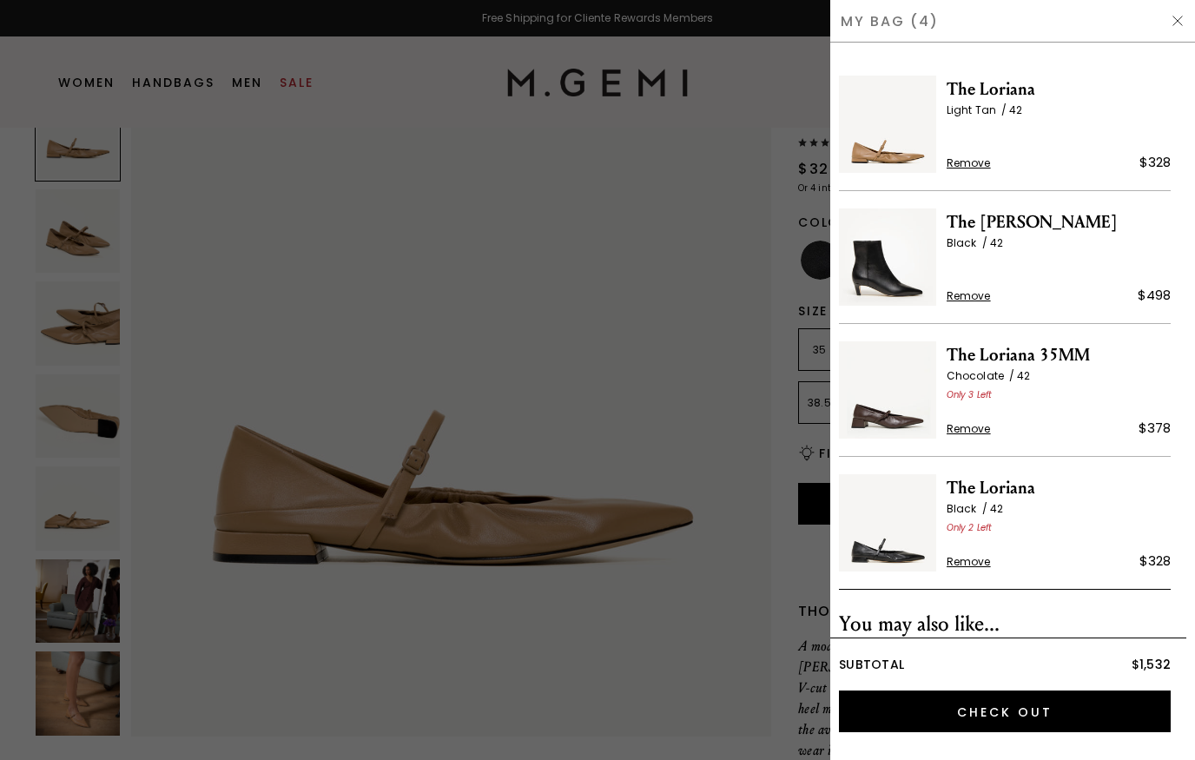
click at [976, 164] on span "Remove" at bounding box center [968, 163] width 44 height 14
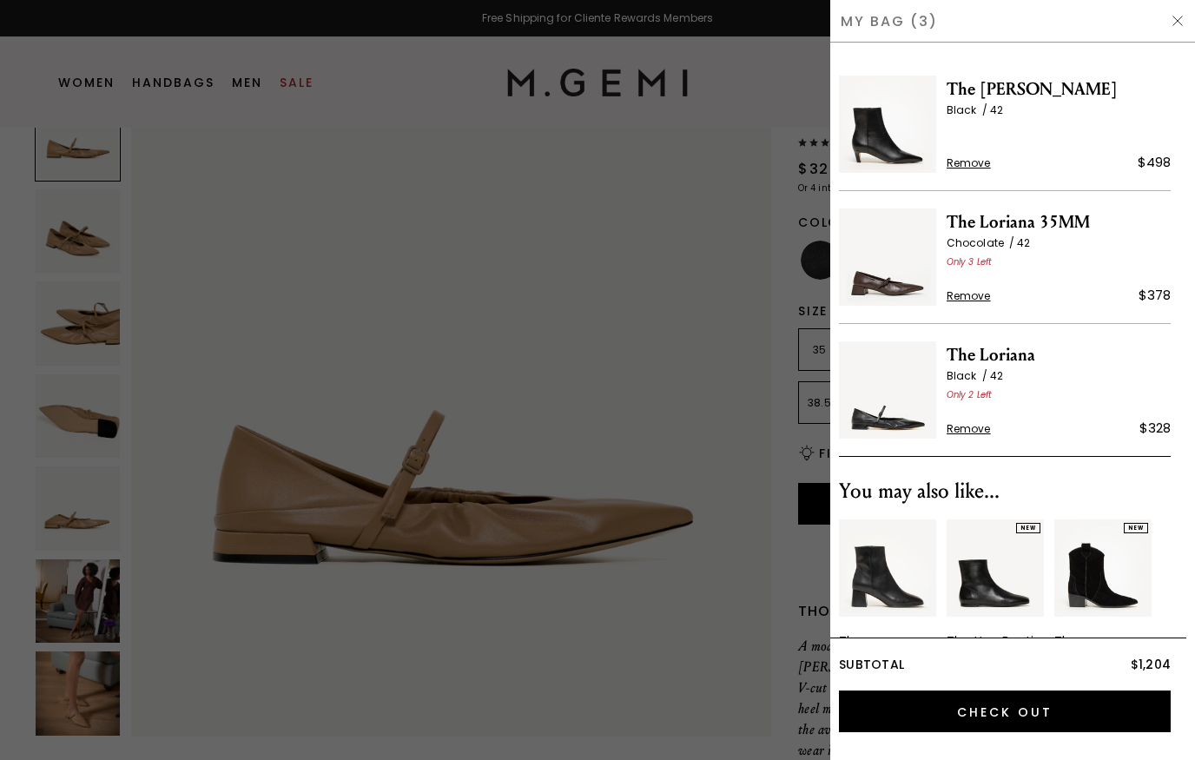
click at [708, 363] on div at bounding box center [597, 380] width 1195 height 760
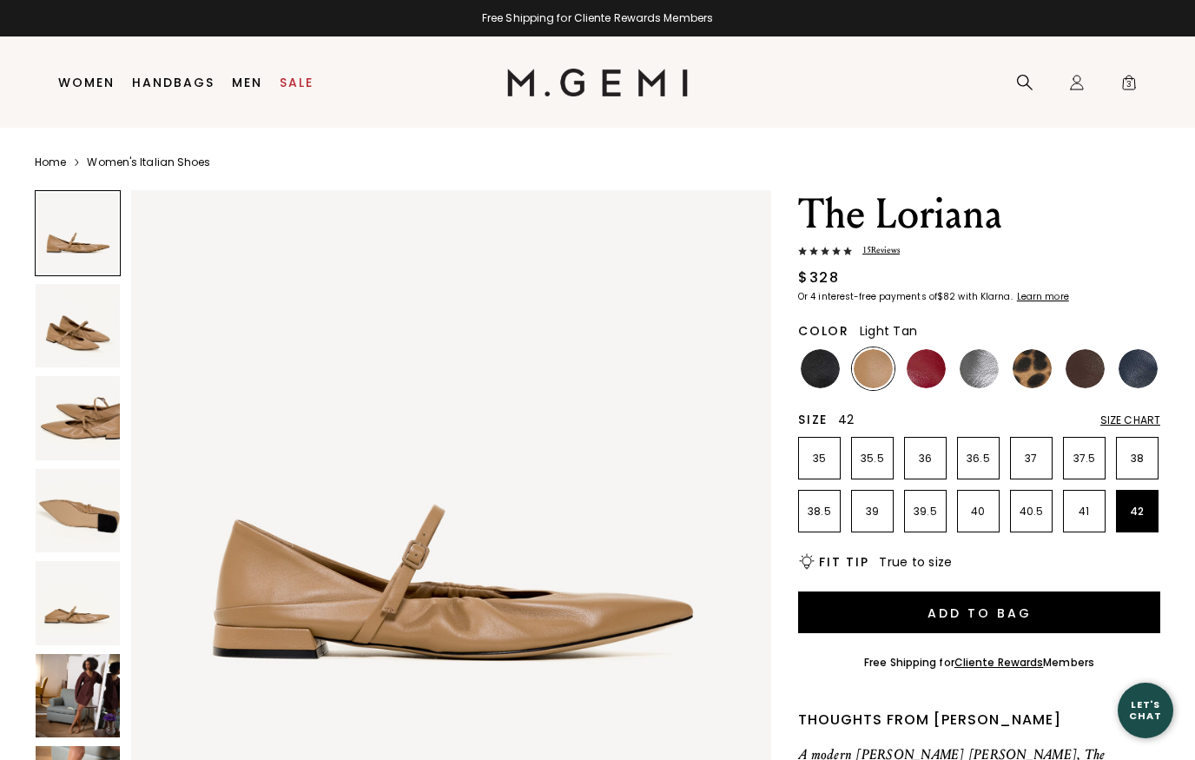
scroll to position [109, 0]
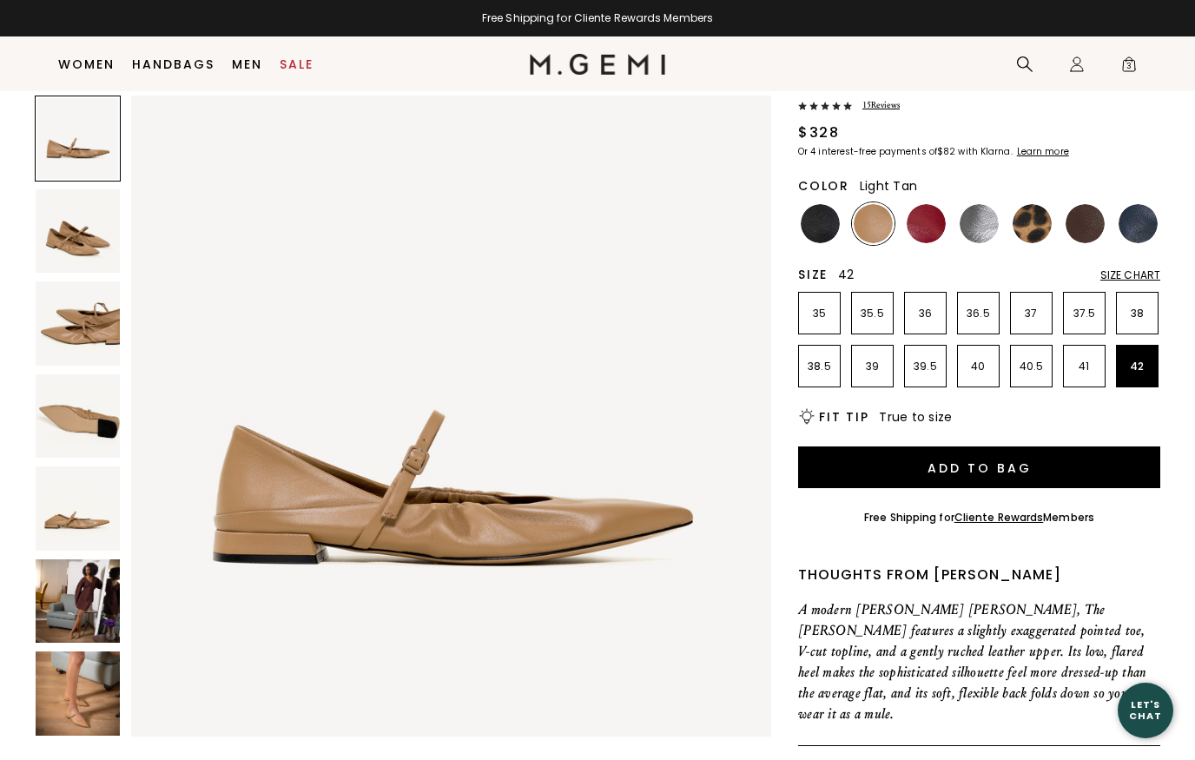
click at [819, 214] on img at bounding box center [819, 223] width 39 height 39
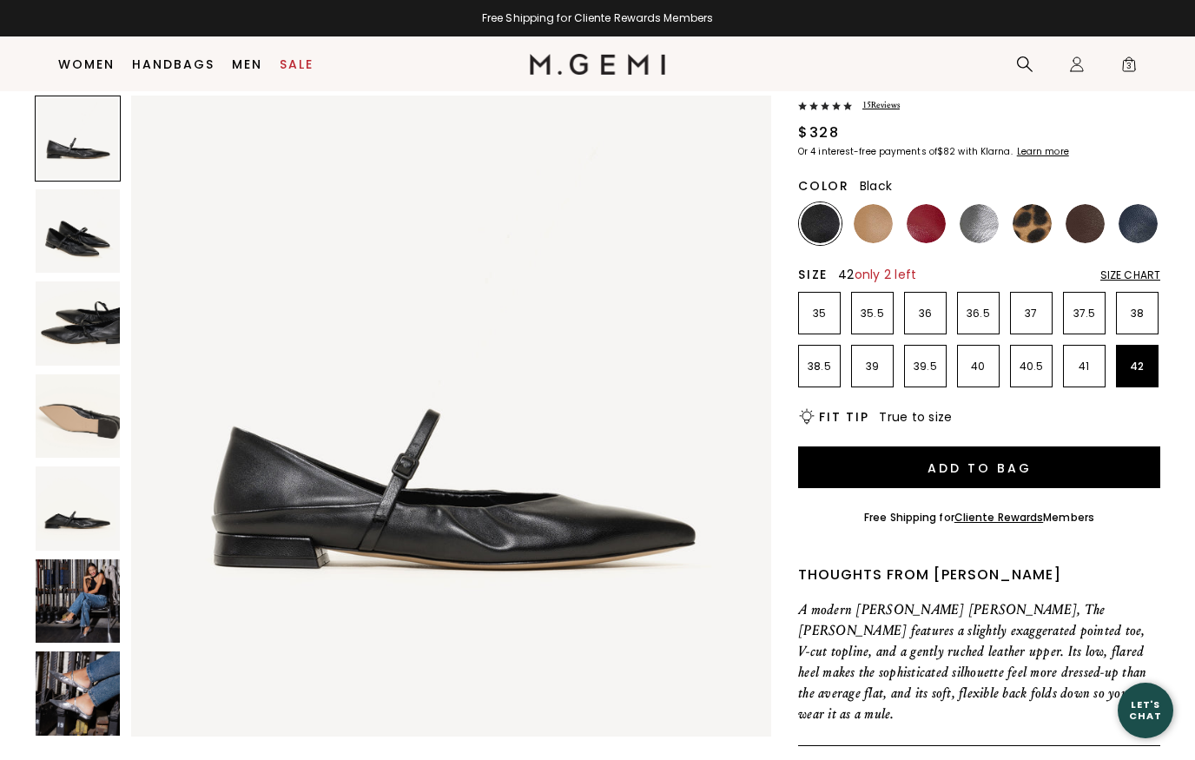
click at [71, 248] on img at bounding box center [78, 231] width 84 height 84
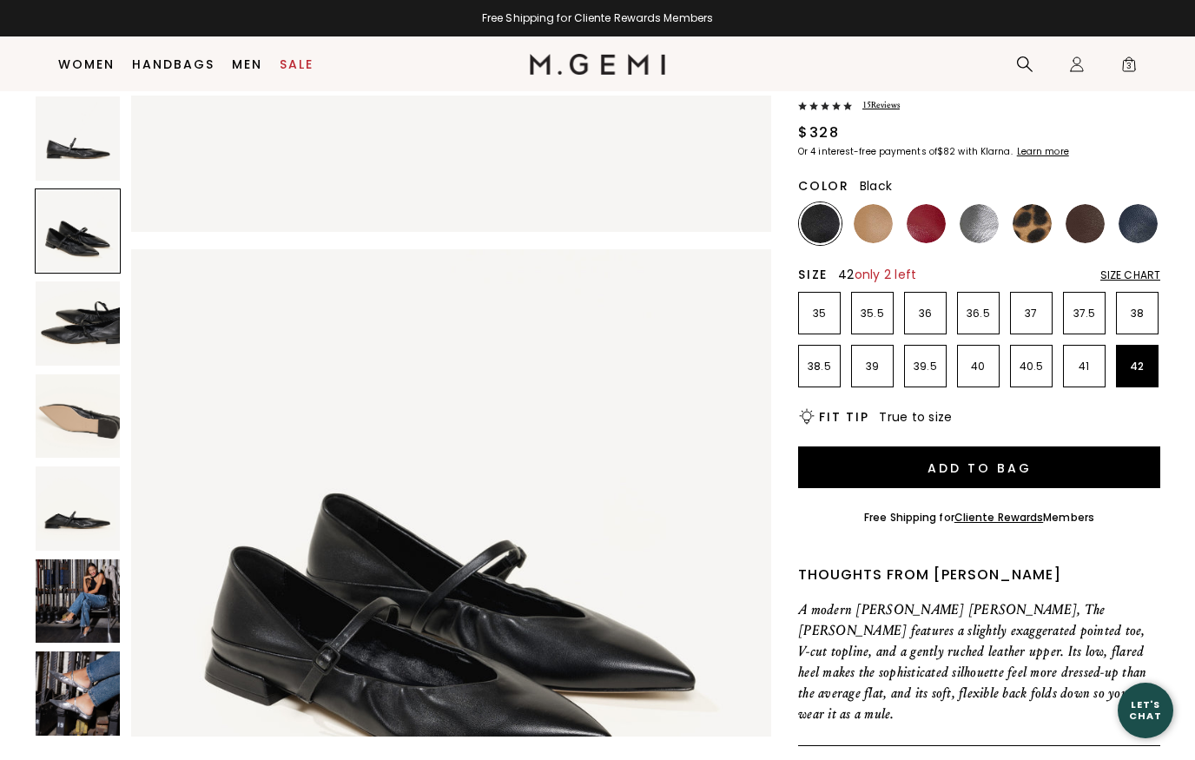
scroll to position [658, 0]
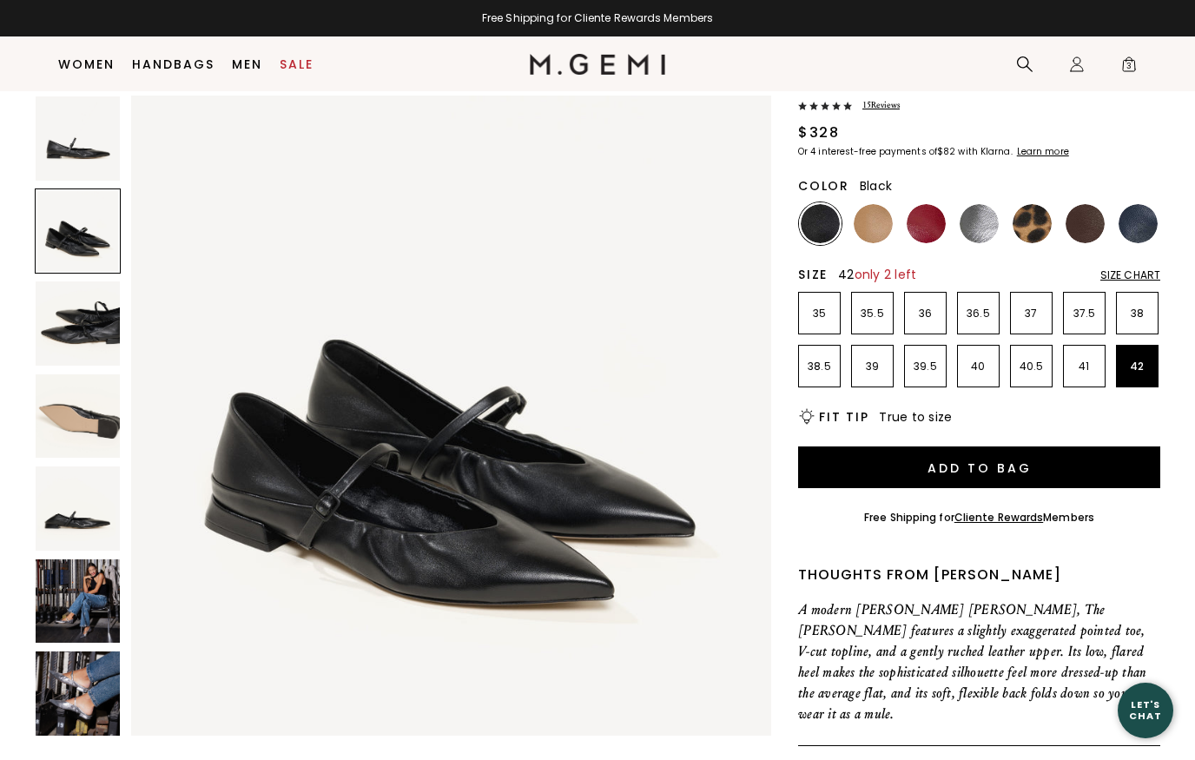
click at [869, 212] on img at bounding box center [872, 223] width 39 height 39
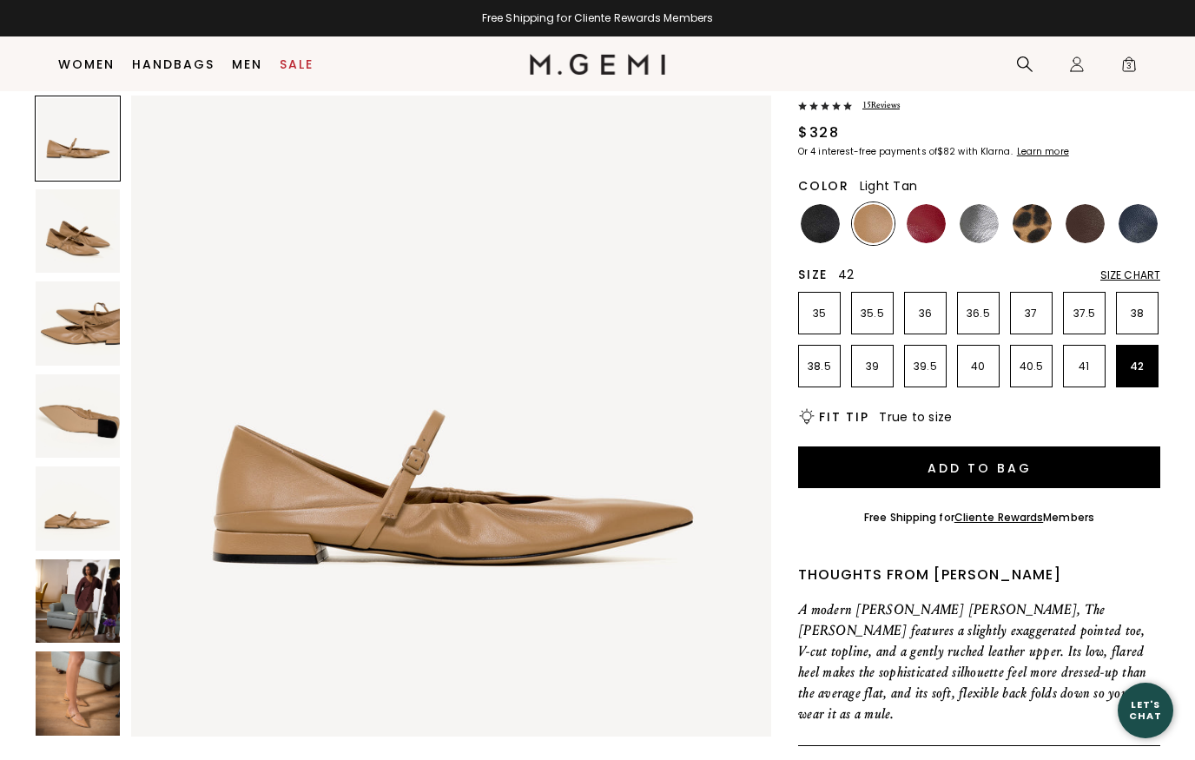
click at [83, 603] on img at bounding box center [78, 601] width 84 height 84
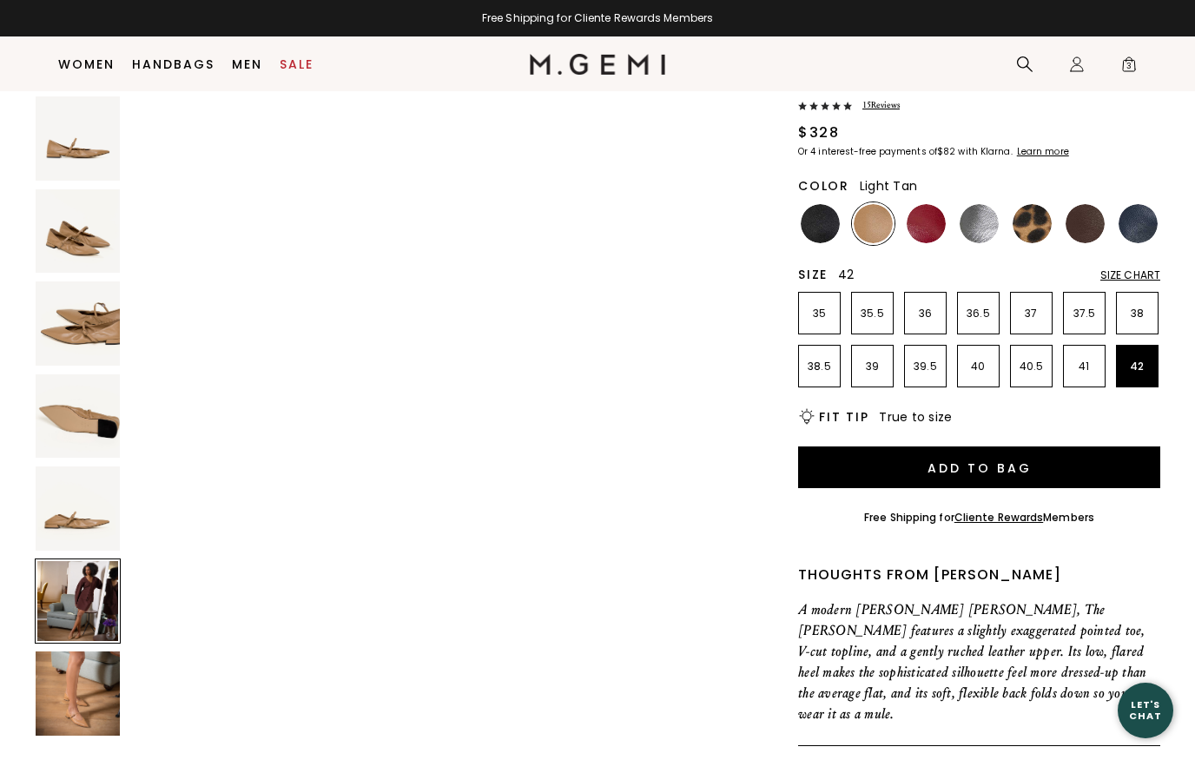
scroll to position [3289, 0]
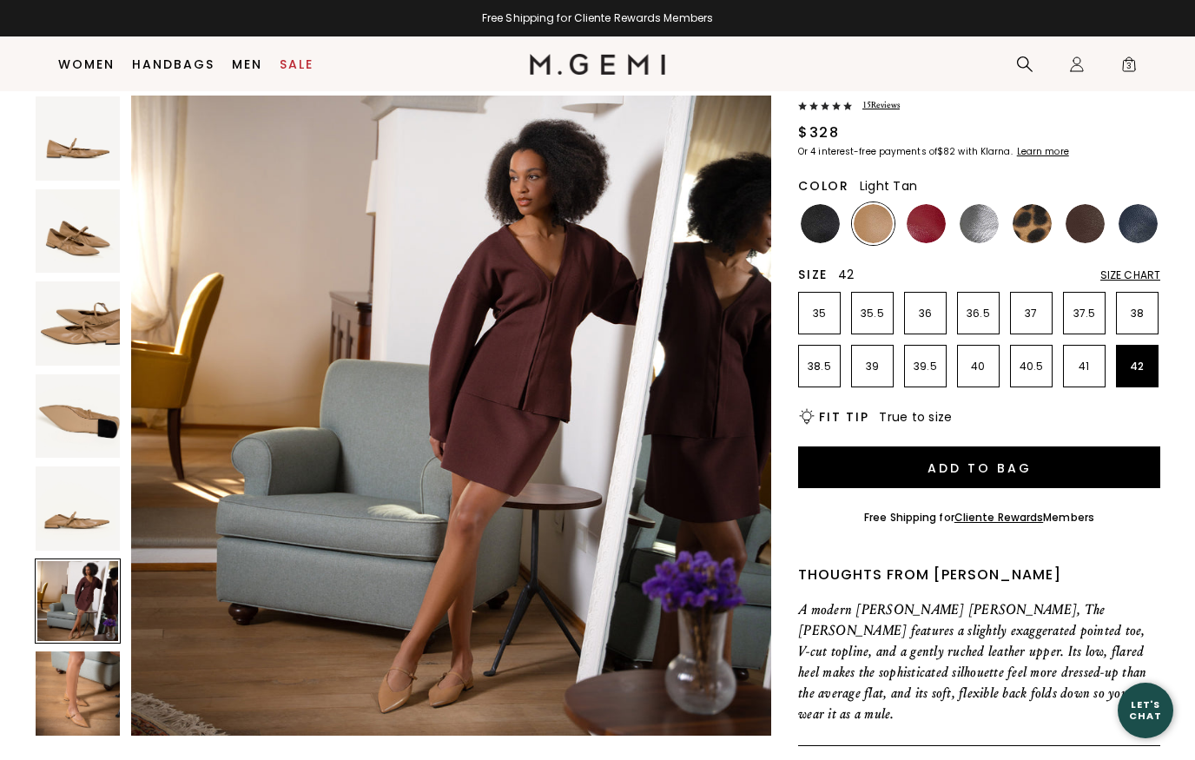
click at [71, 704] on img at bounding box center [78, 693] width 84 height 84
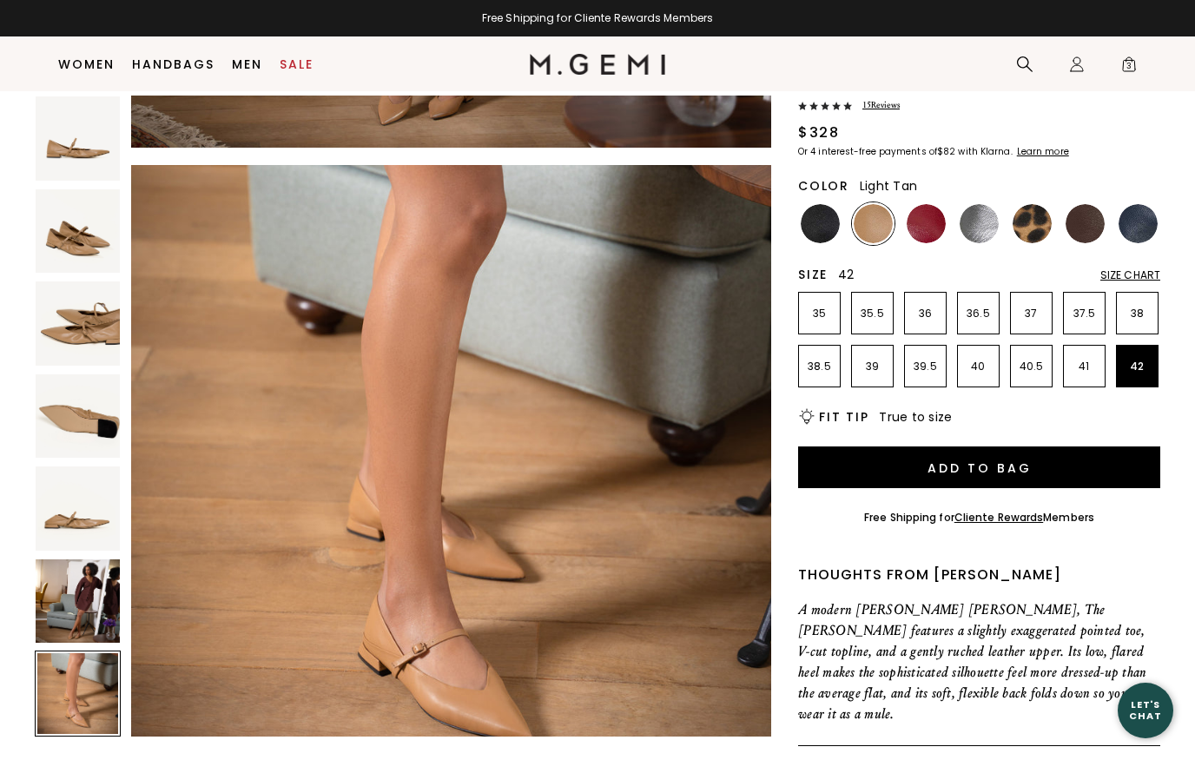
scroll to position [3946, 0]
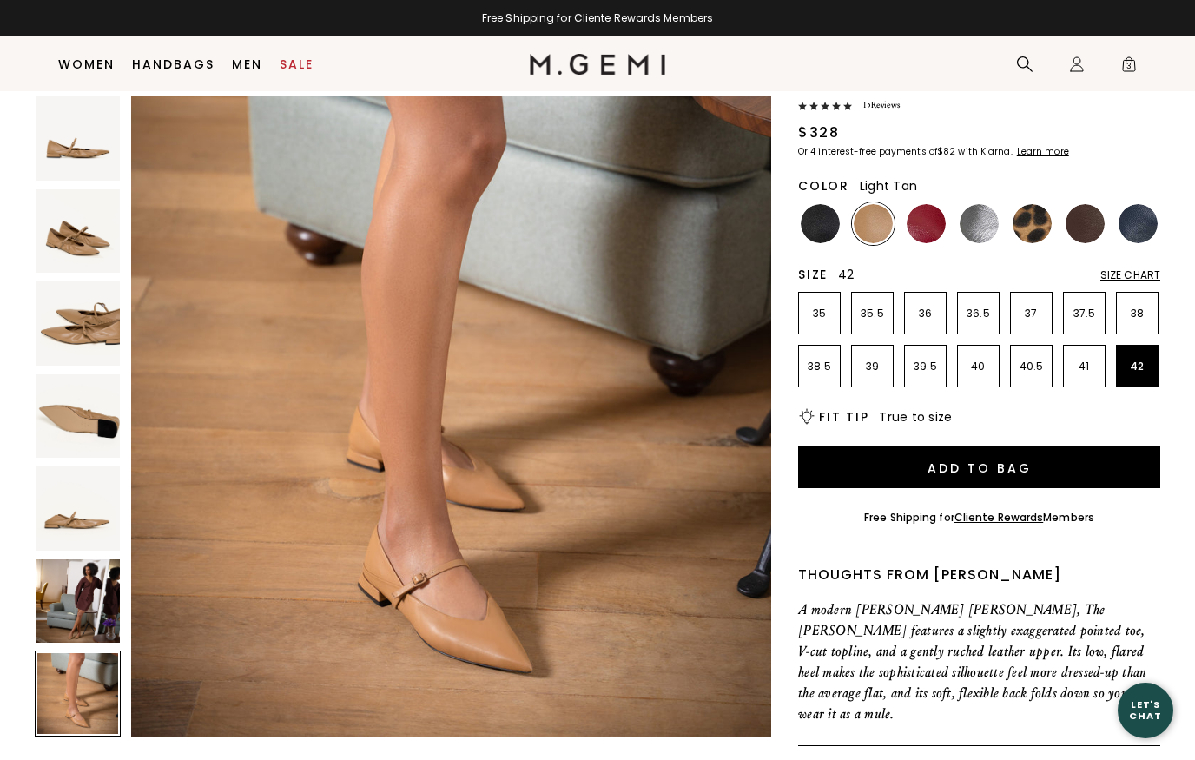
click at [87, 528] on img at bounding box center [78, 508] width 84 height 84
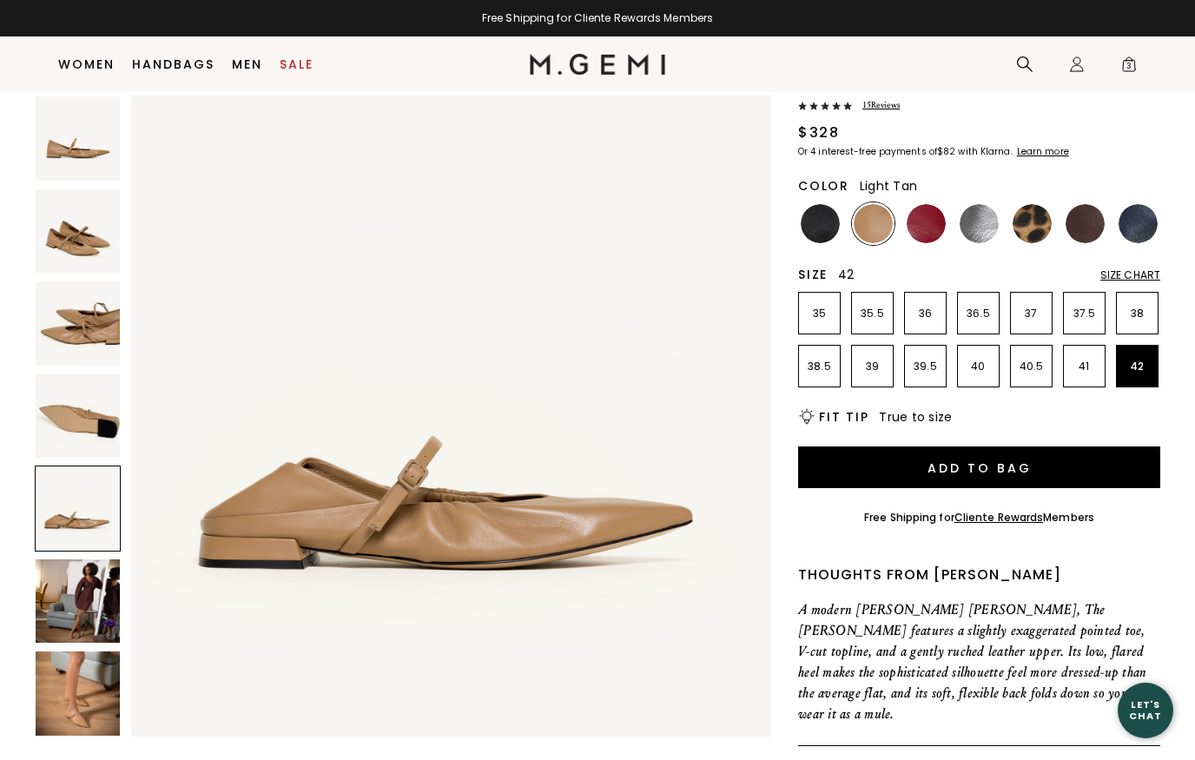
click at [74, 609] on img at bounding box center [78, 601] width 84 height 84
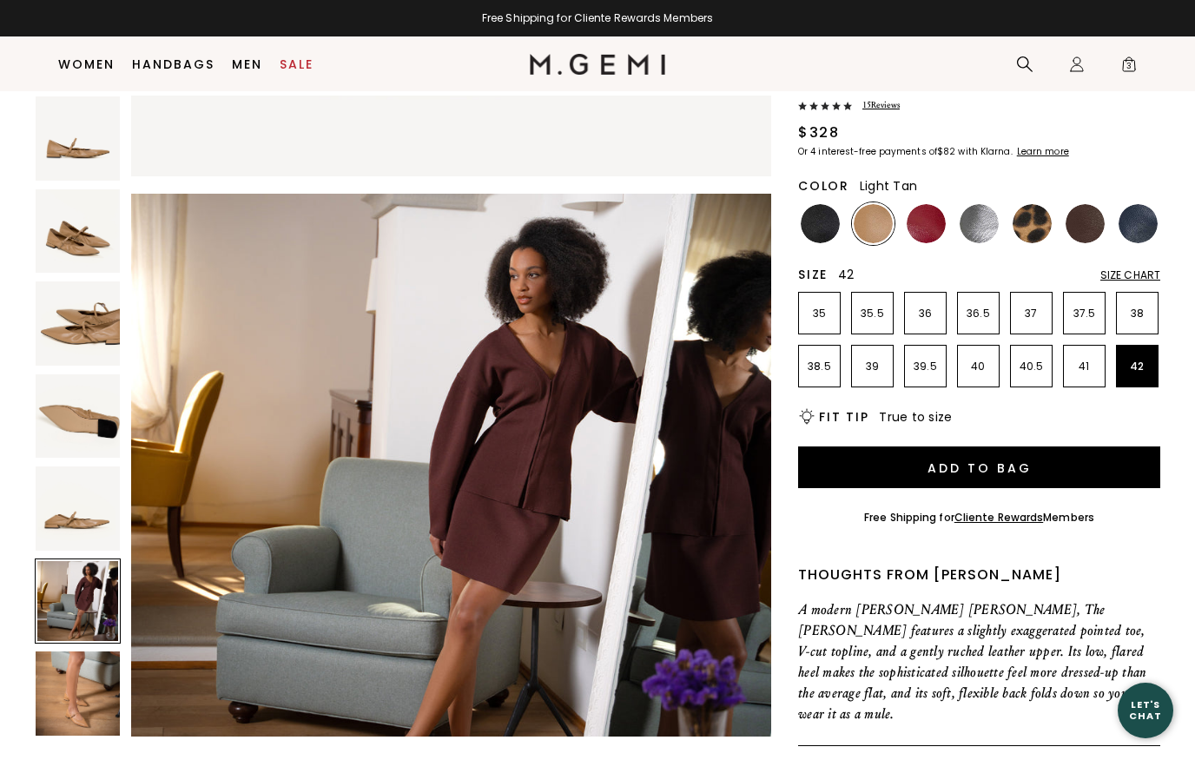
scroll to position [3289, 0]
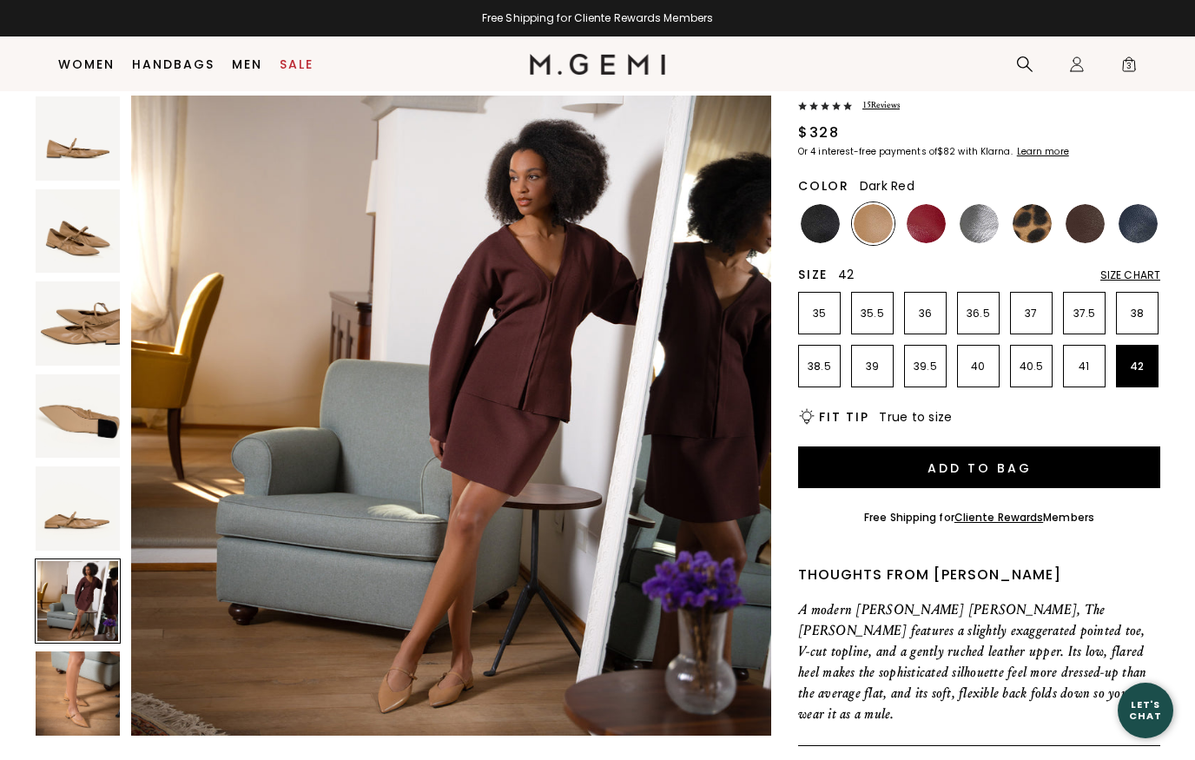
click at [939, 222] on img at bounding box center [925, 223] width 39 height 39
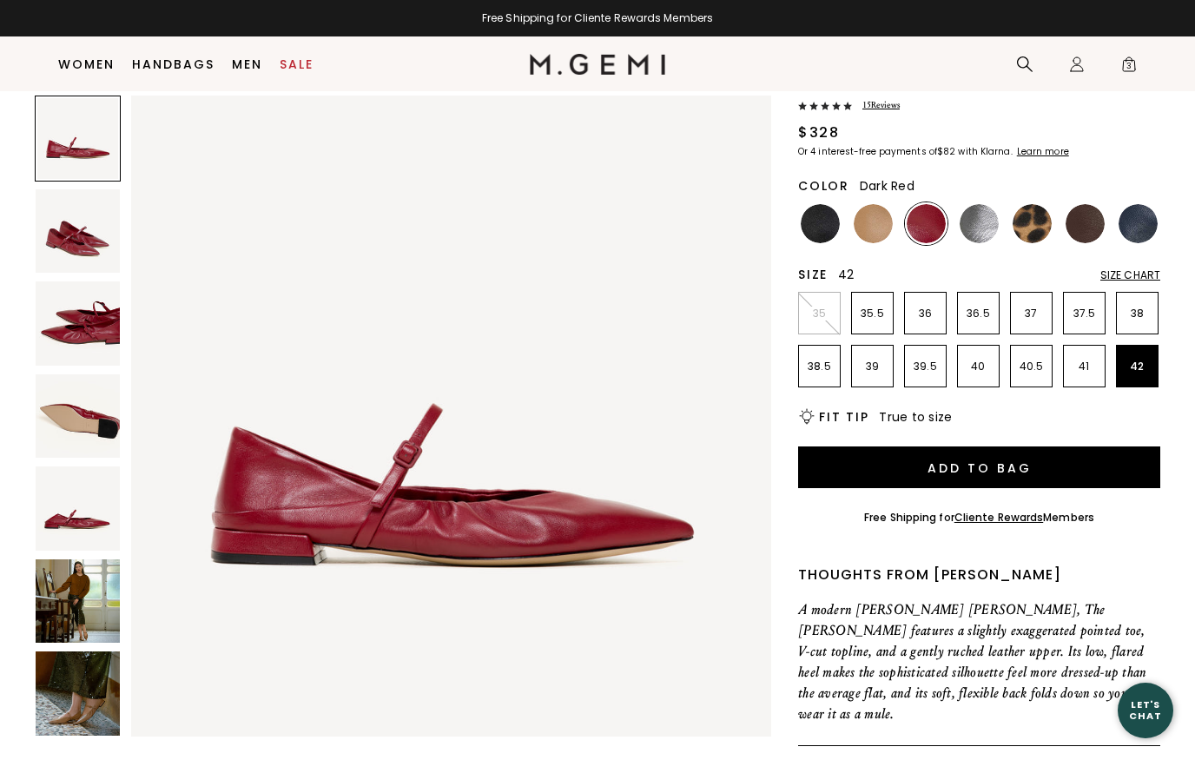
click at [68, 607] on img at bounding box center [78, 601] width 84 height 84
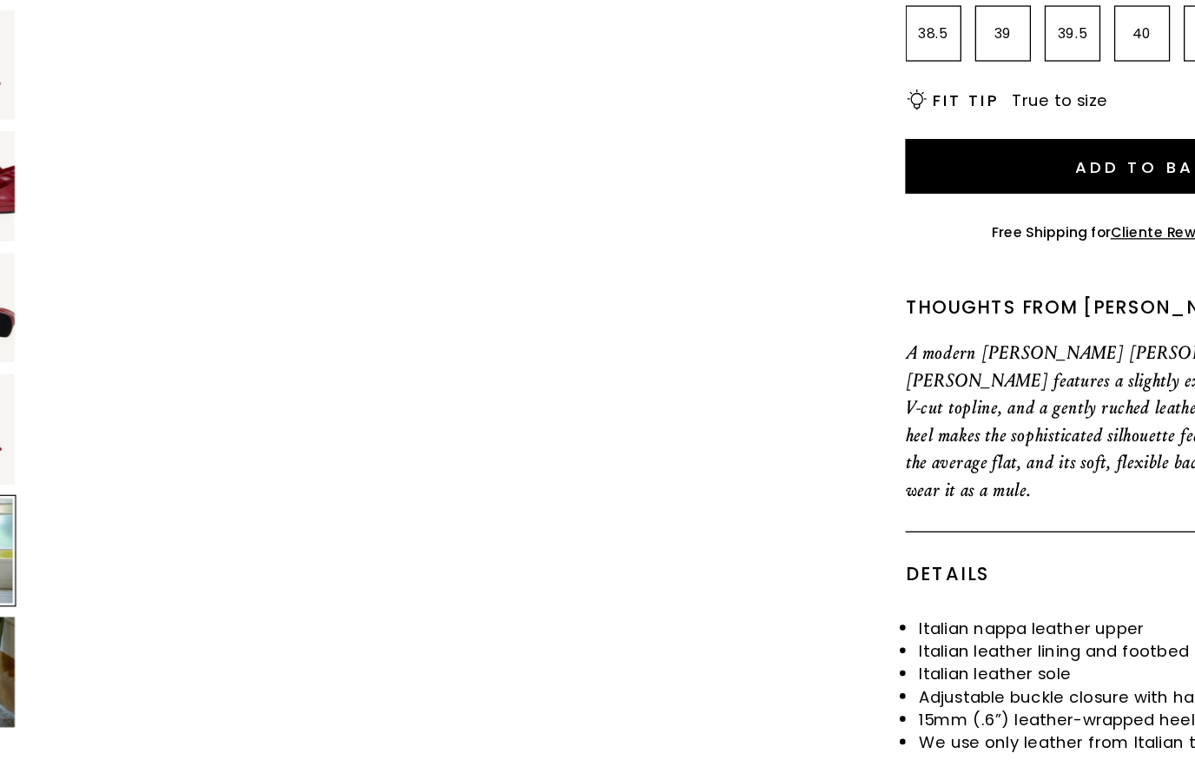
scroll to position [320, 0]
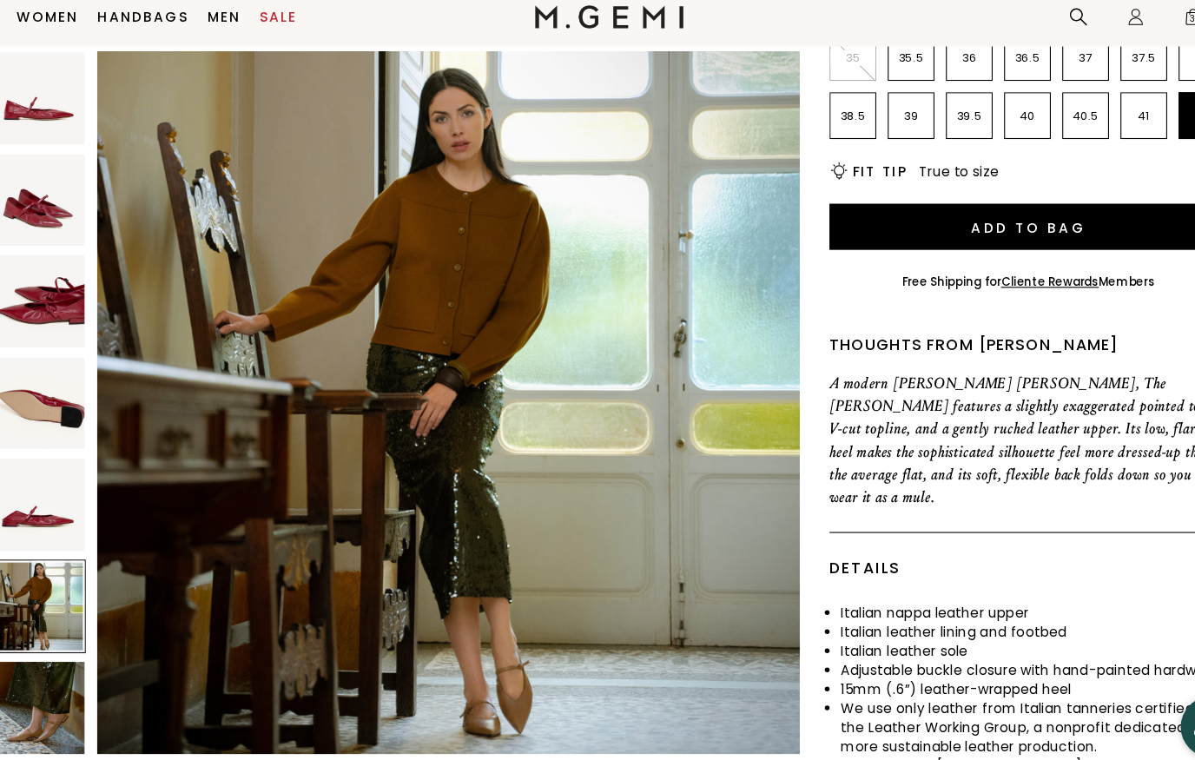
click at [40, 651] on img at bounding box center [78, 693] width 84 height 84
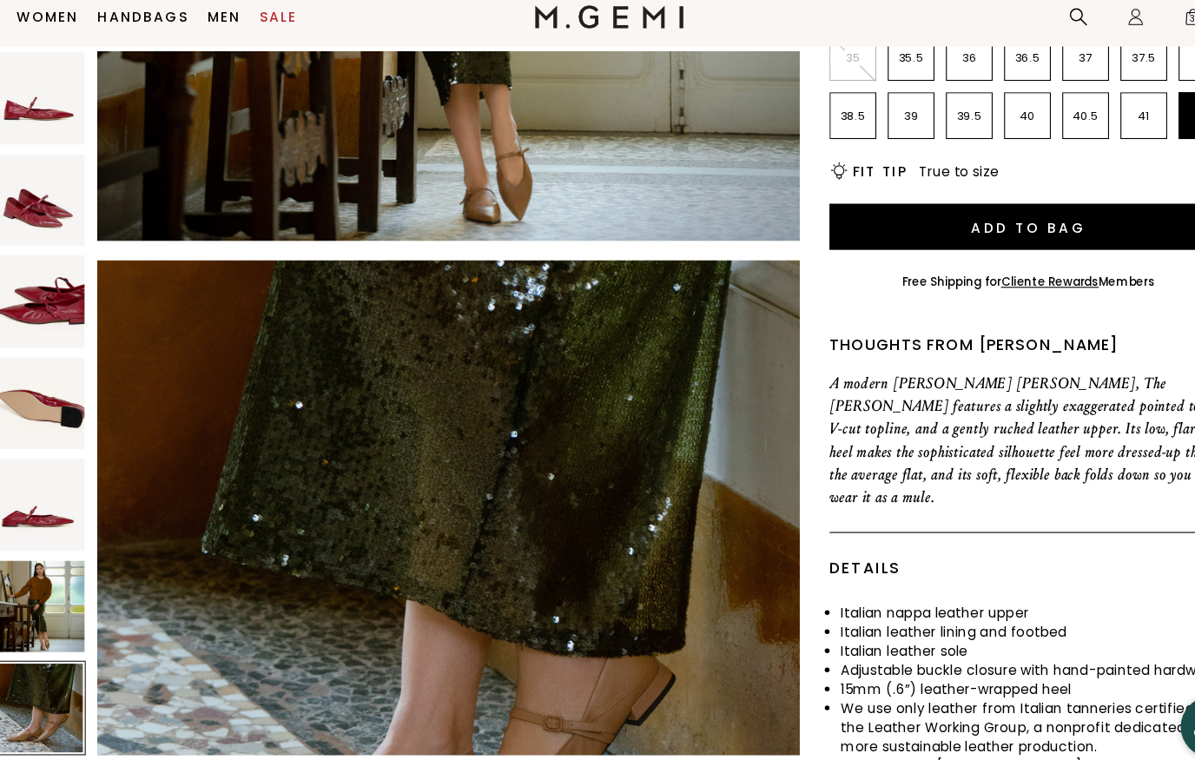
scroll to position [3946, 0]
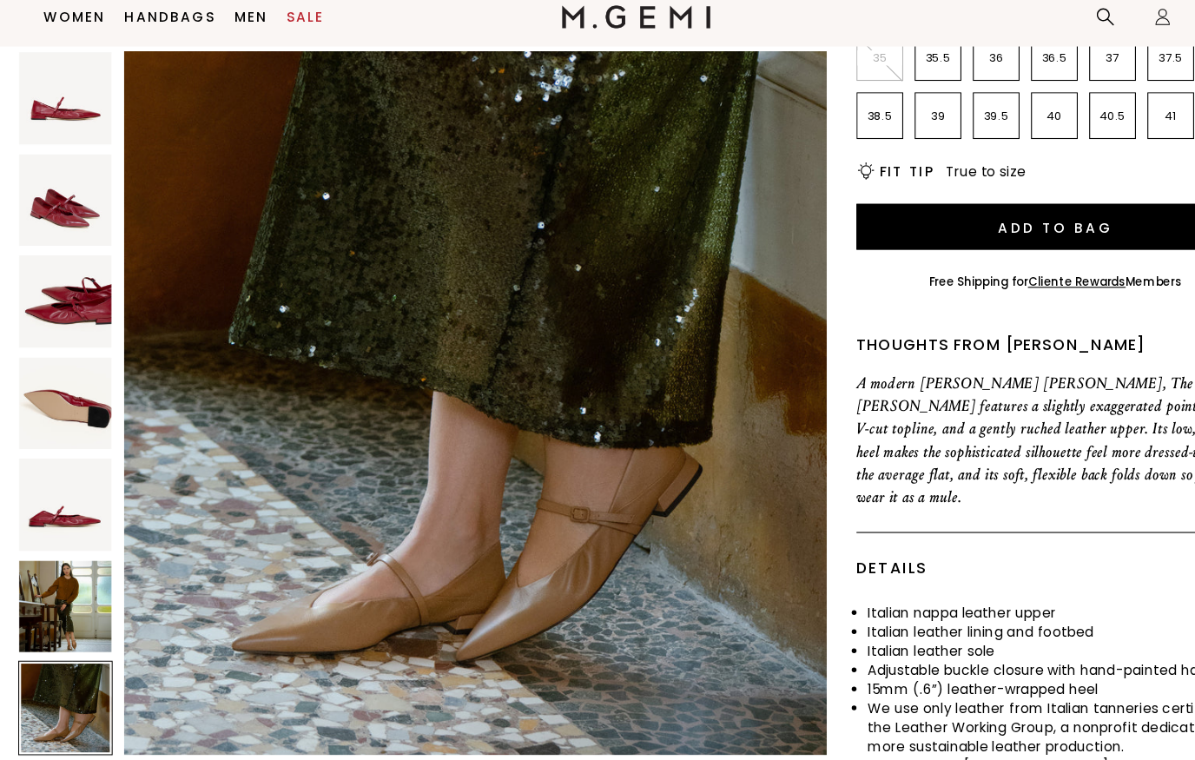
click at [47, 559] on img at bounding box center [78, 601] width 84 height 84
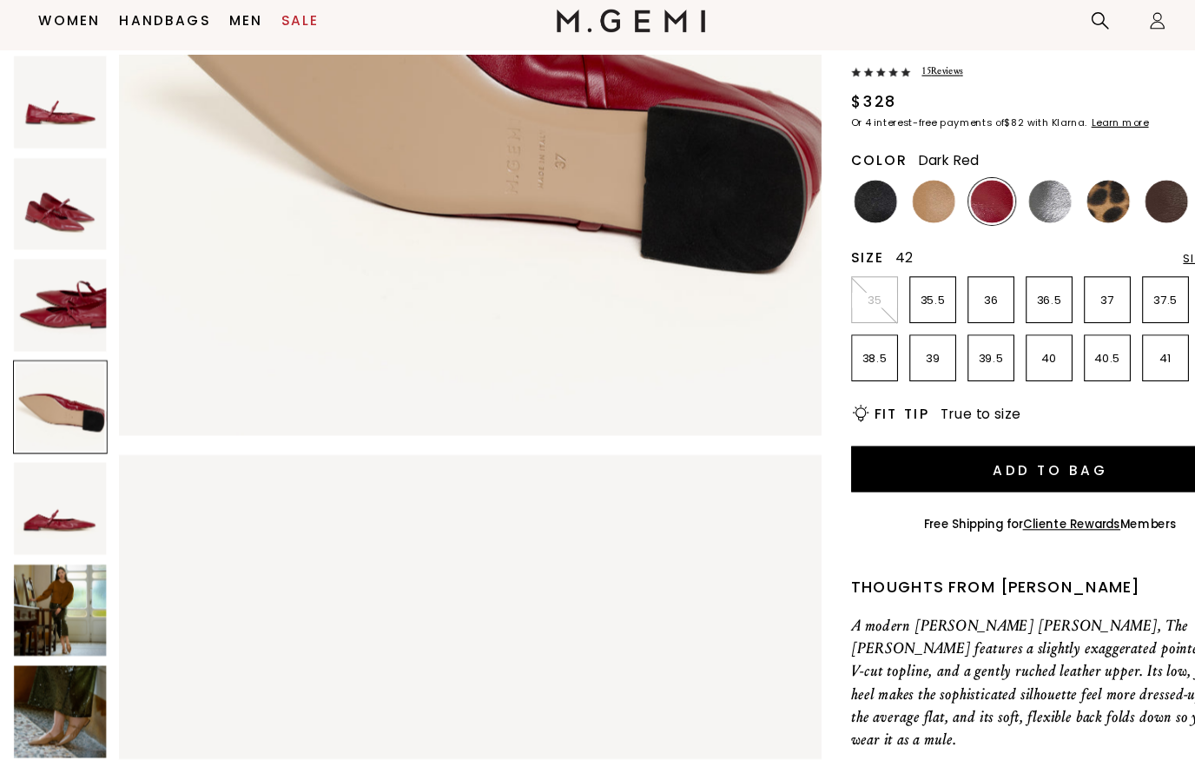
scroll to position [2265, 0]
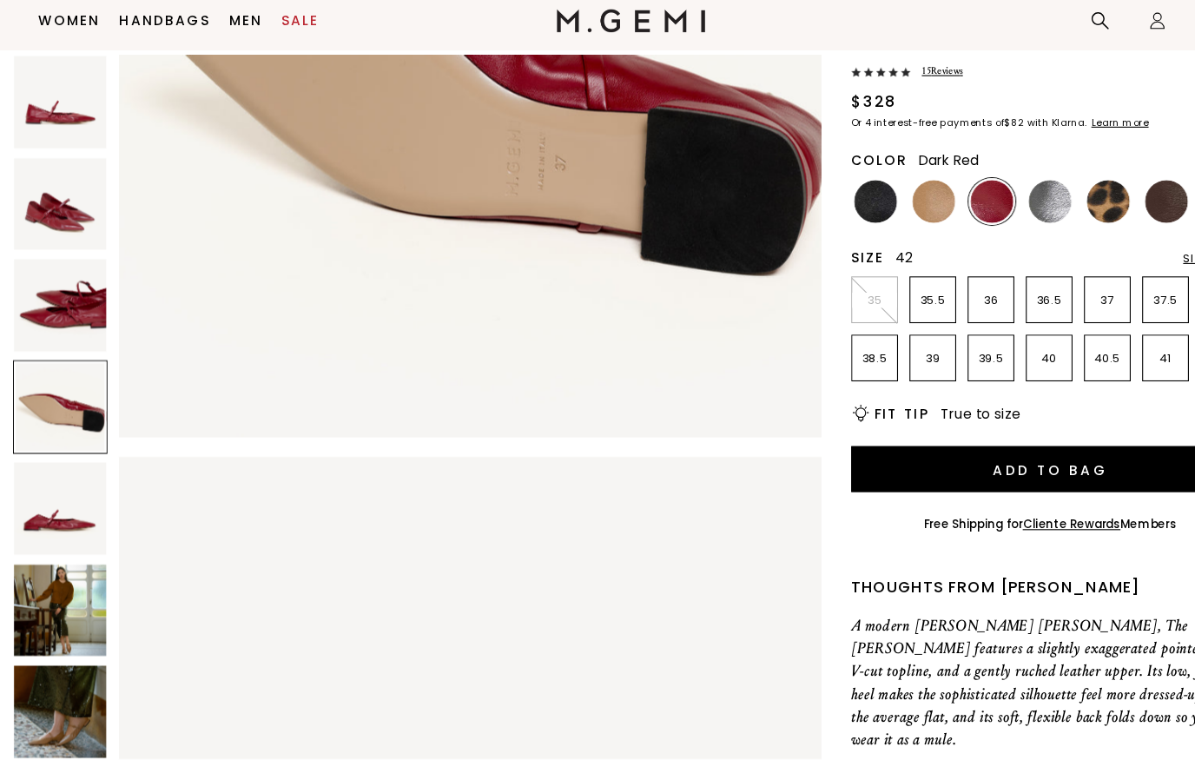
click at [857, 209] on img at bounding box center [872, 228] width 39 height 39
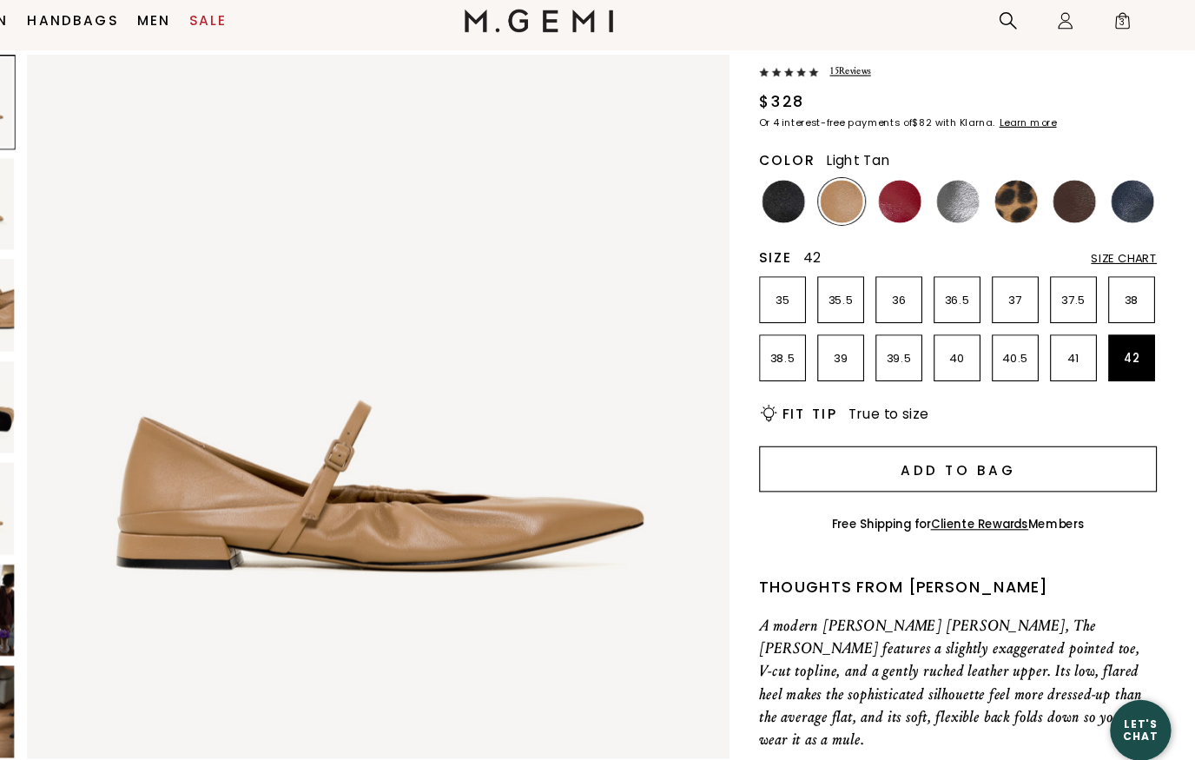
click at [896, 451] on button "Add to Bag" at bounding box center [979, 472] width 362 height 42
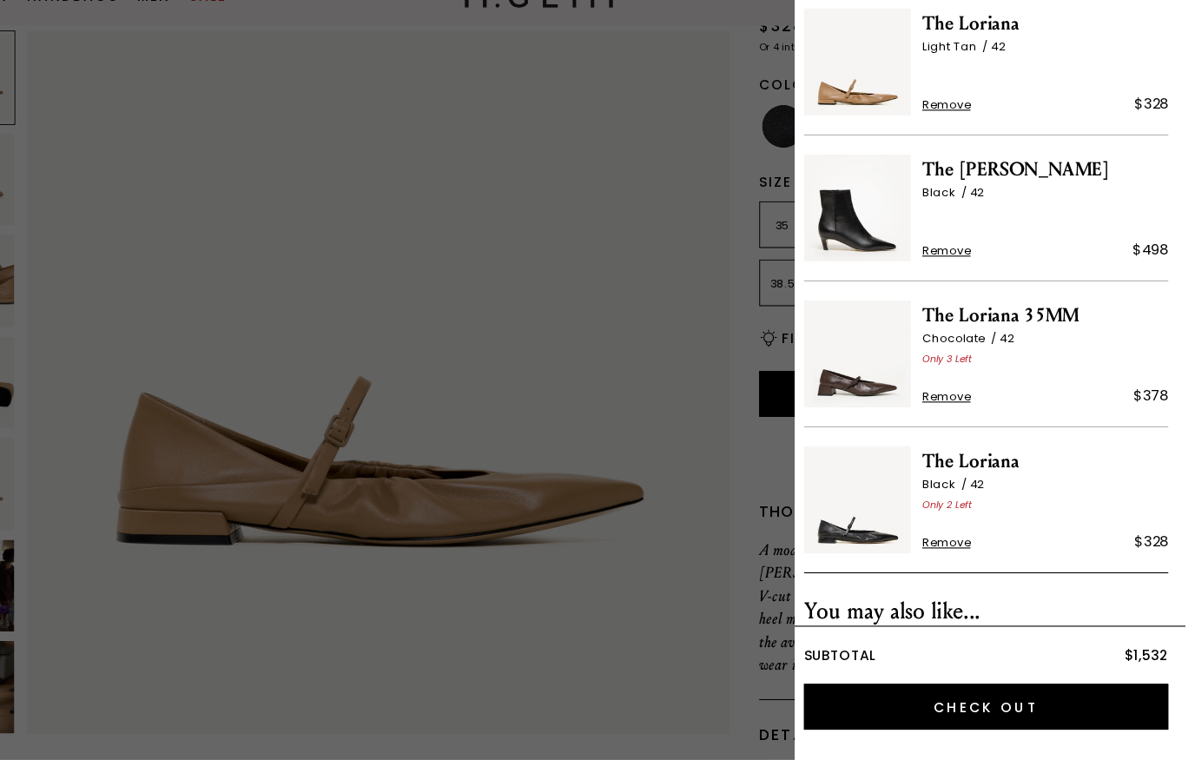
click at [668, 553] on div at bounding box center [597, 380] width 1195 height 760
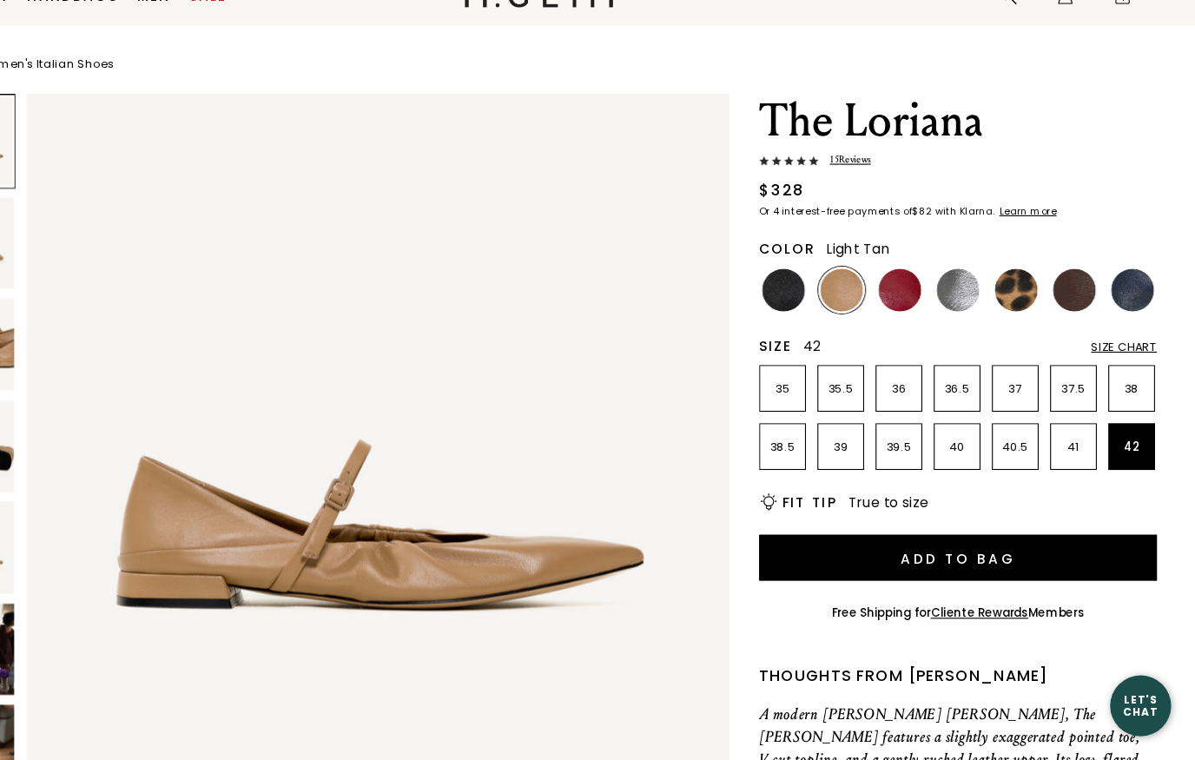
scroll to position [81, 0]
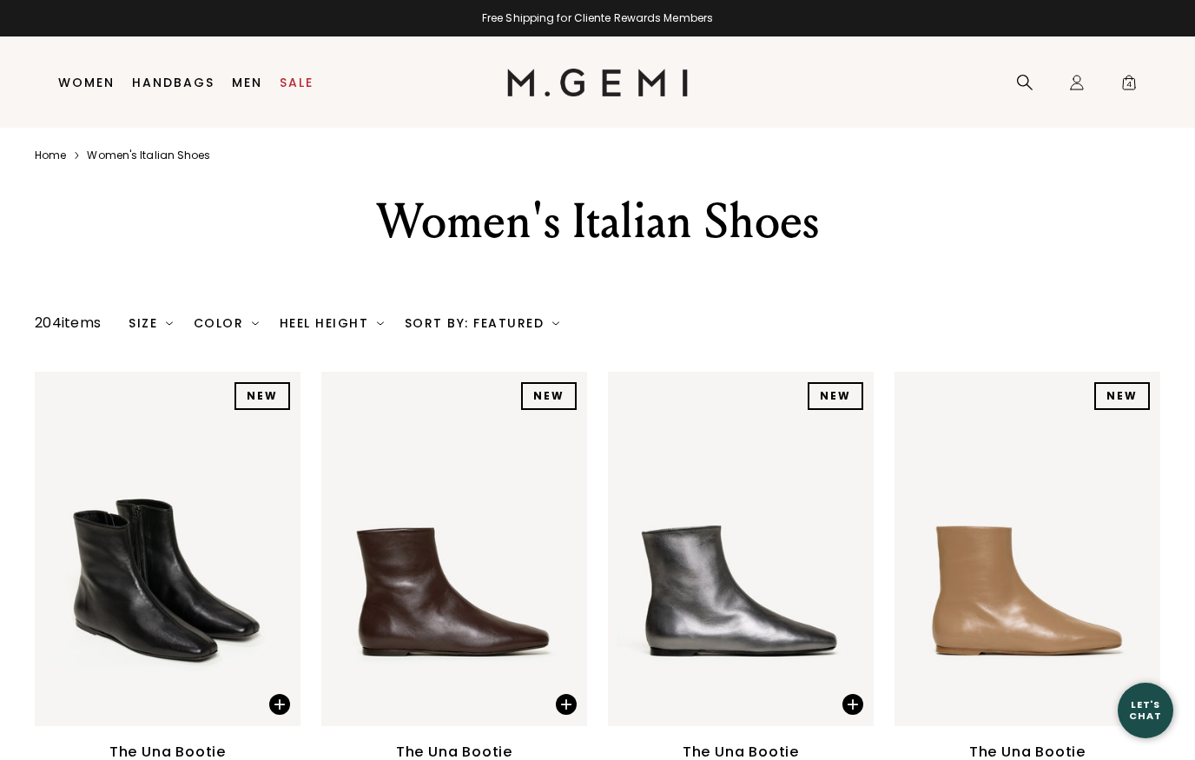
click at [159, 330] on div "Size" at bounding box center [150, 323] width 44 height 14
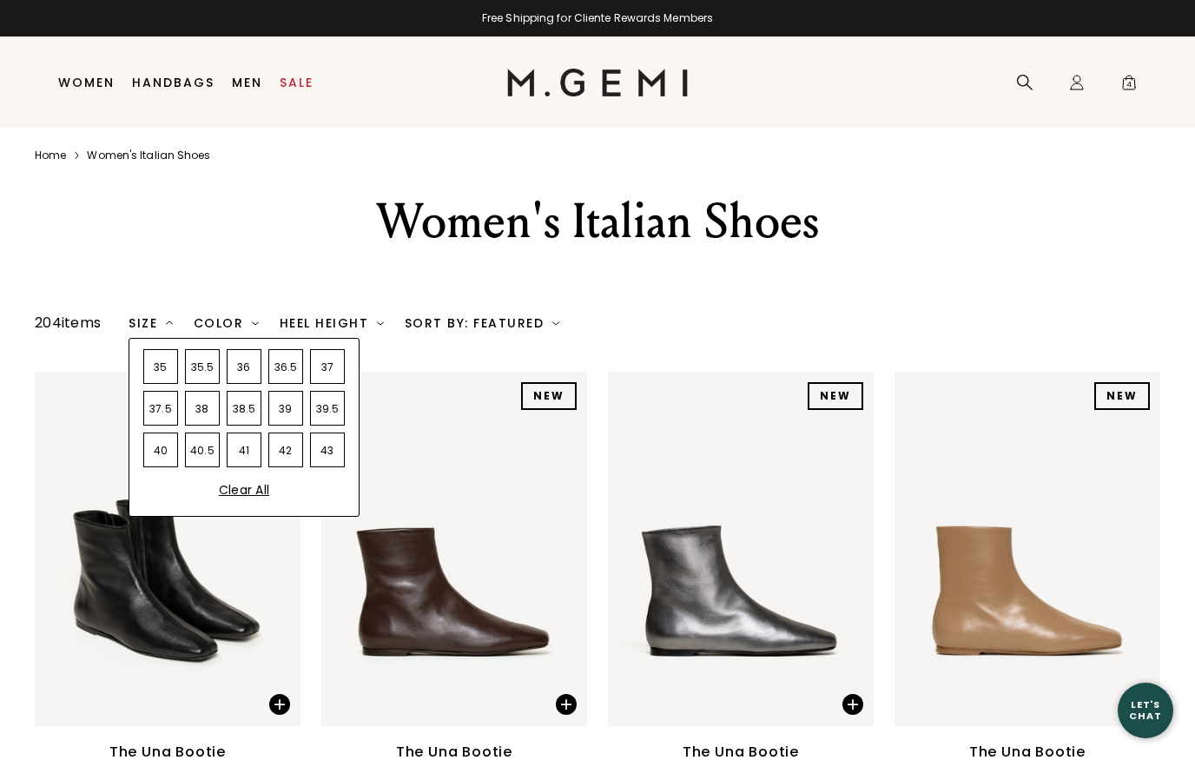
click at [298, 467] on div "42" at bounding box center [285, 449] width 35 height 35
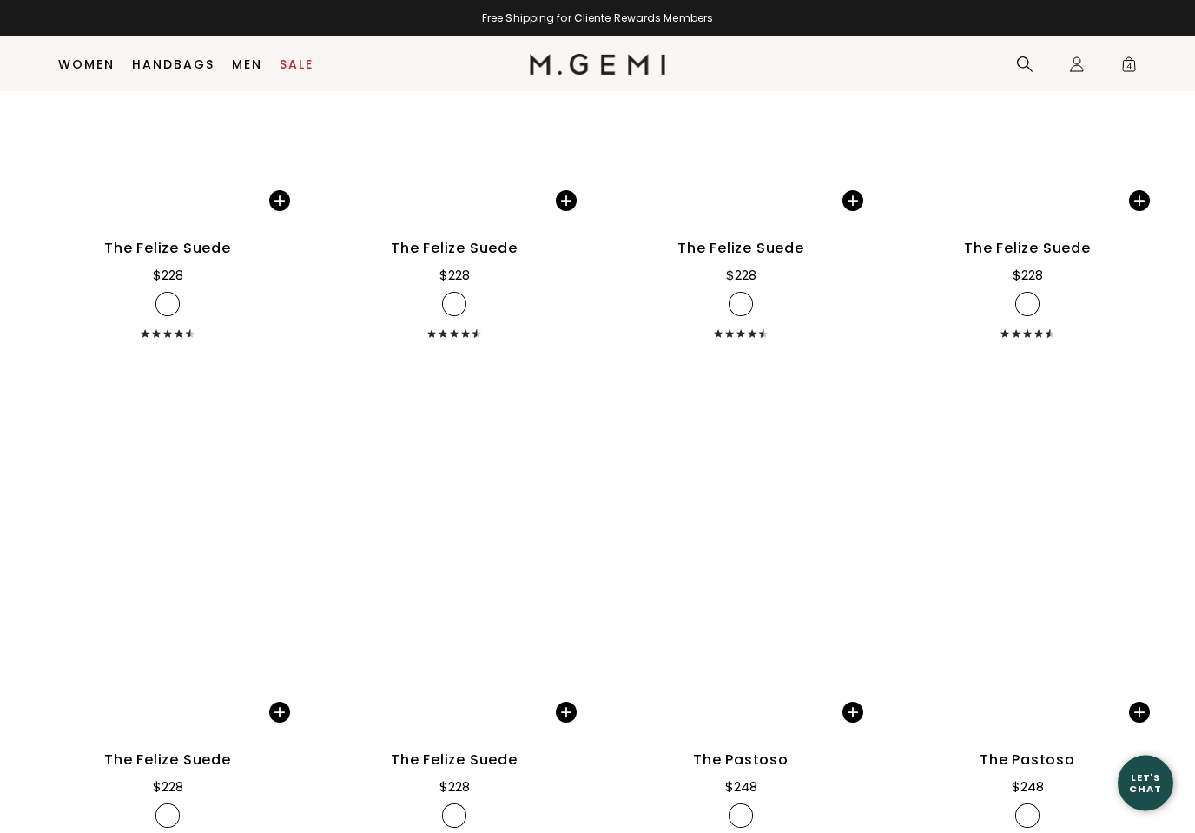
scroll to position [4582, 0]
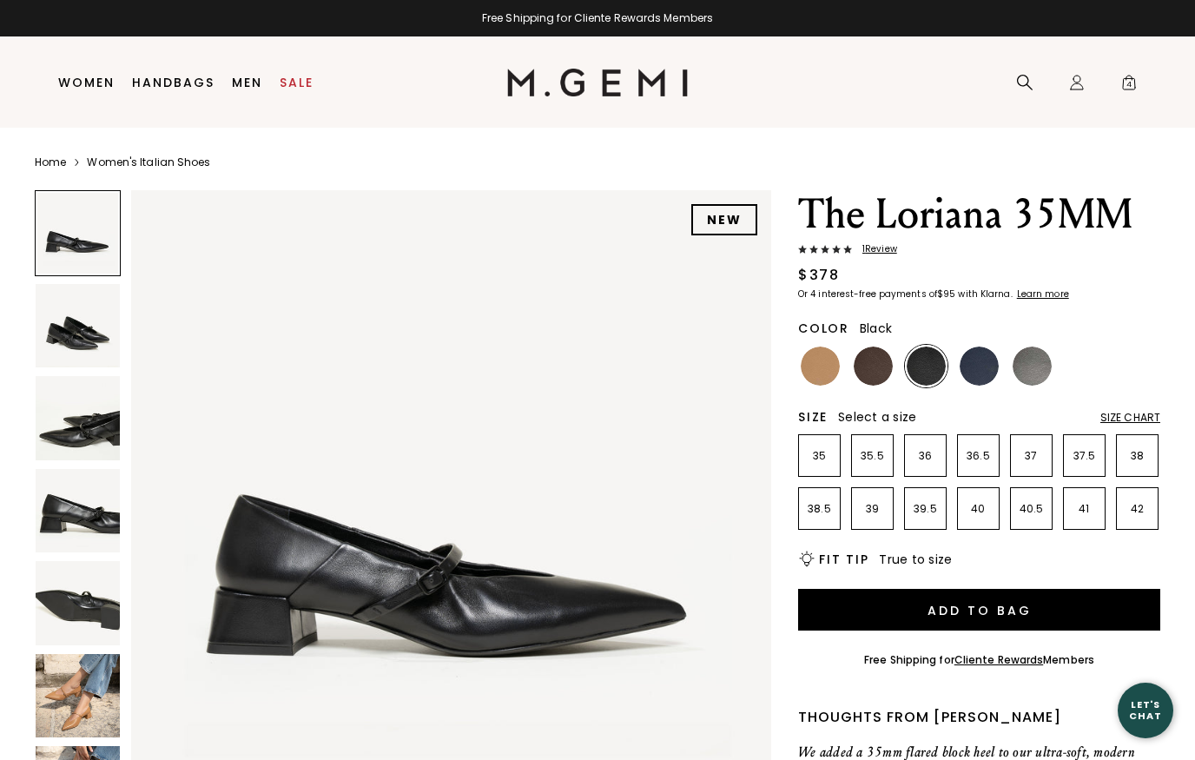
click at [91, 601] on img at bounding box center [78, 603] width 84 height 84
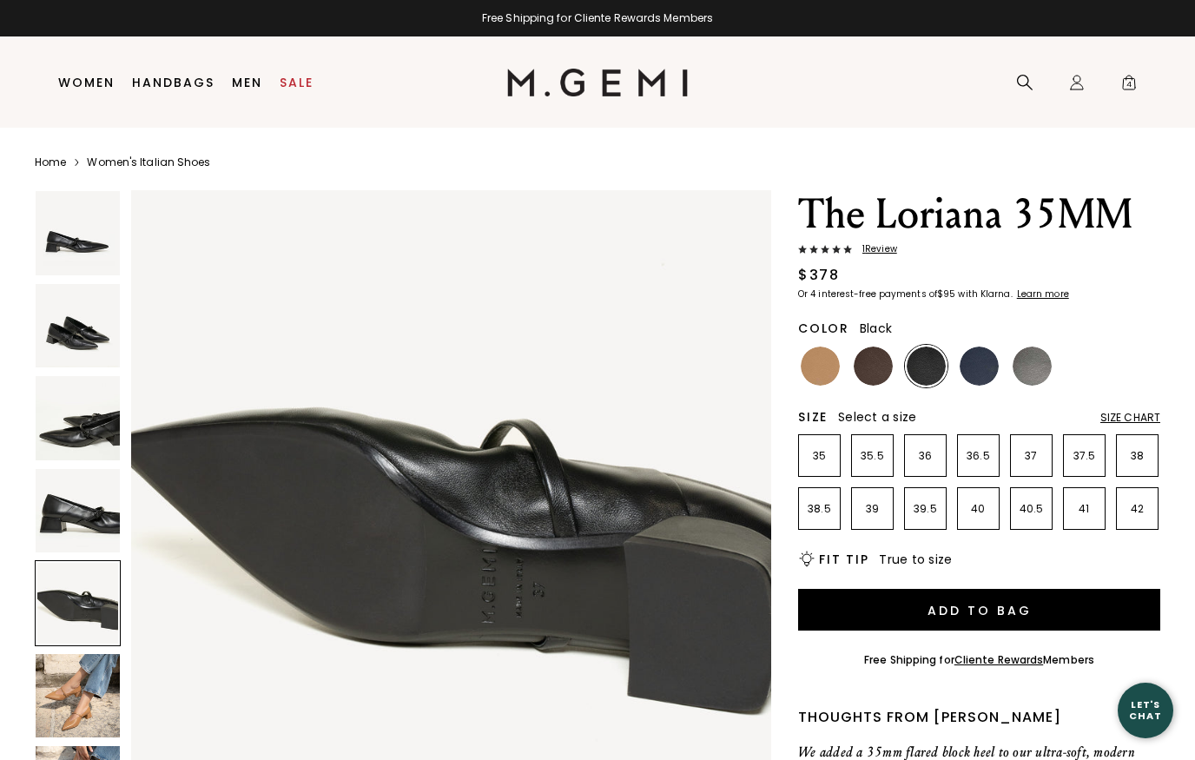
click at [77, 516] on img at bounding box center [78, 511] width 84 height 84
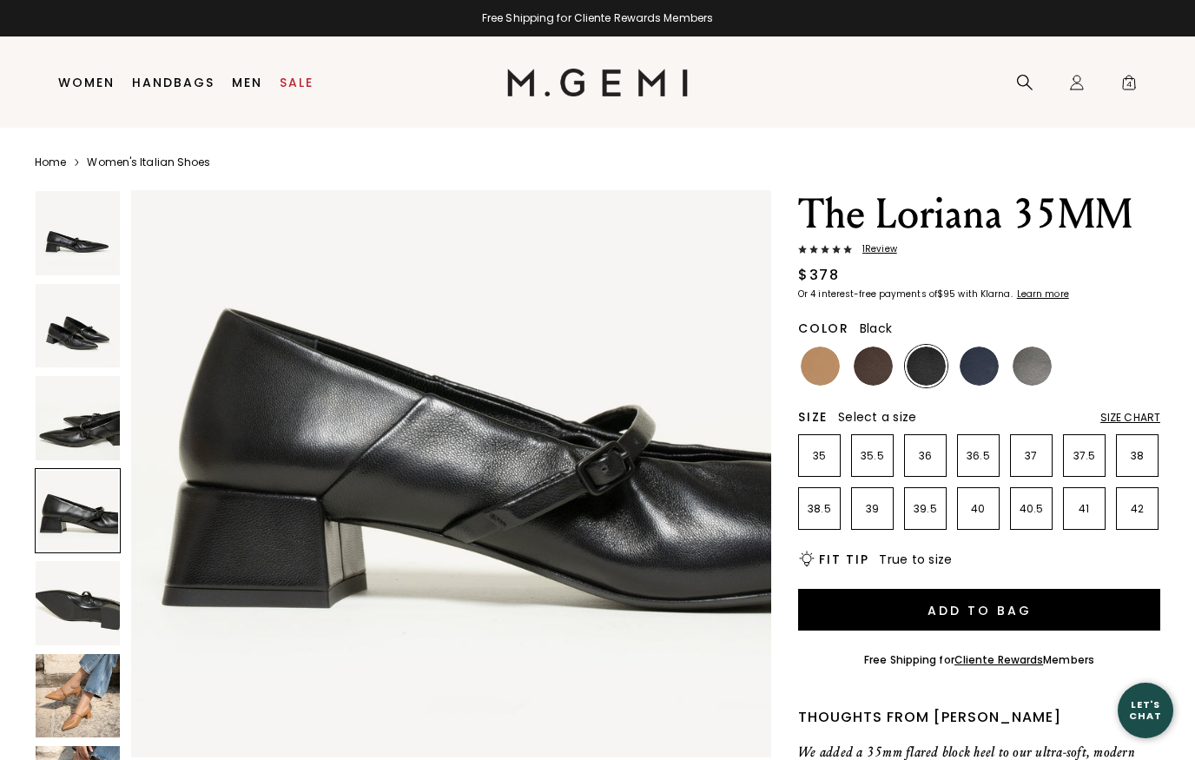
scroll to position [1973, 0]
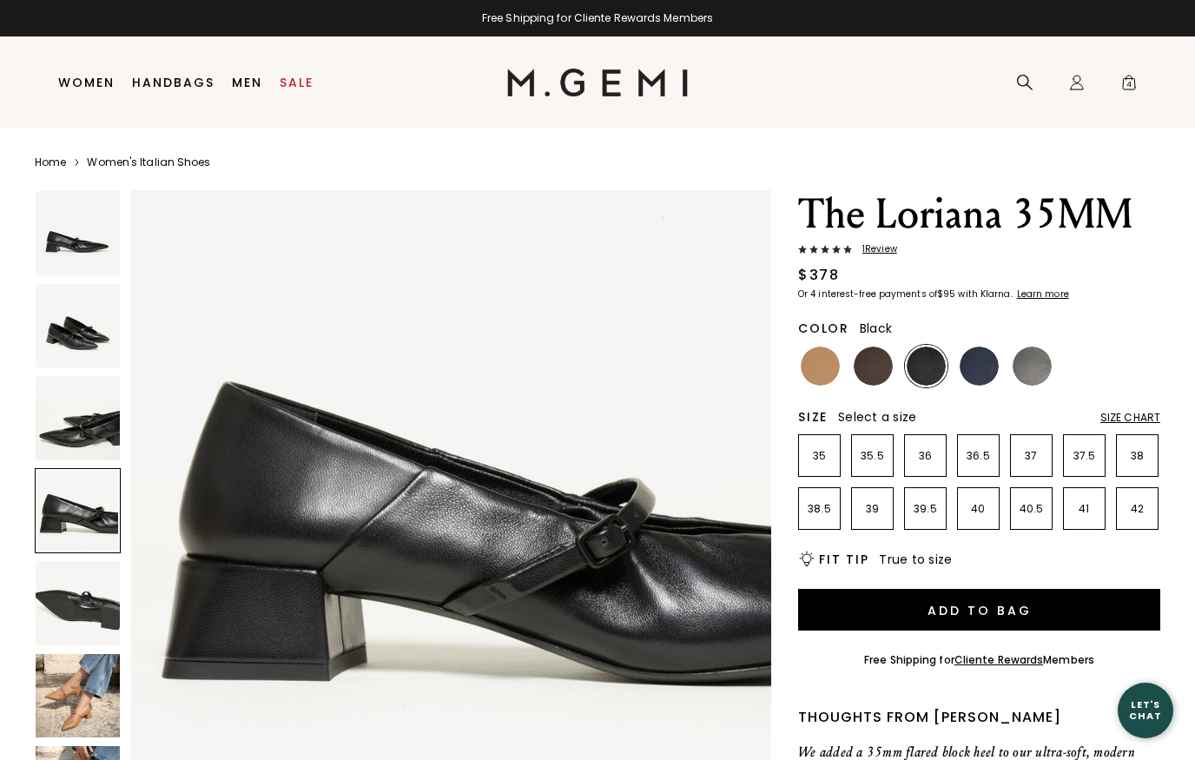
click at [72, 691] on img at bounding box center [78, 696] width 84 height 84
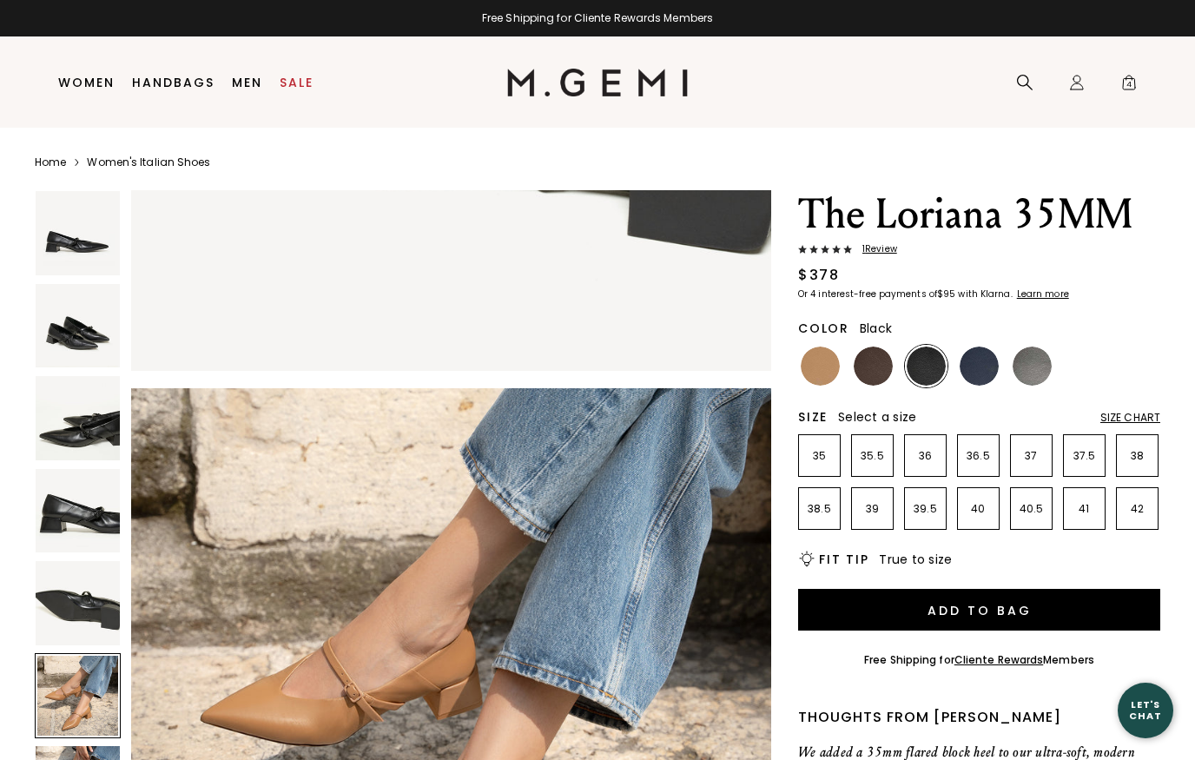
scroll to position [3289, 0]
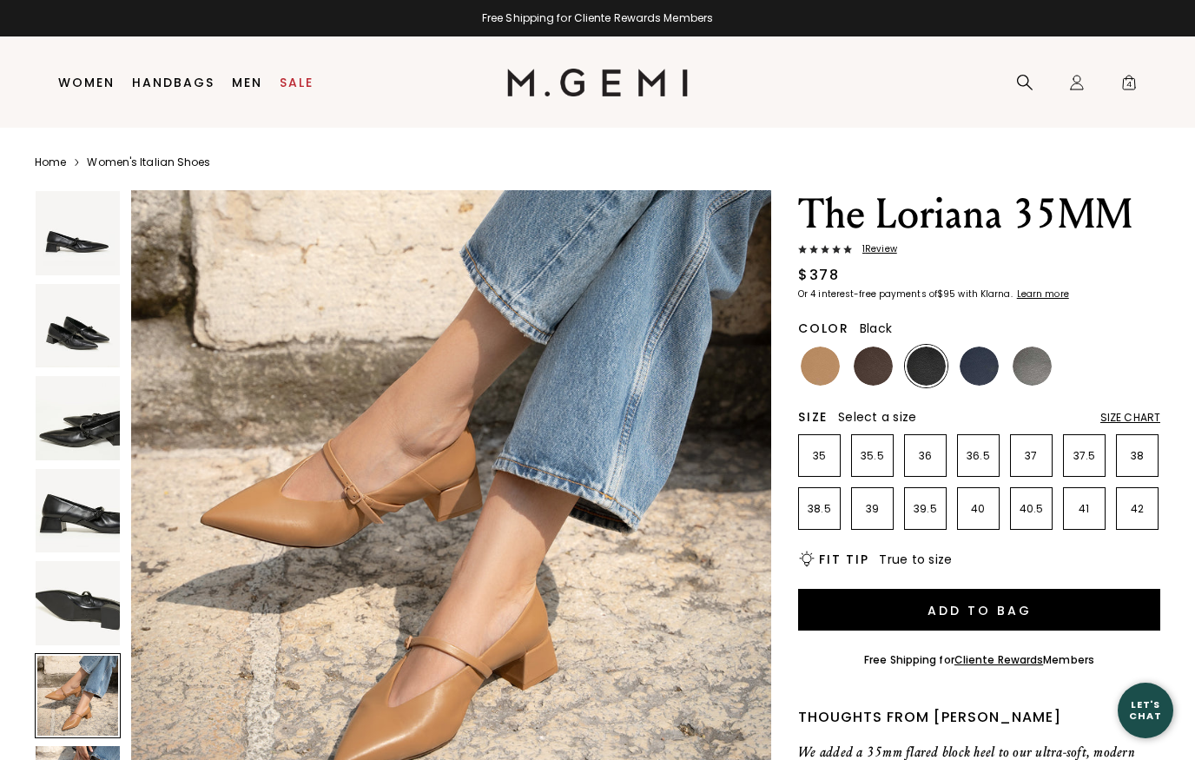
click at [880, 367] on img at bounding box center [872, 365] width 39 height 39
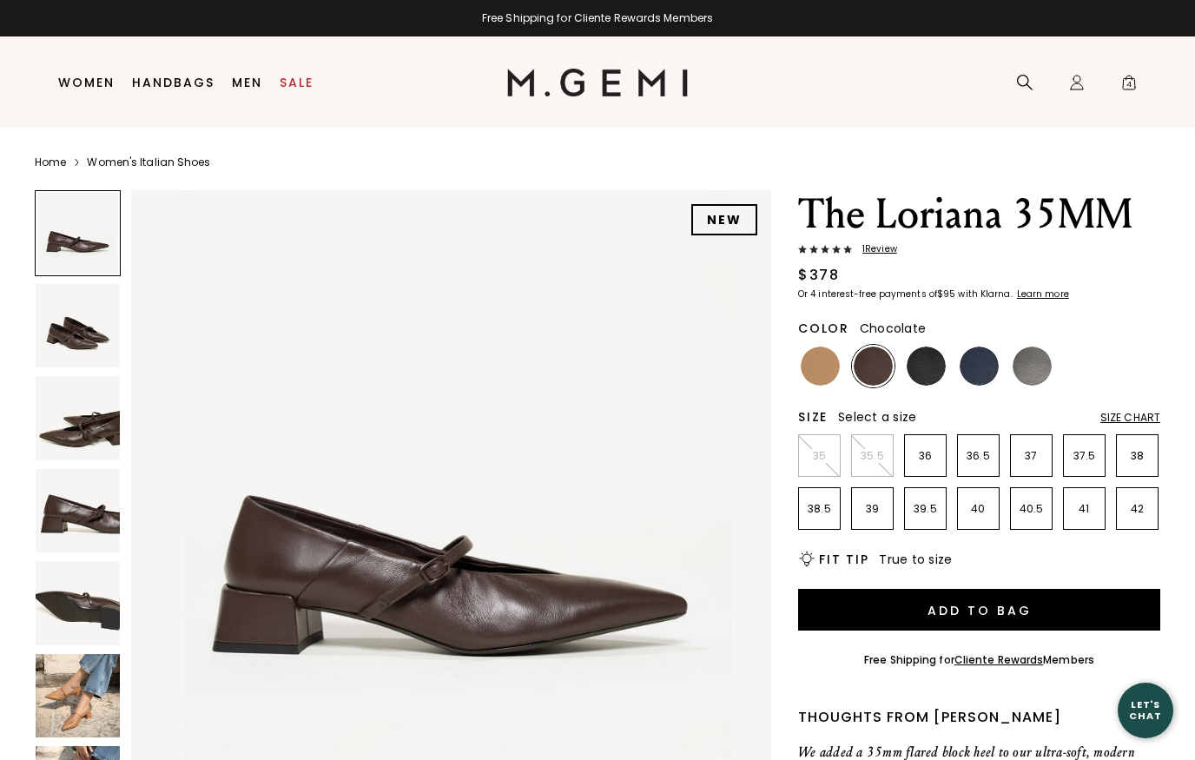
click at [83, 442] on img at bounding box center [78, 418] width 84 height 84
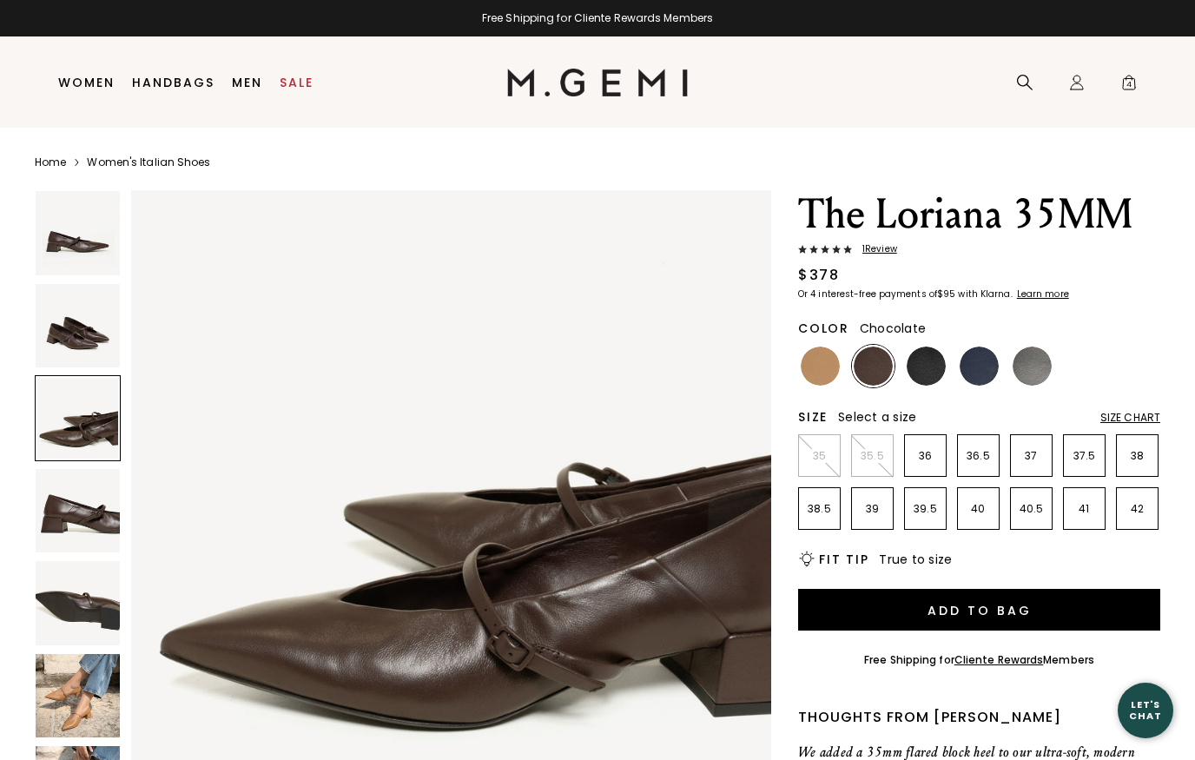
click at [78, 347] on img at bounding box center [78, 326] width 84 height 84
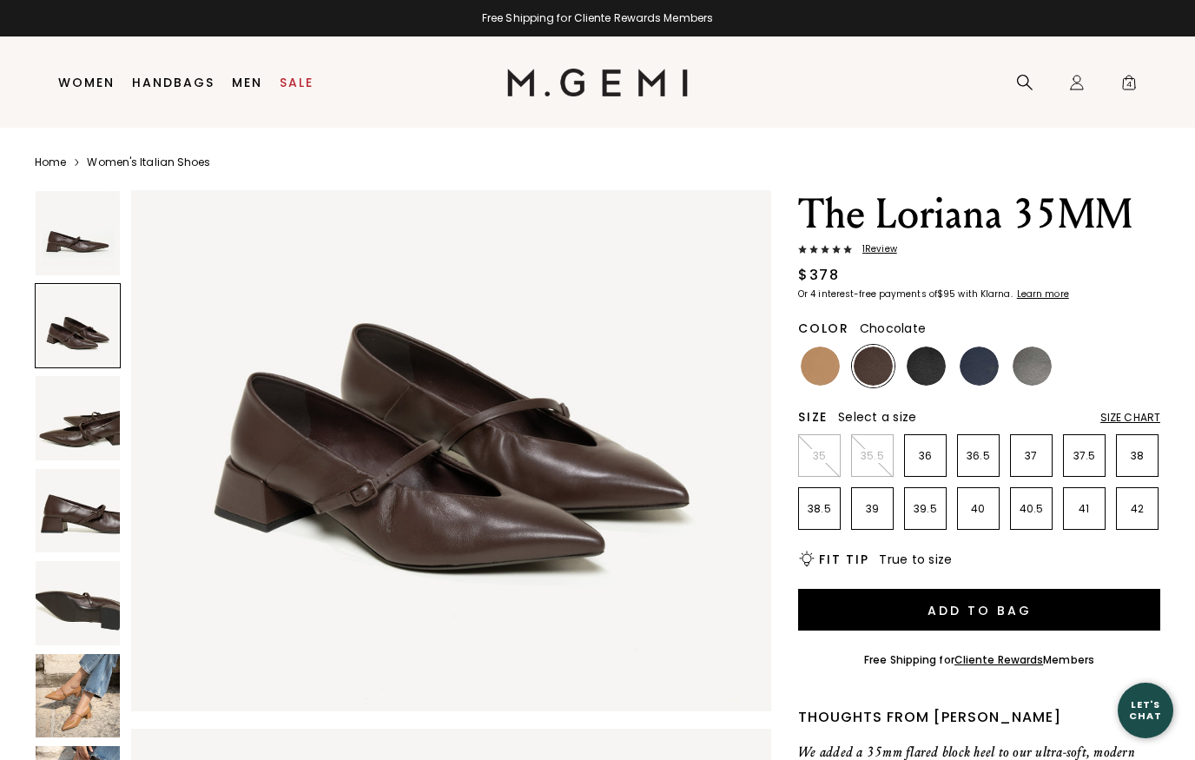
scroll to position [658, 0]
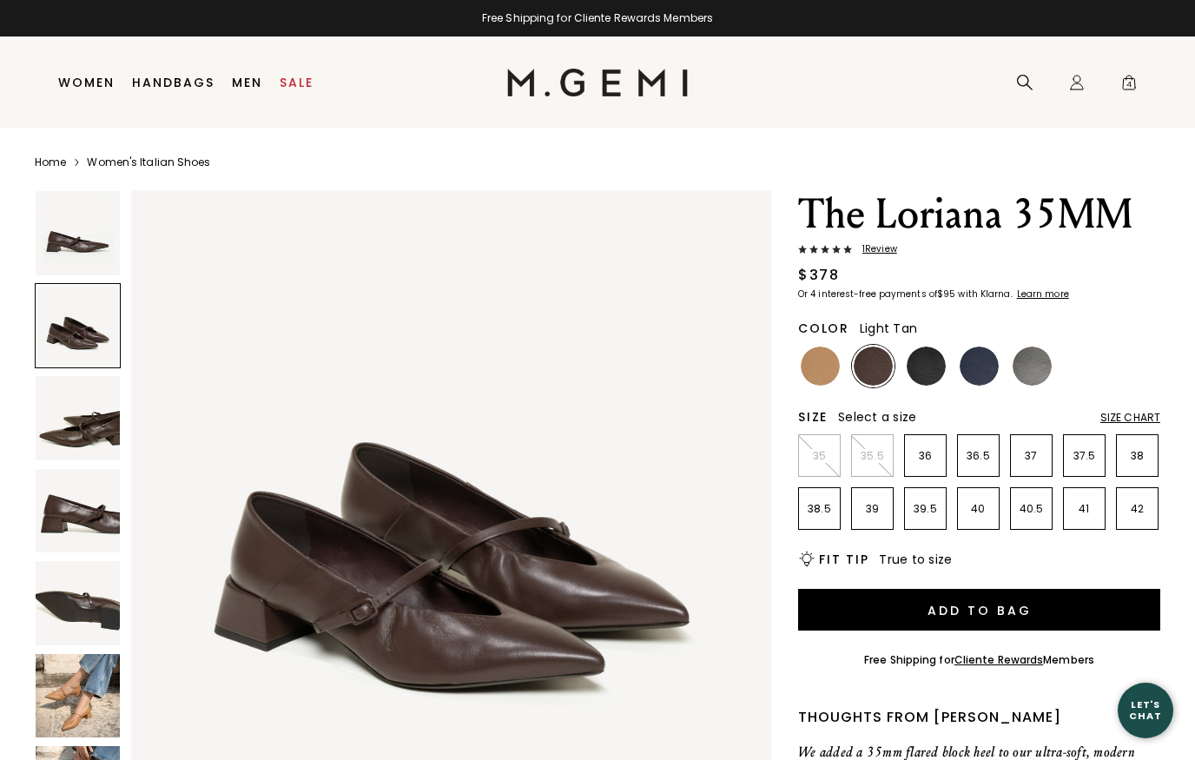
click at [825, 357] on img at bounding box center [819, 365] width 39 height 39
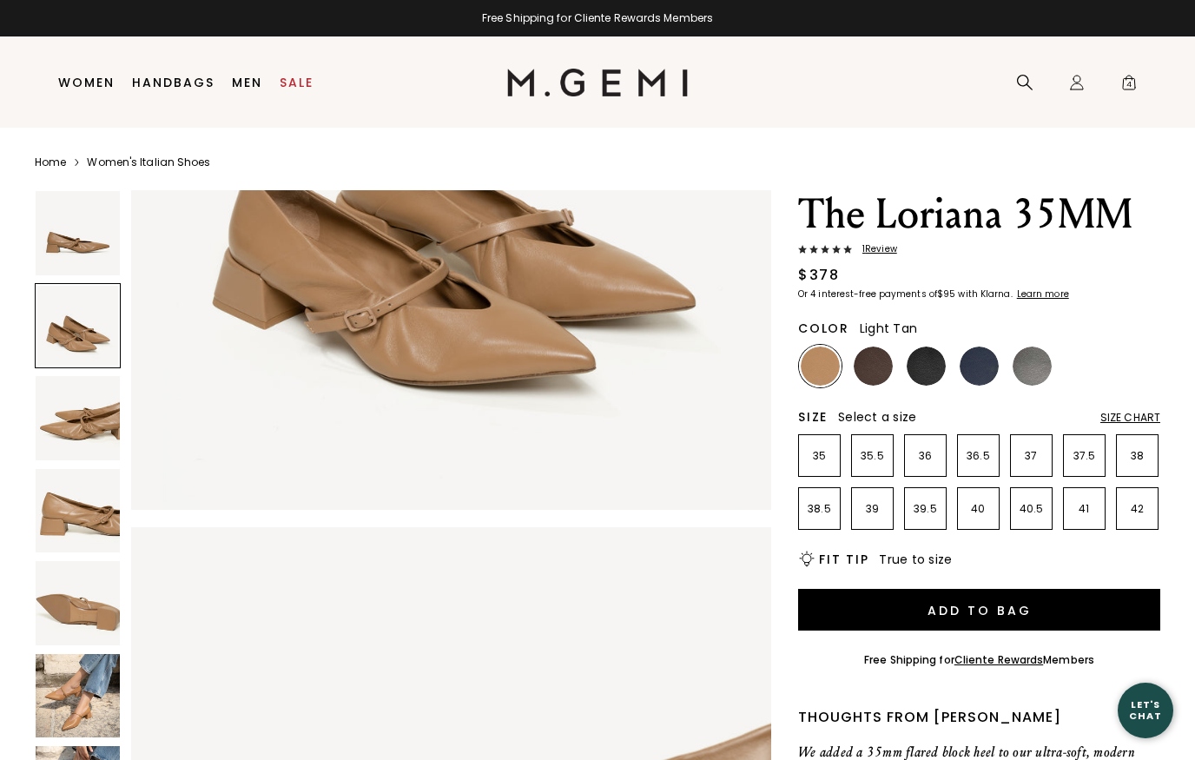
scroll to position [979, 0]
click at [883, 376] on img at bounding box center [872, 365] width 39 height 39
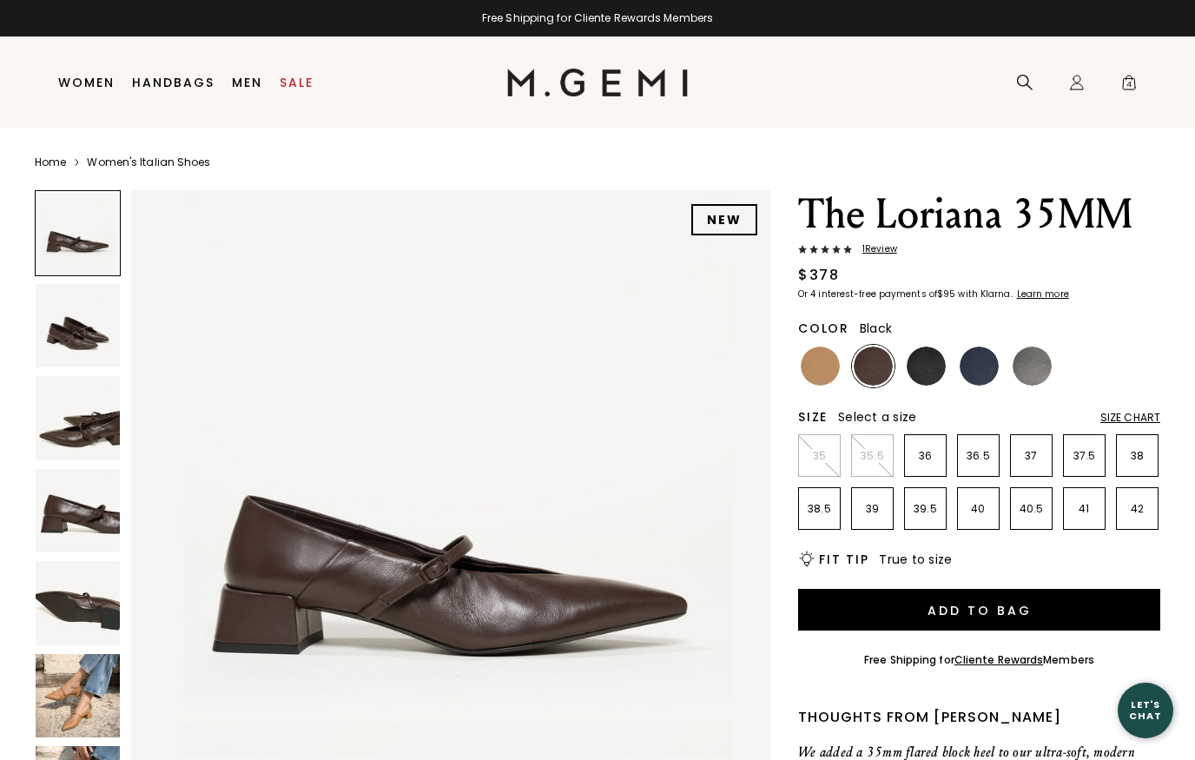
click at [929, 364] on img at bounding box center [925, 365] width 39 height 39
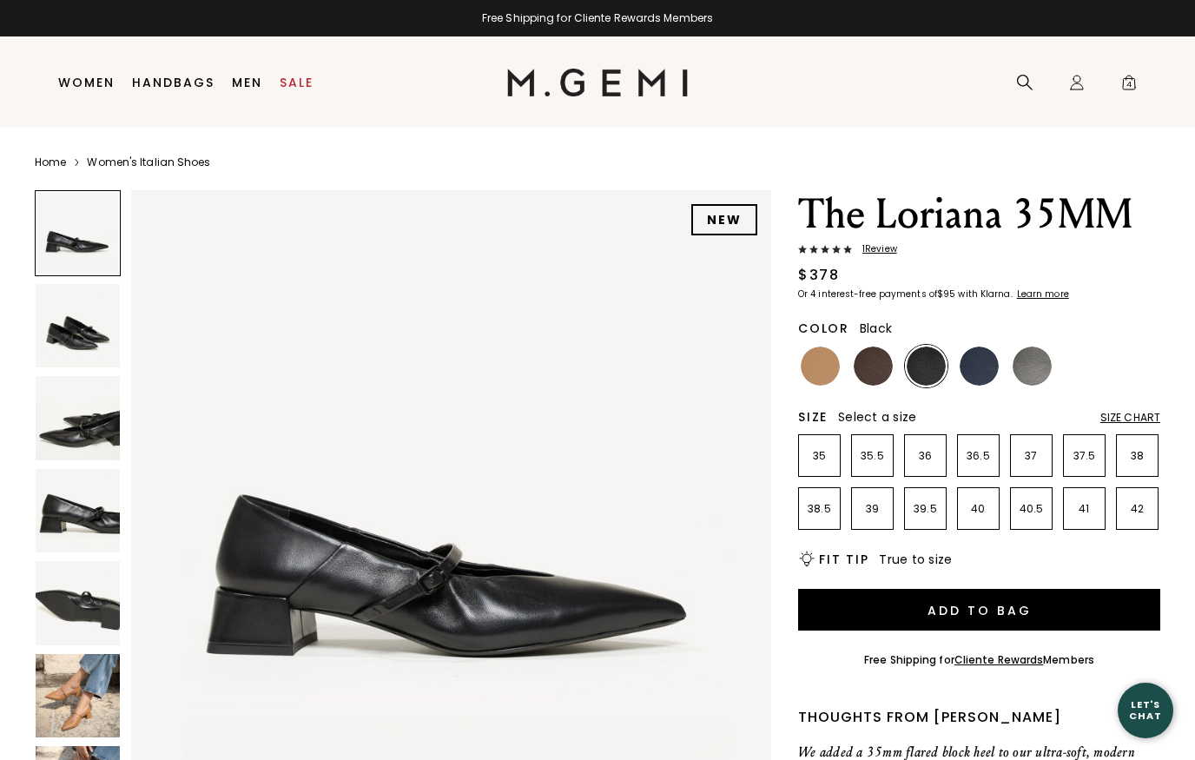
click at [1142, 510] on p "42" at bounding box center [1136, 509] width 41 height 14
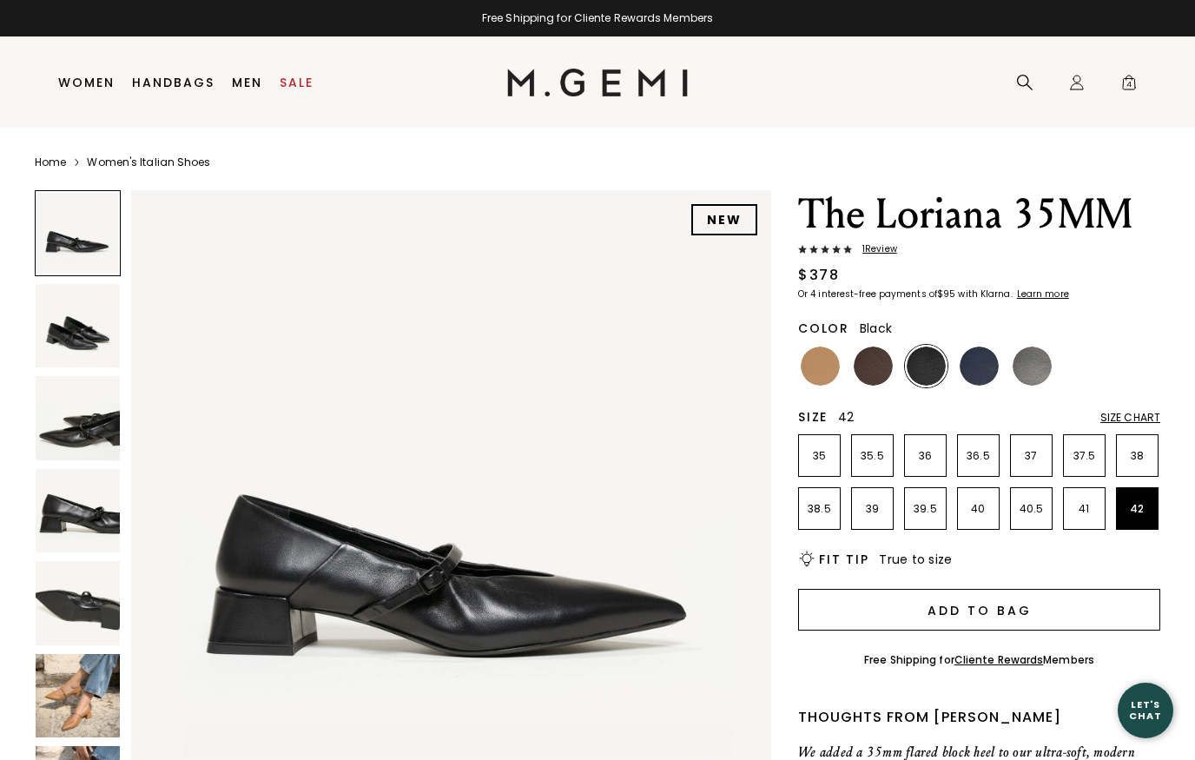
click at [955, 612] on button "Add to Bag" at bounding box center [979, 610] width 362 height 42
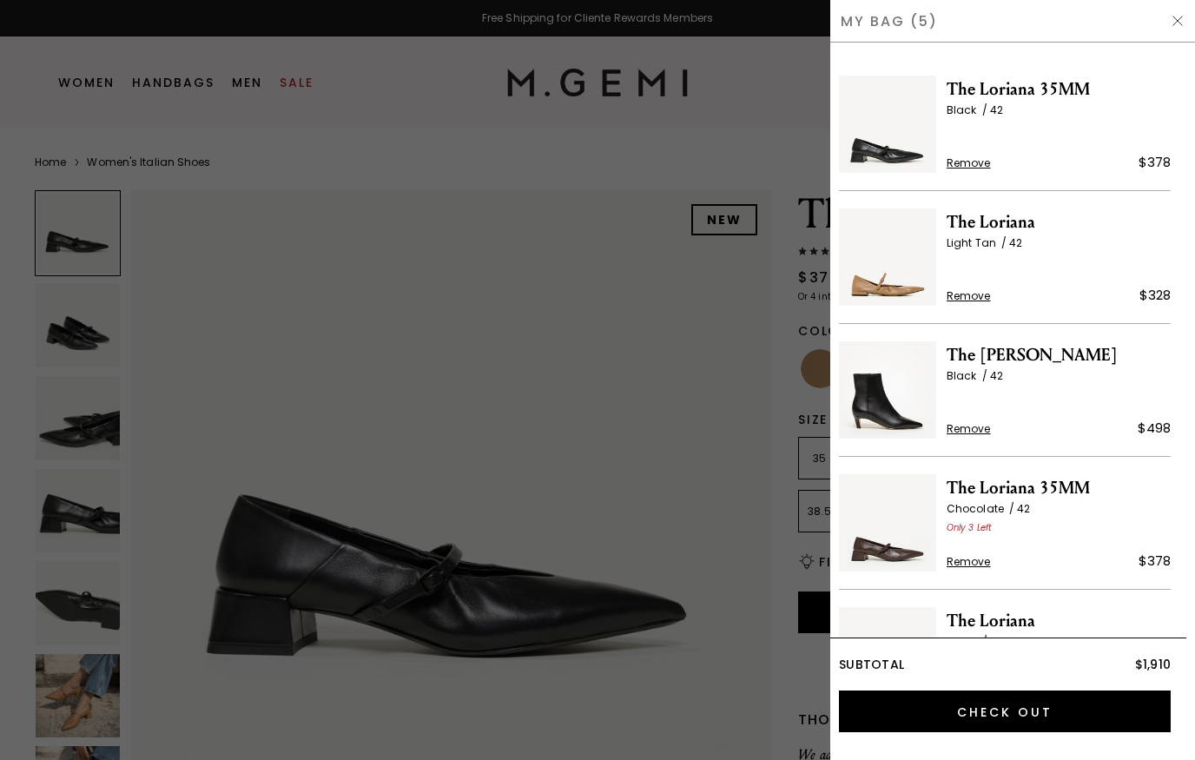
click at [781, 453] on div at bounding box center [597, 380] width 1195 height 760
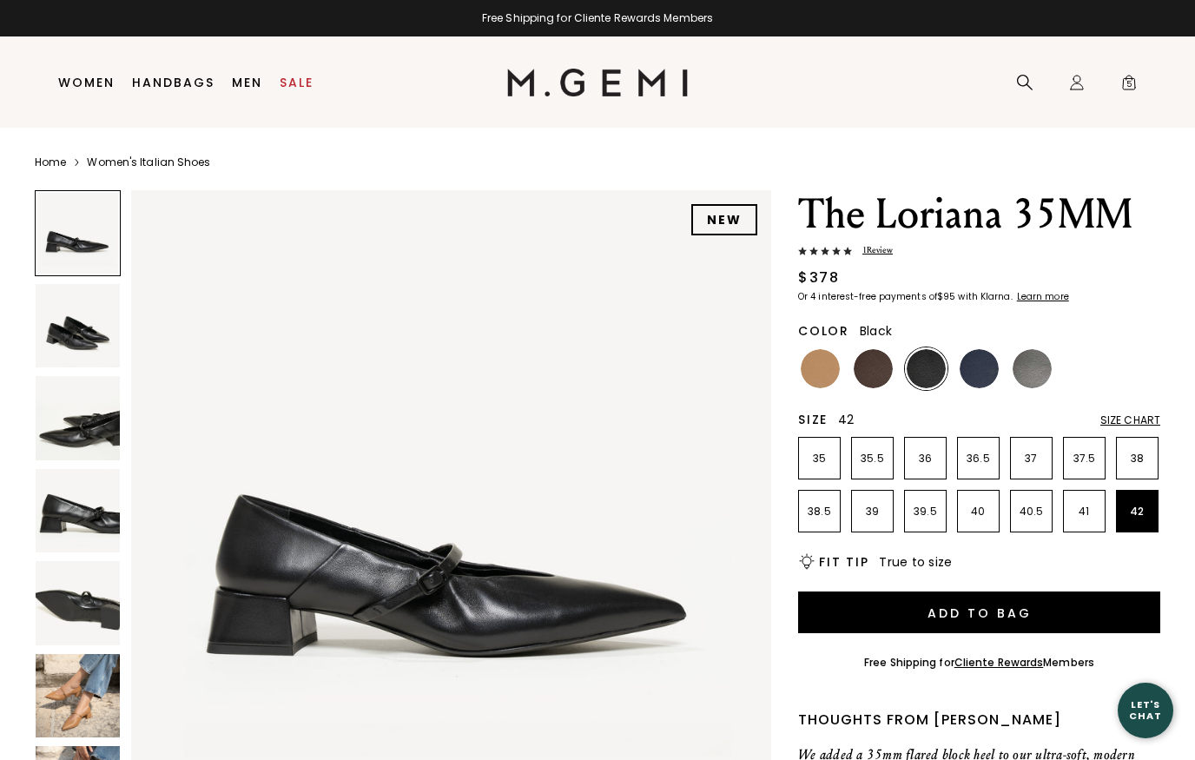
click at [823, 359] on img at bounding box center [819, 368] width 39 height 39
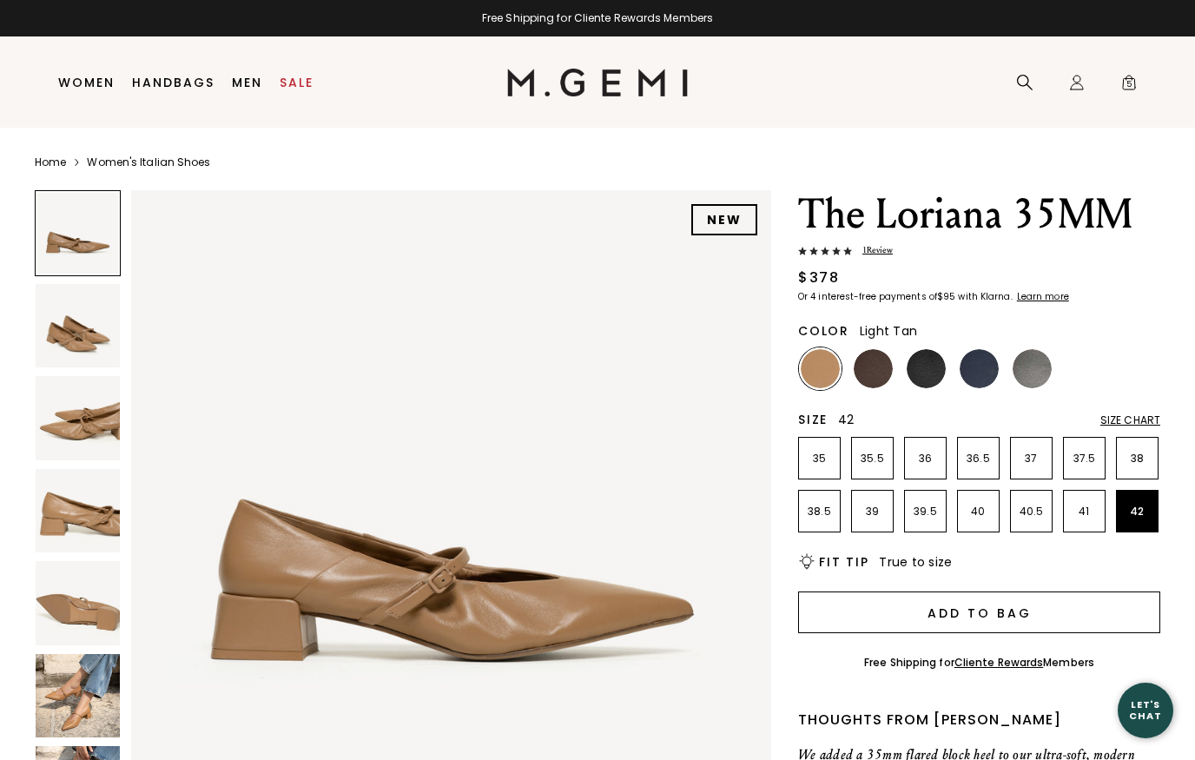
click at [984, 616] on button "Add to Bag" at bounding box center [979, 612] width 362 height 42
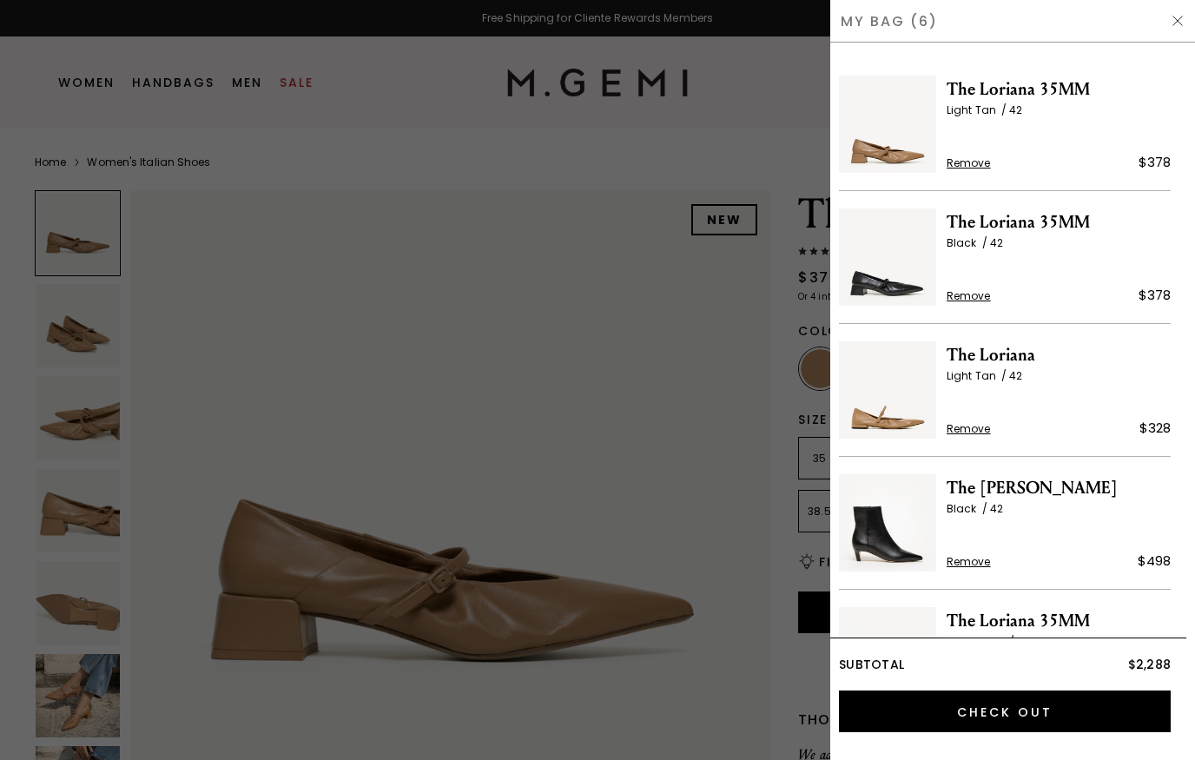
click at [886, 16] on div "My Bag (6)" at bounding box center [1012, 21] width 365 height 43
click at [888, 34] on div "My Bag (6)" at bounding box center [1012, 21] width 365 height 43
click at [98, 690] on div at bounding box center [597, 380] width 1195 height 760
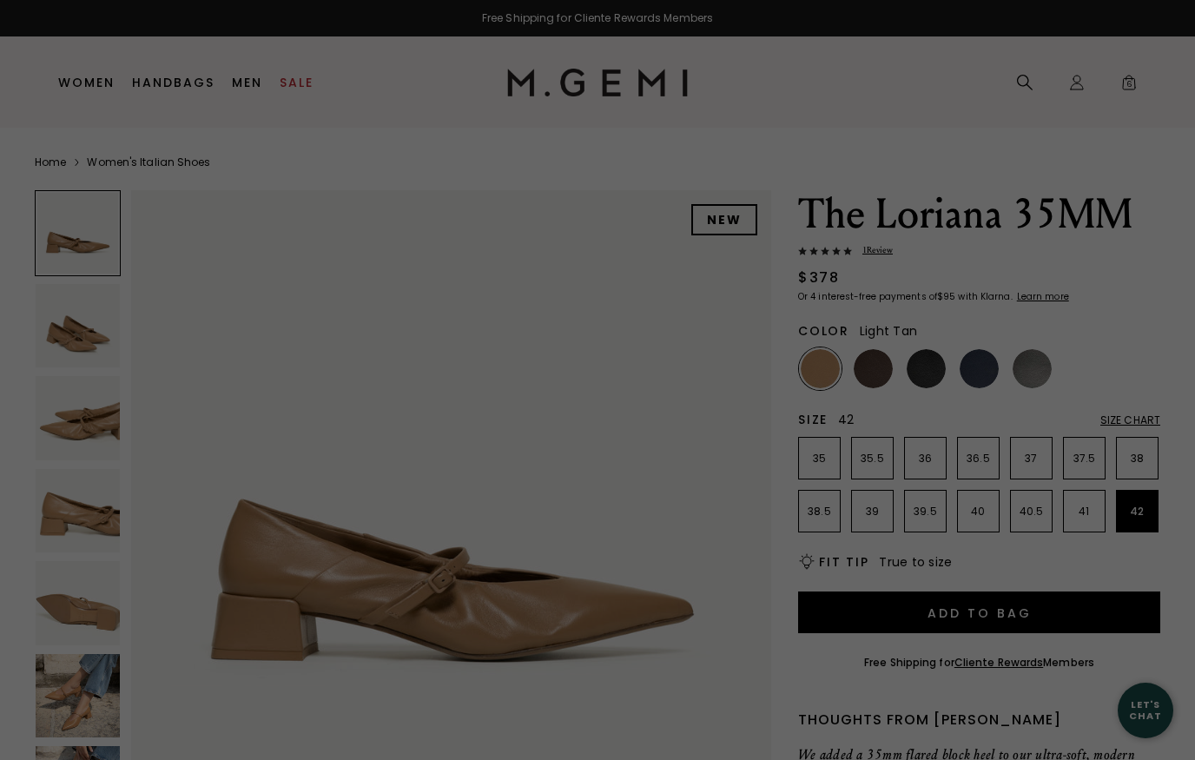
click at [87, 703] on img at bounding box center [78, 696] width 84 height 84
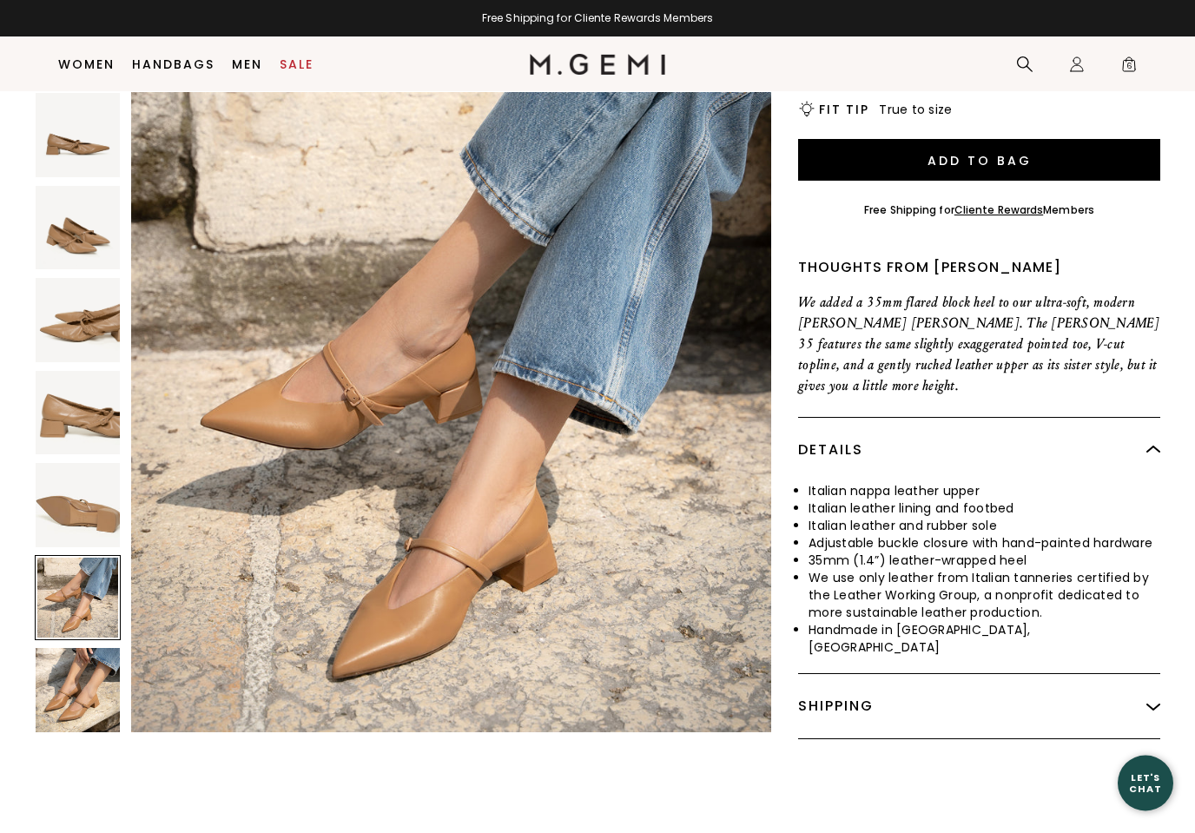
scroll to position [471, 0]
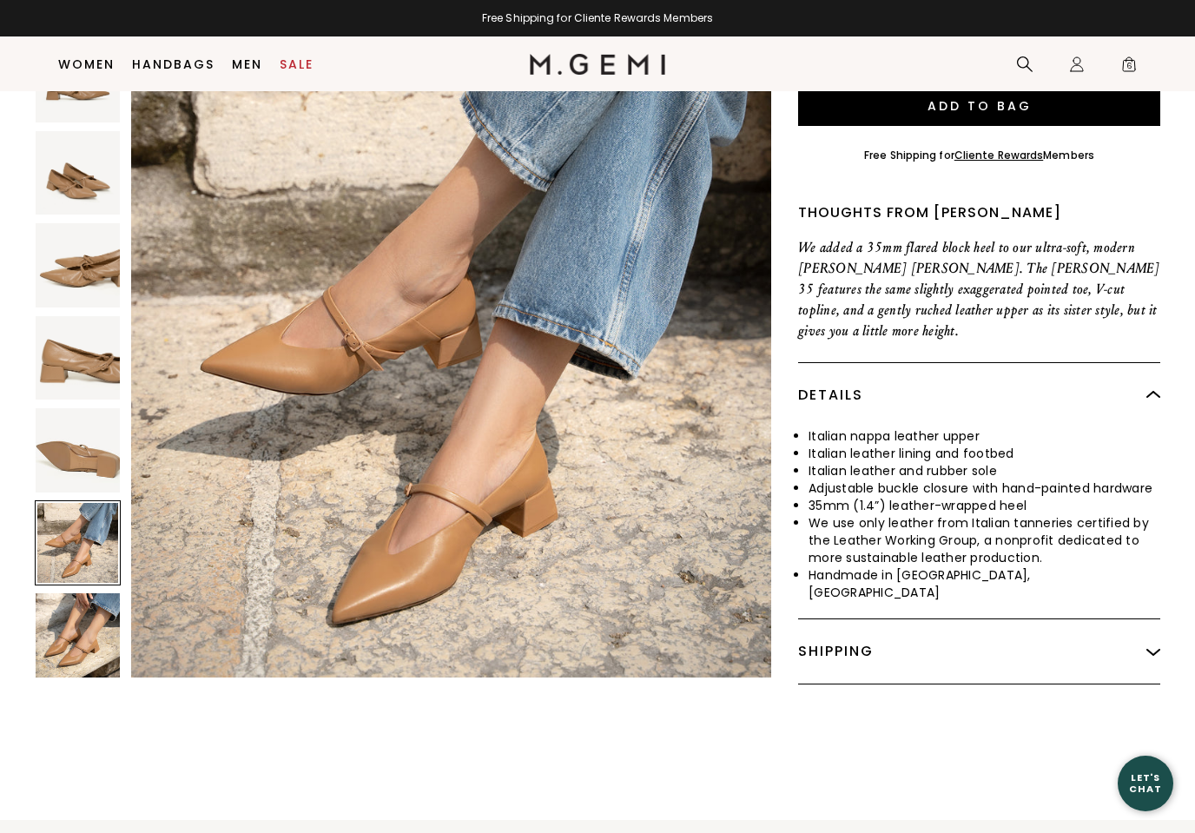
click at [60, 605] on img at bounding box center [78, 635] width 84 height 84
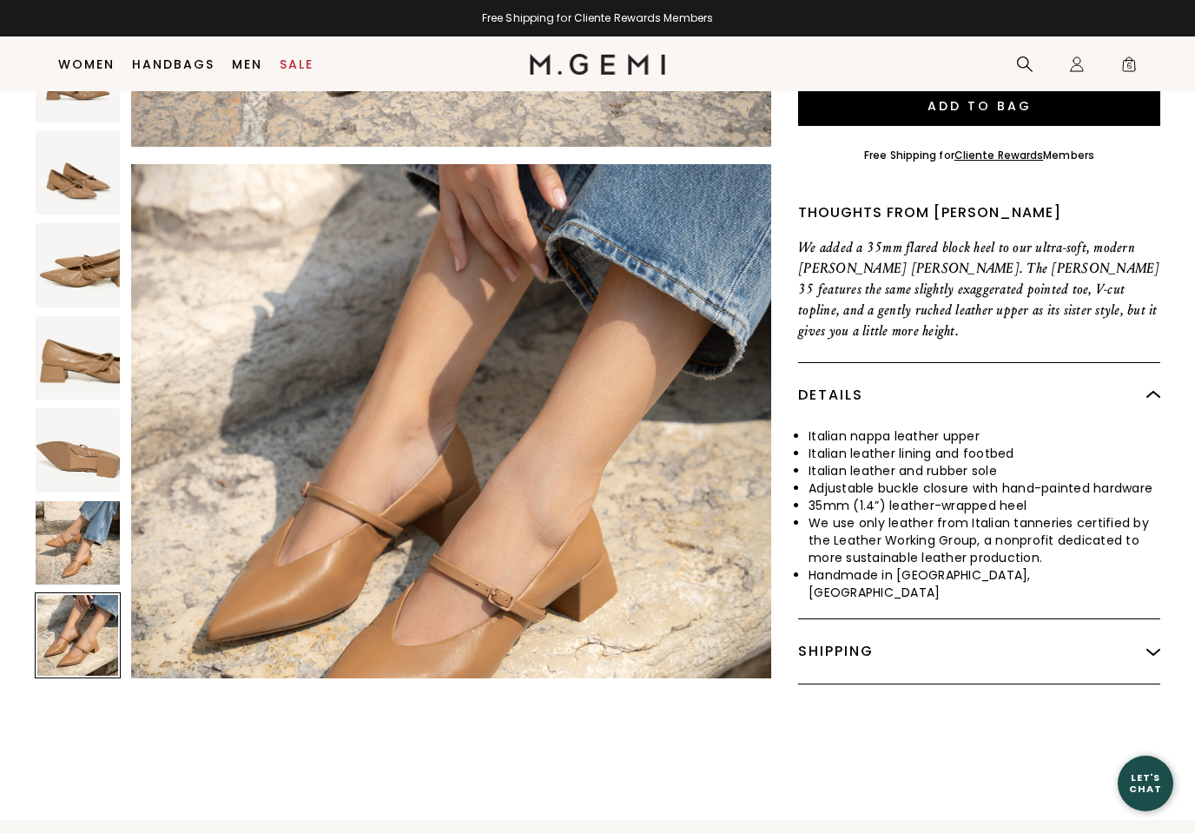
scroll to position [3946, 0]
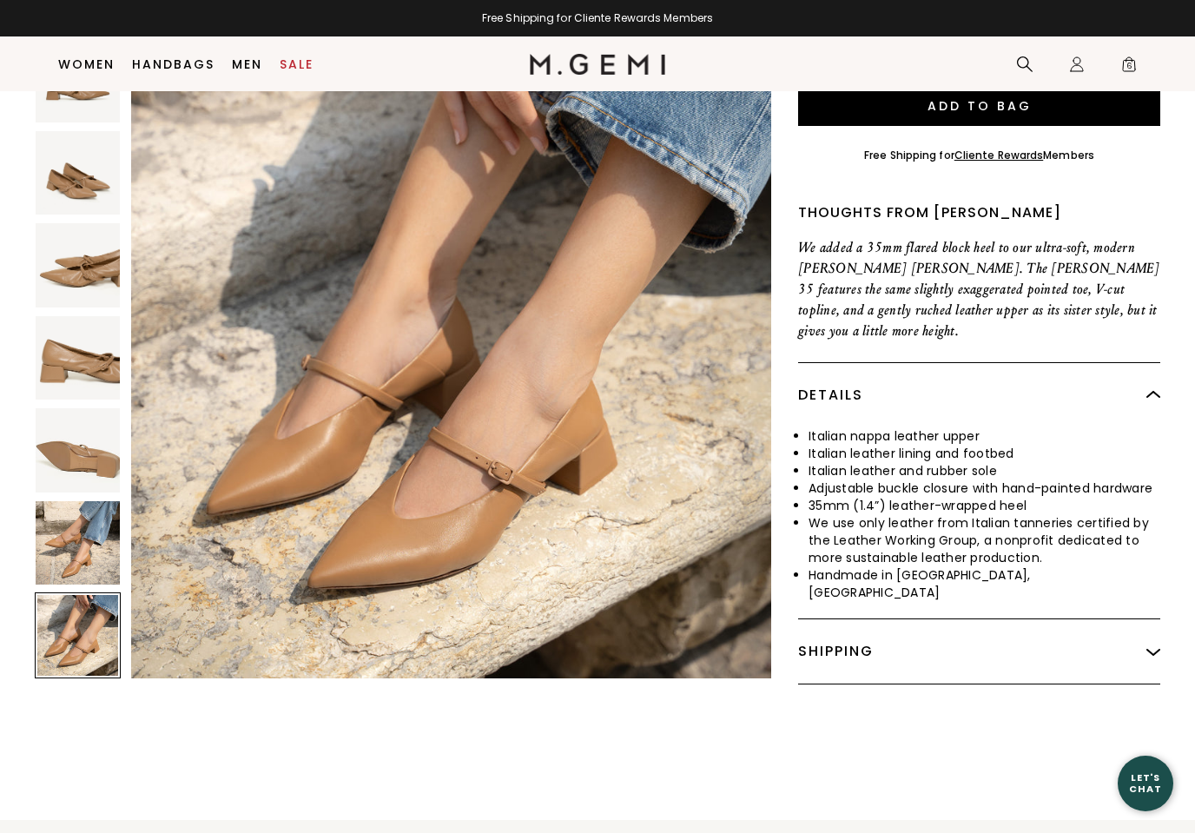
click at [59, 511] on img at bounding box center [78, 542] width 84 height 84
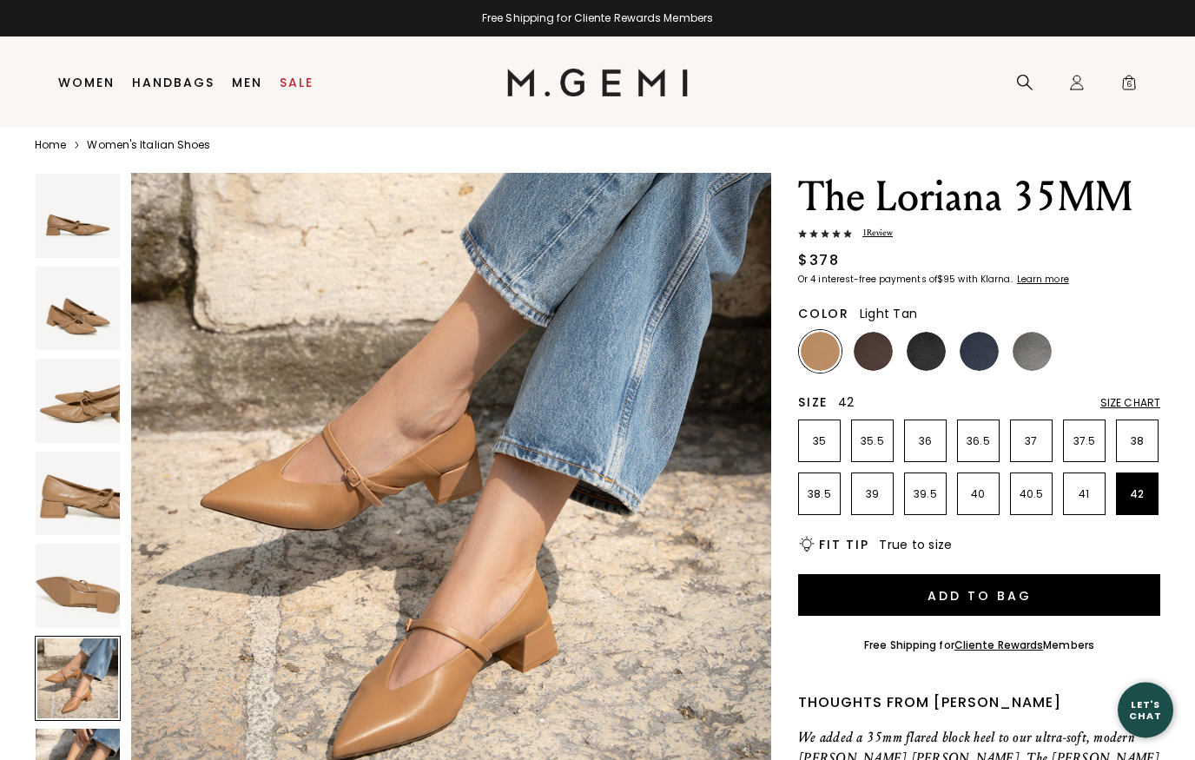
scroll to position [10, 0]
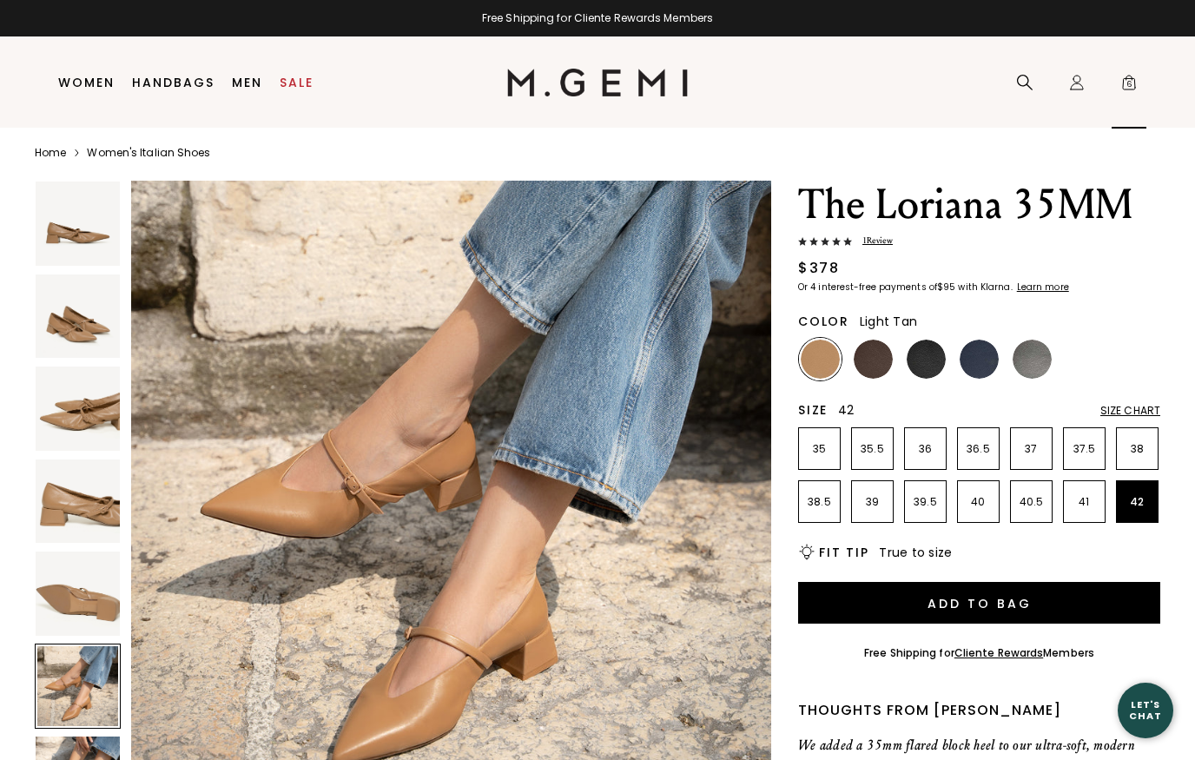
click at [1120, 92] on span "6" at bounding box center [1128, 85] width 17 height 17
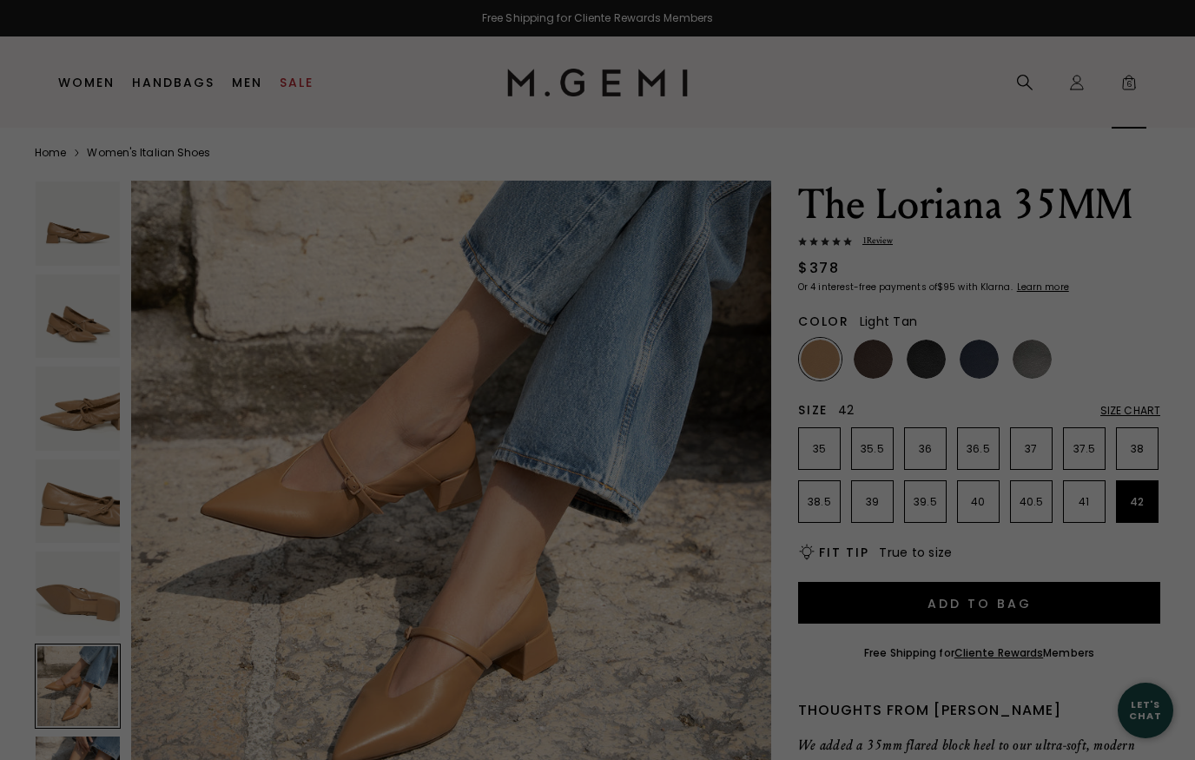
scroll to position [0, 0]
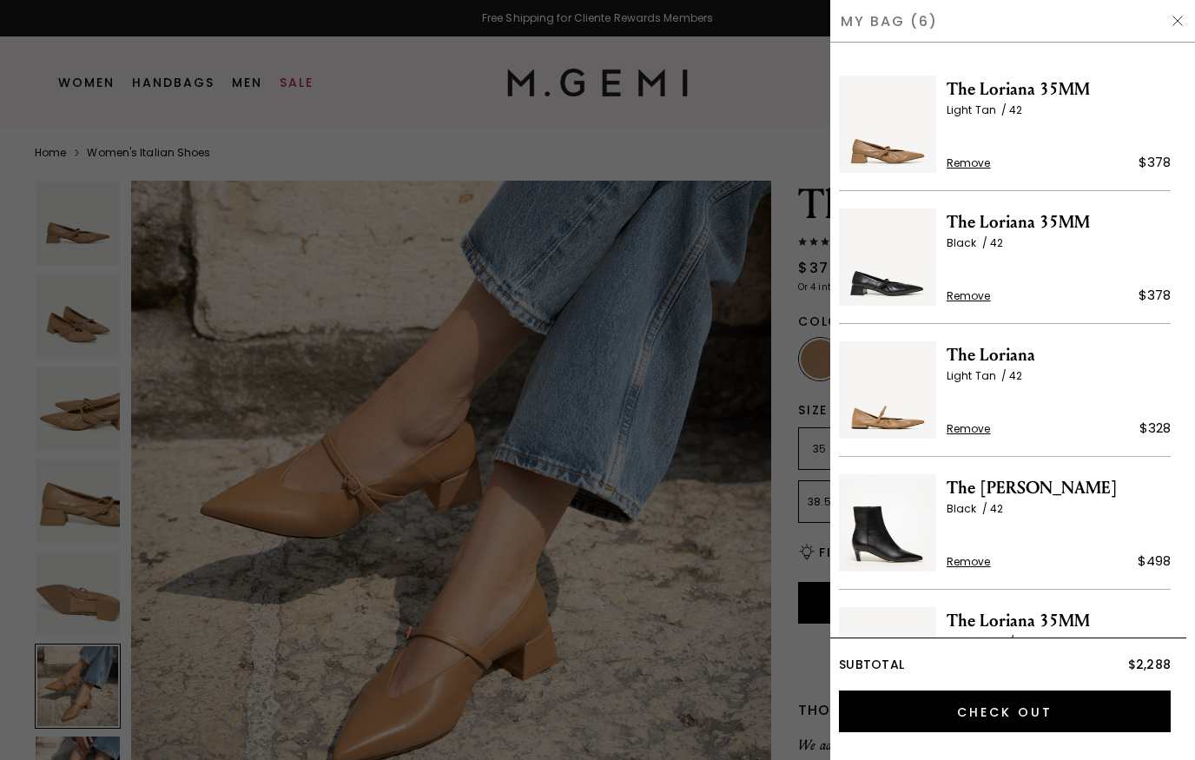
click at [977, 161] on span "Remove" at bounding box center [968, 163] width 44 height 14
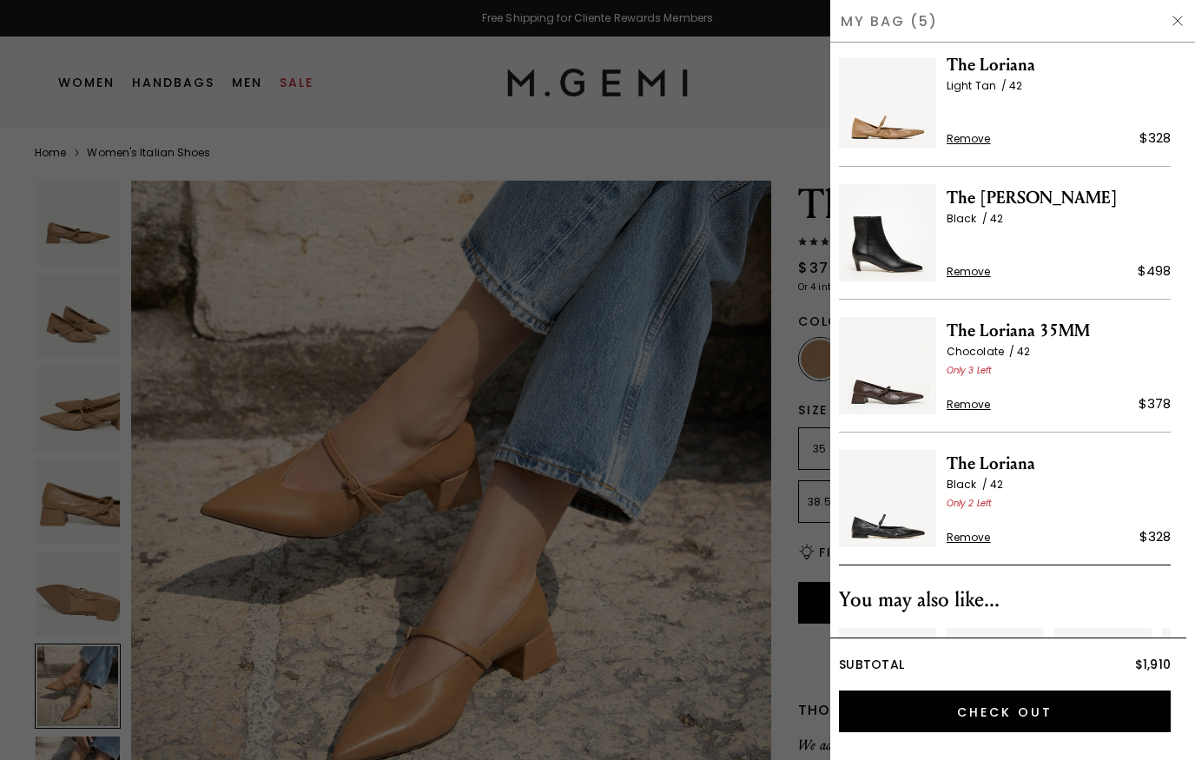
scroll to position [158, 0]
click at [978, 531] on span "Remove" at bounding box center [968, 537] width 44 height 14
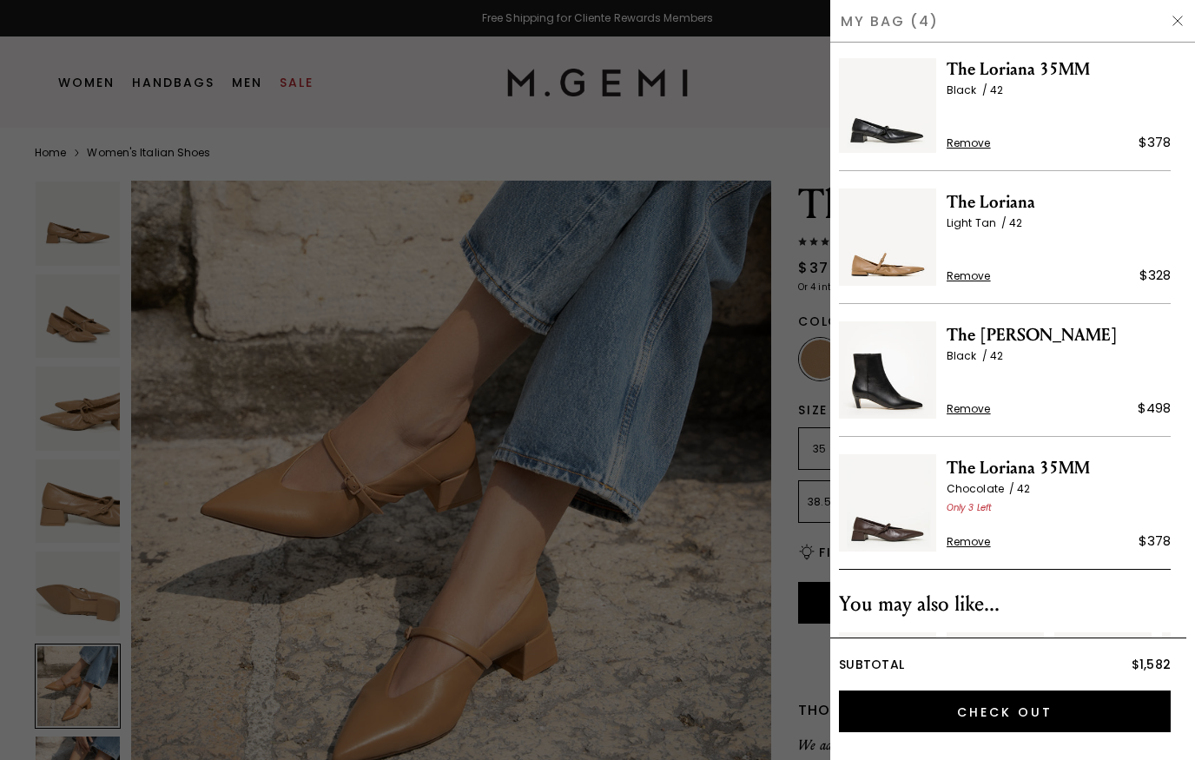
scroll to position [17, 0]
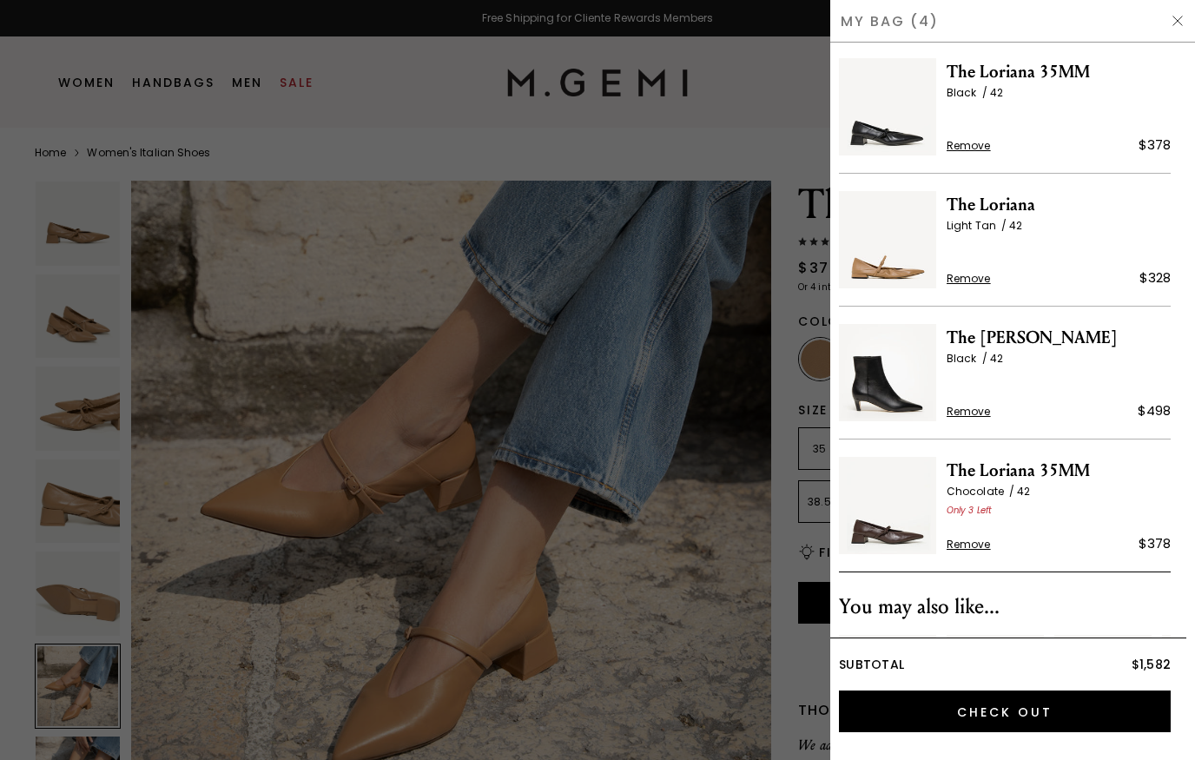
click at [980, 141] on span "Remove" at bounding box center [968, 146] width 44 height 14
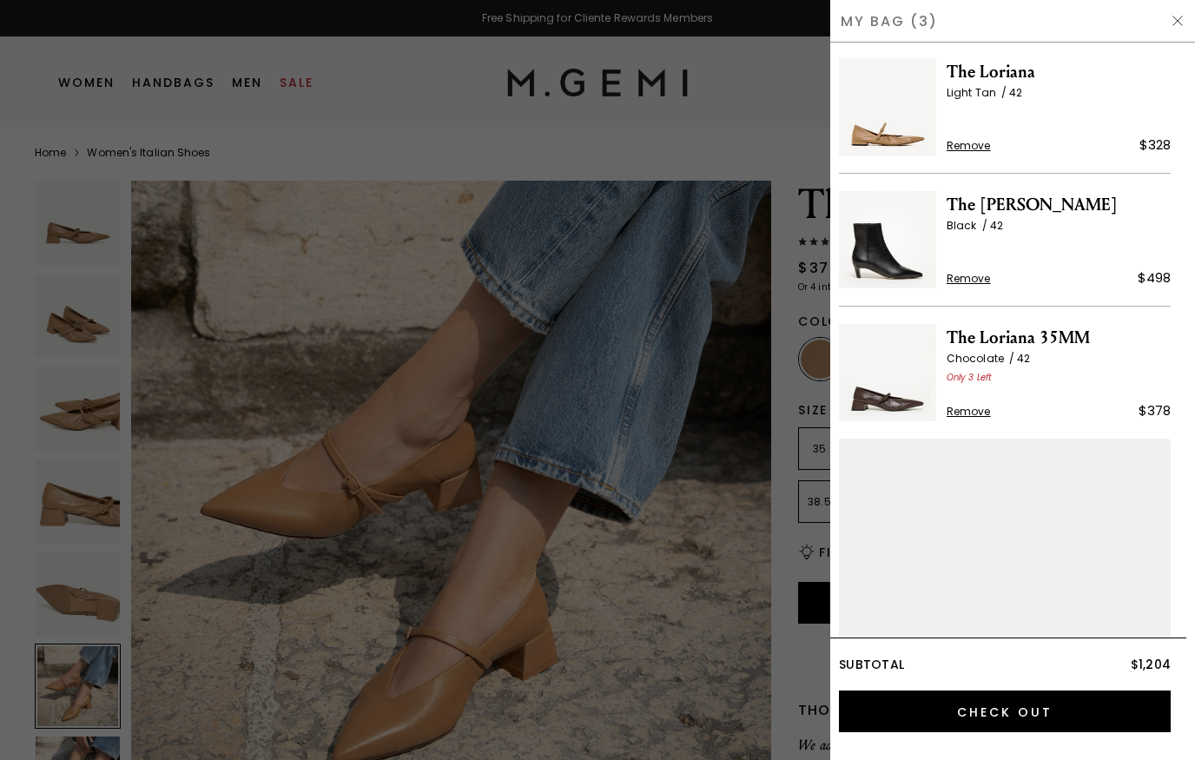
scroll to position [0, 0]
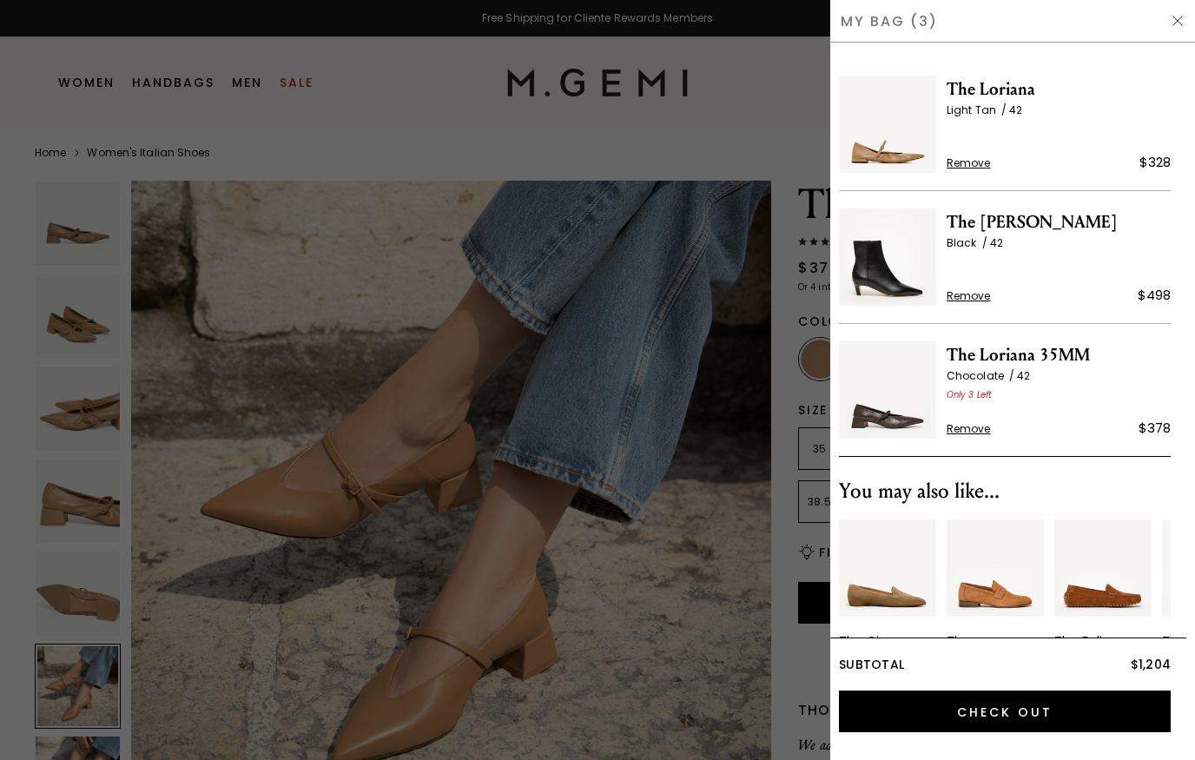
click at [1004, 226] on span "The [PERSON_NAME]" at bounding box center [1058, 222] width 224 height 28
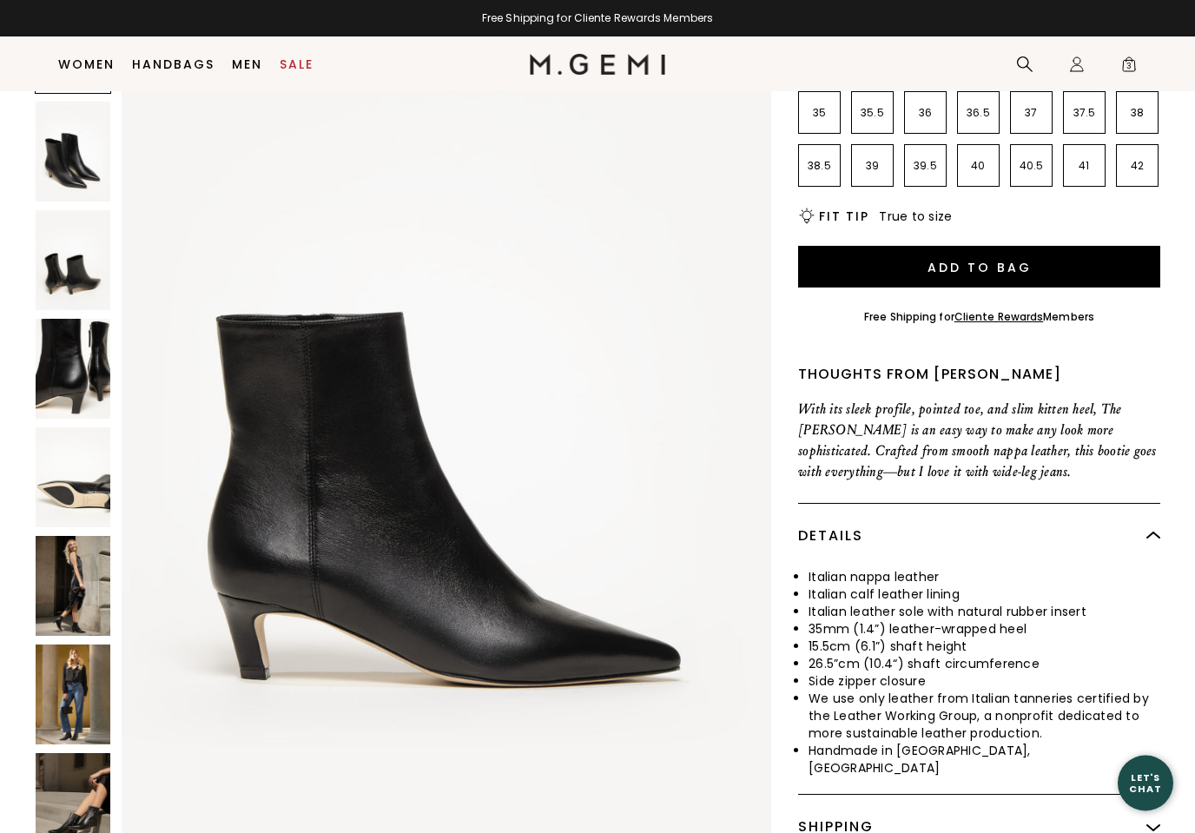
click at [70, 537] on img at bounding box center [73, 587] width 75 height 100
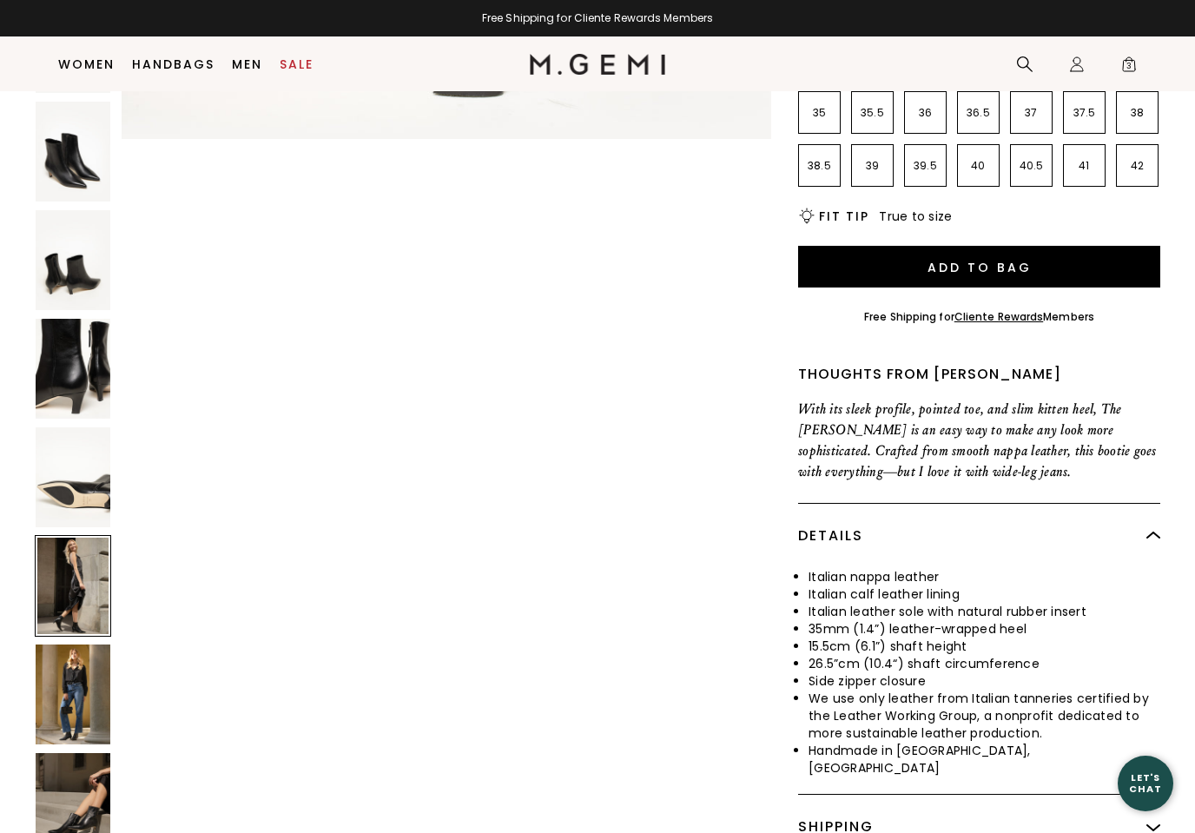
scroll to position [4415, 0]
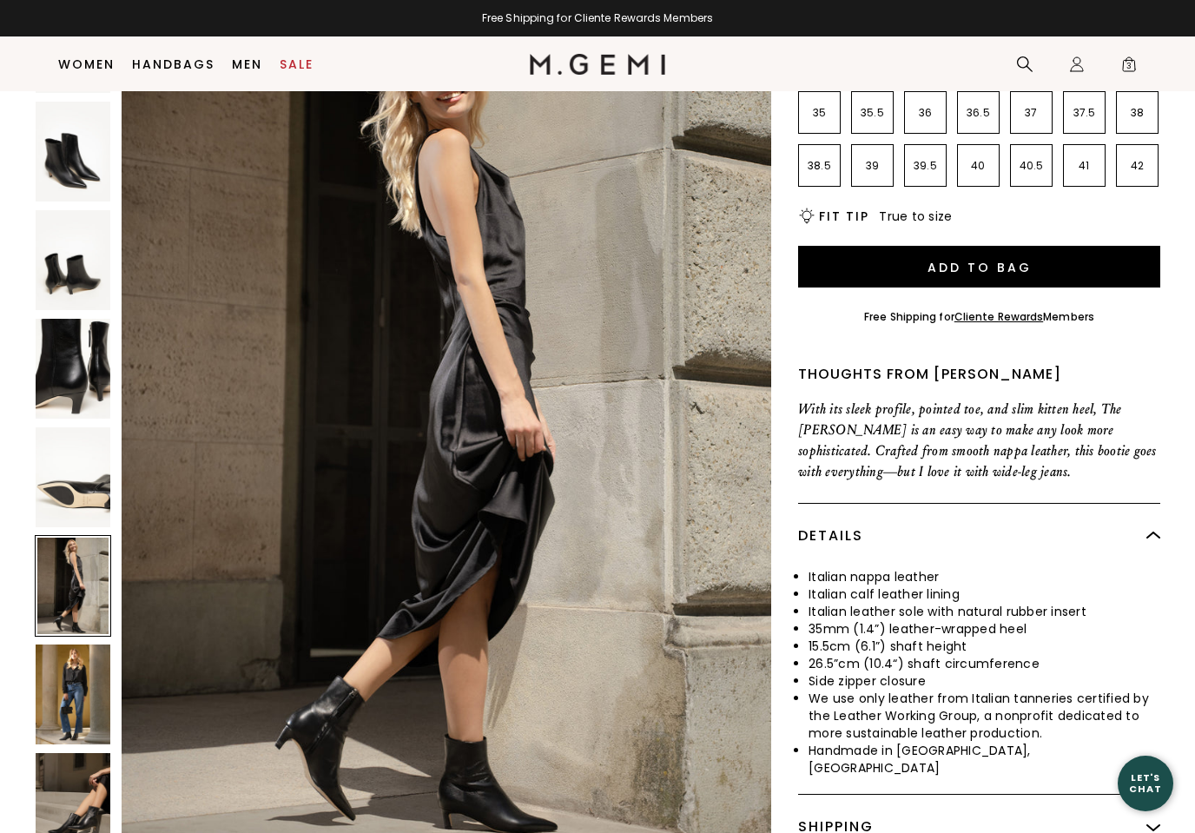
click at [70, 644] on img at bounding box center [73, 694] width 75 height 100
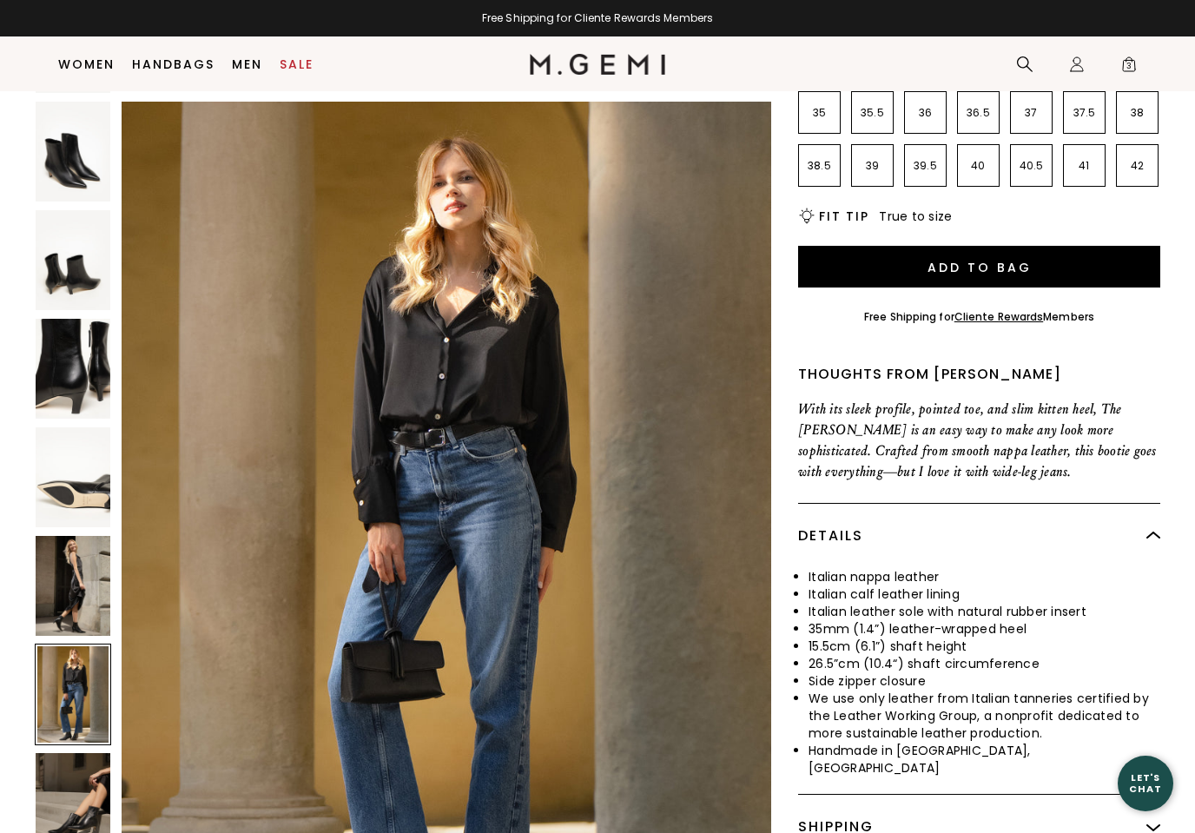
scroll to position [5297, 0]
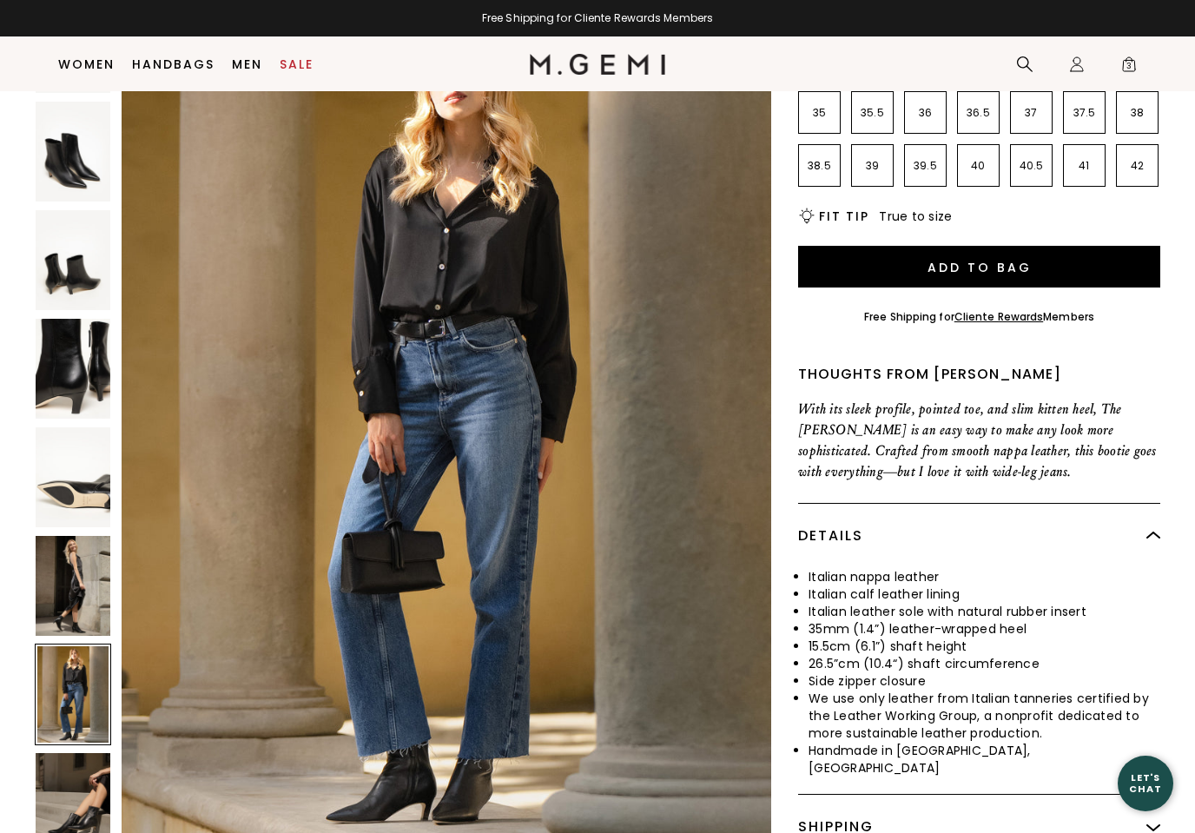
click at [62, 752] on img at bounding box center [73, 802] width 75 height 100
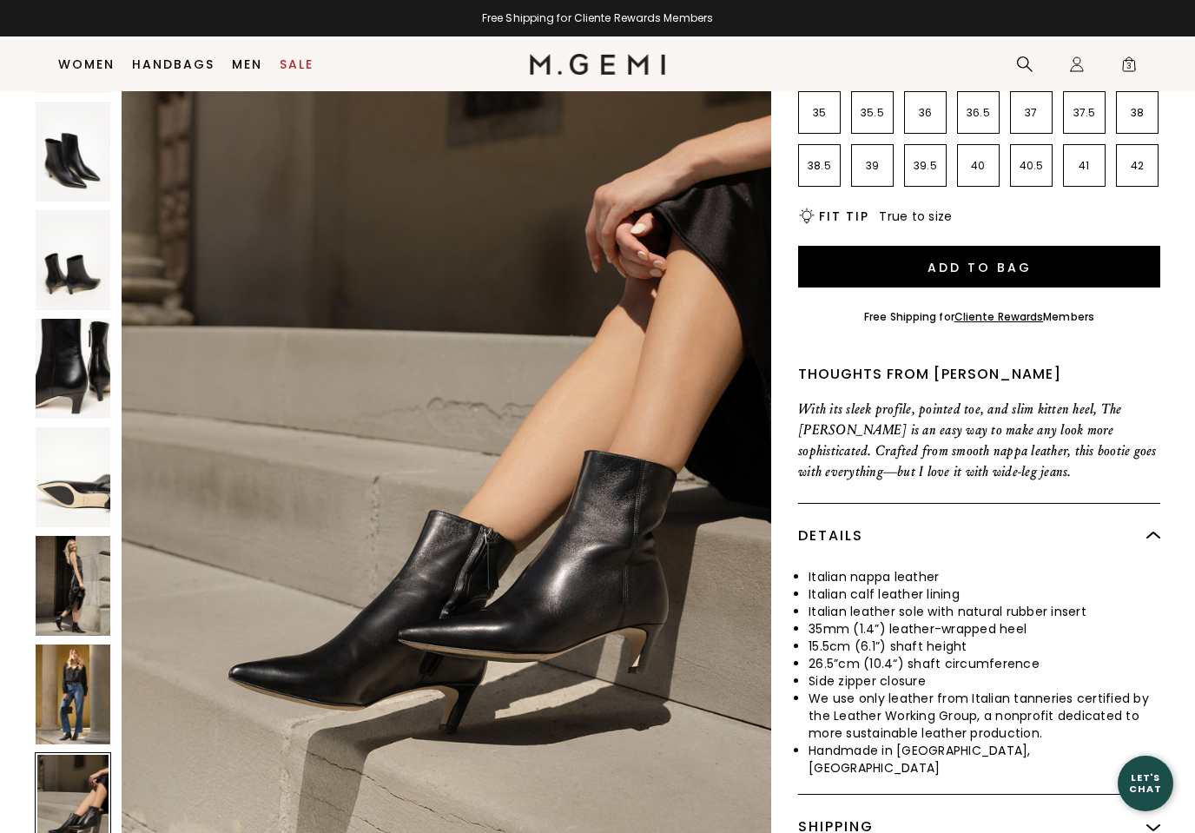
click at [58, 536] on img at bounding box center [73, 586] width 75 height 100
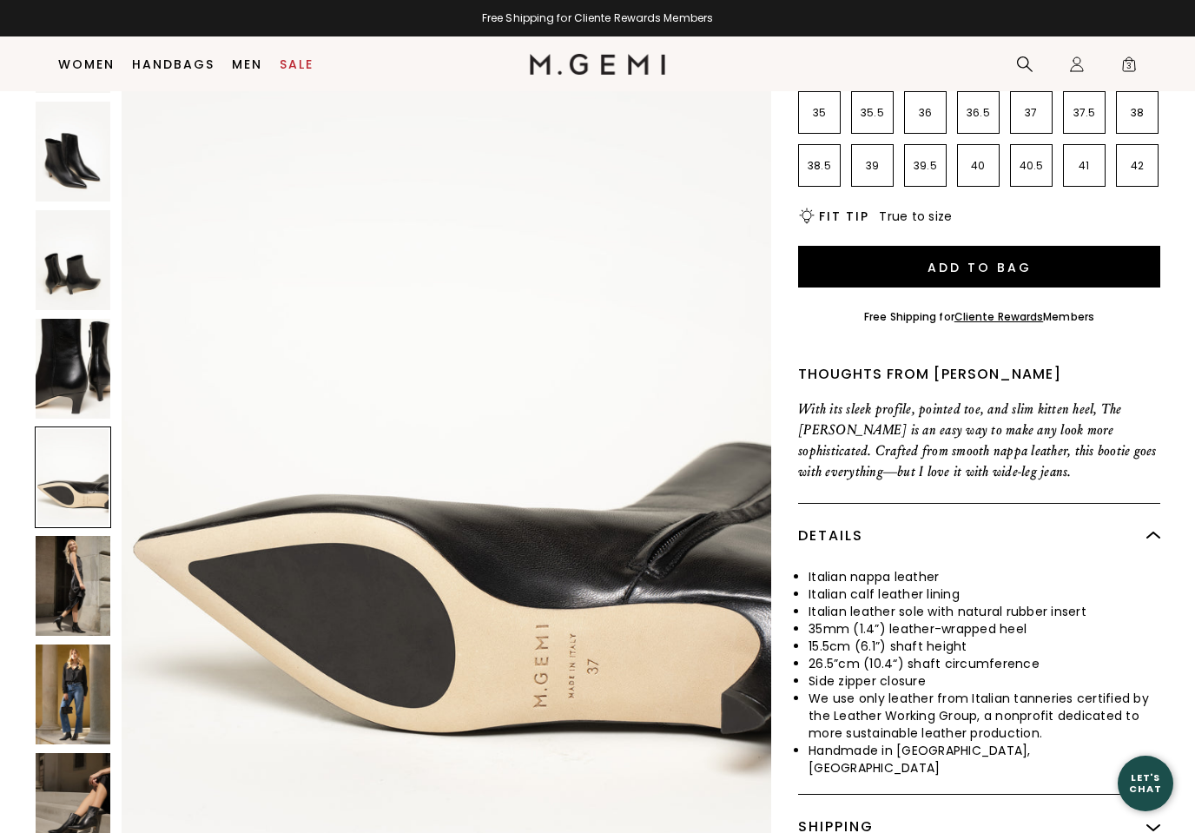
scroll to position [3488, 0]
click at [1129, 63] on span "3" at bounding box center [1128, 67] width 17 height 17
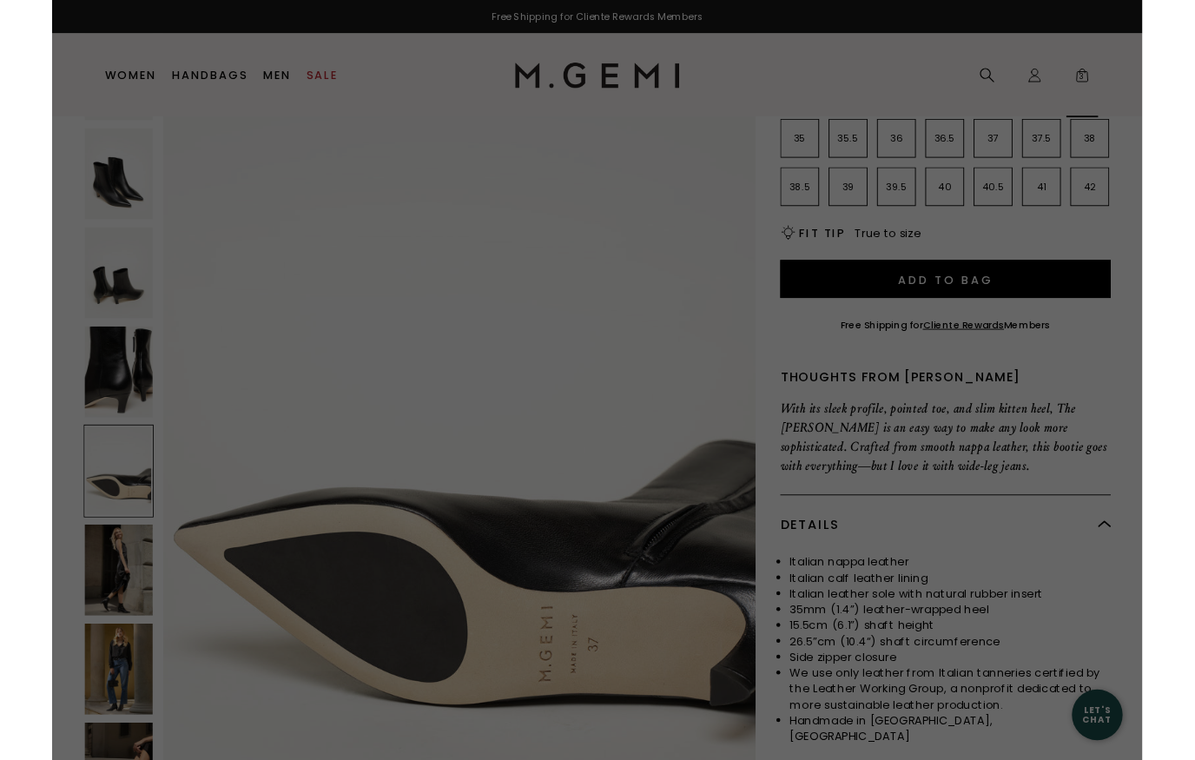
scroll to position [0, 0]
